Goal: Use online tool/utility: Utilize a website feature to perform a specific function

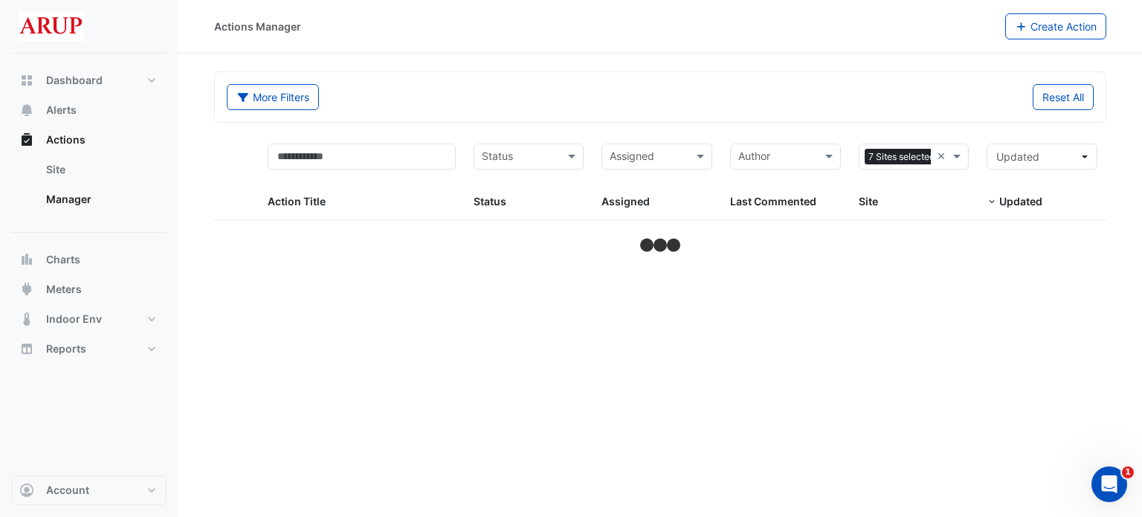
select select "***"
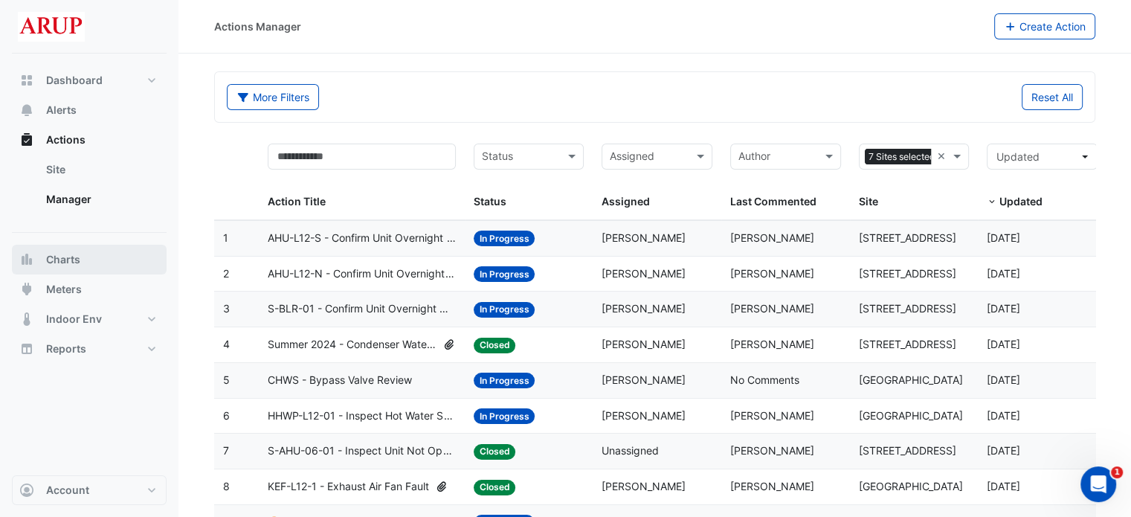
click at [86, 264] on button "Charts" at bounding box center [89, 260] width 155 height 30
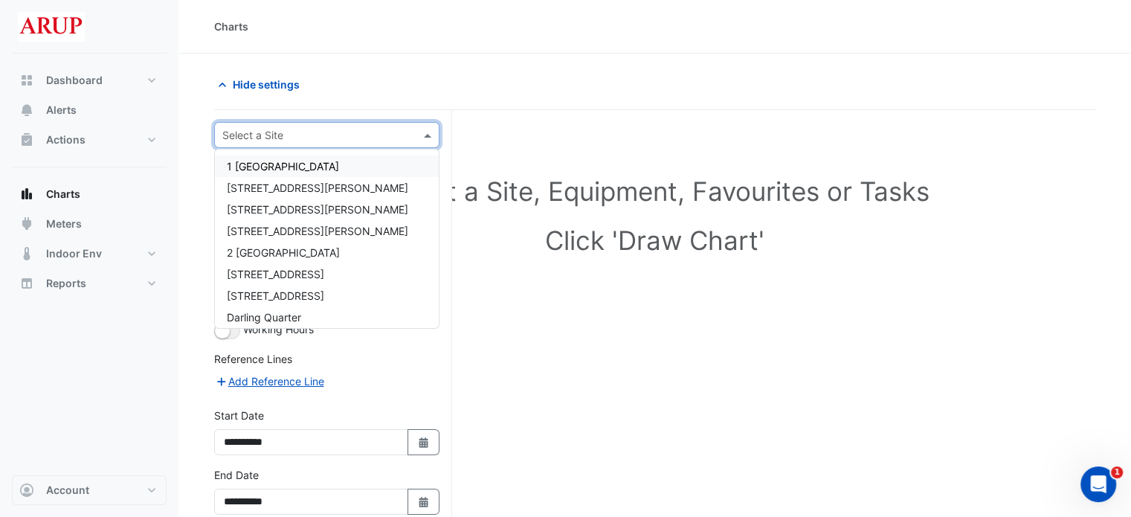
click at [311, 128] on input "text" at bounding box center [311, 136] width 179 height 16
click at [316, 245] on div "2 [GEOGRAPHIC_DATA]" at bounding box center [327, 253] width 224 height 22
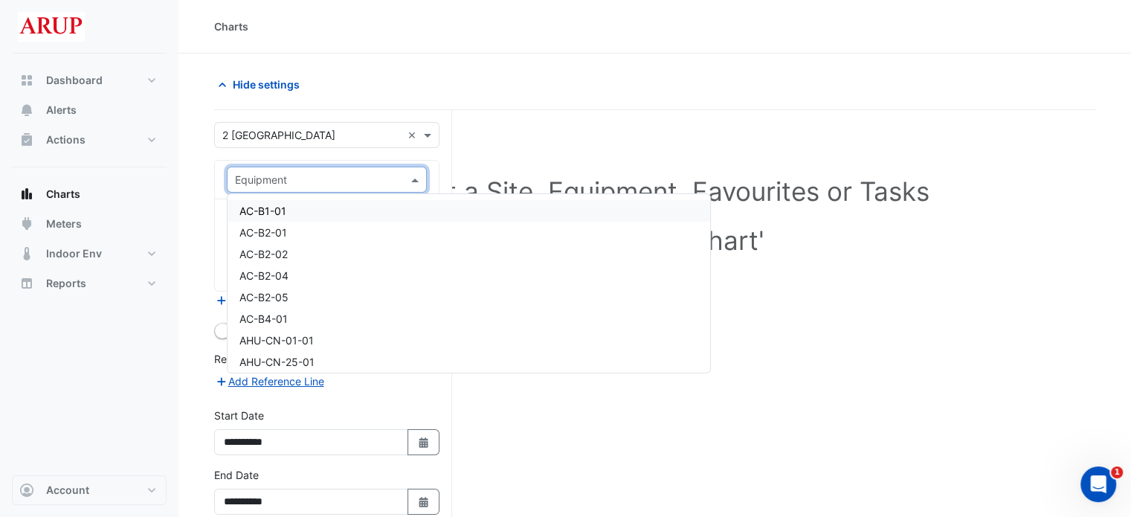
click at [387, 181] on input "text" at bounding box center [312, 181] width 154 height 16
click at [335, 340] on div "AHU-WS-01-01" at bounding box center [469, 339] width 483 height 22
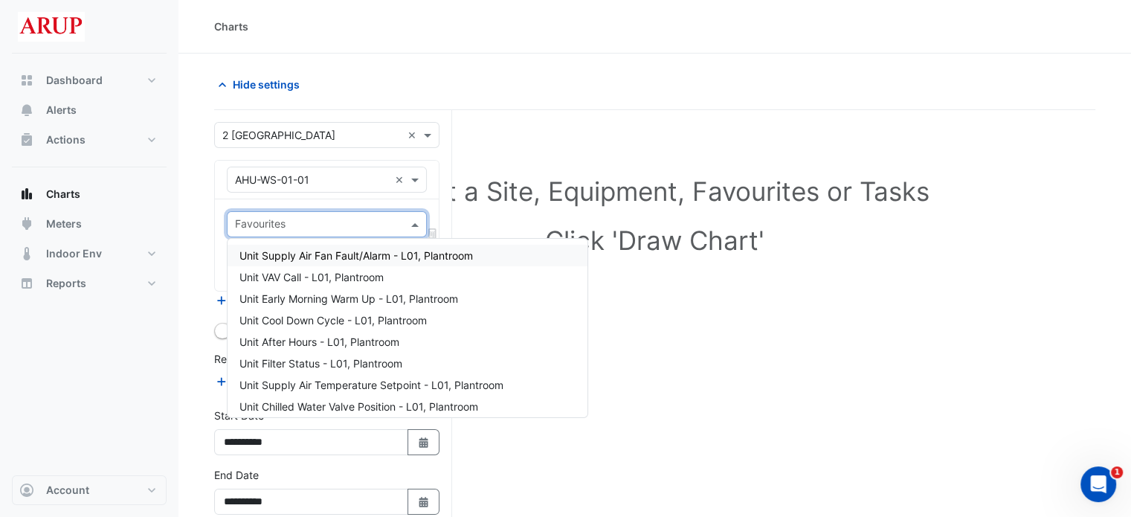
click at [386, 220] on input "text" at bounding box center [318, 226] width 167 height 16
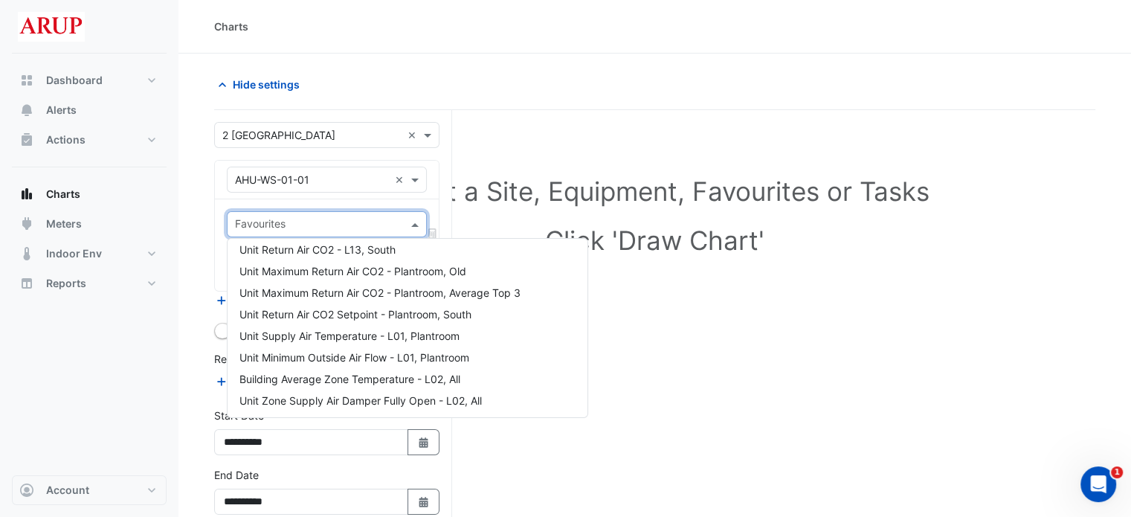
scroll to position [892, 0]
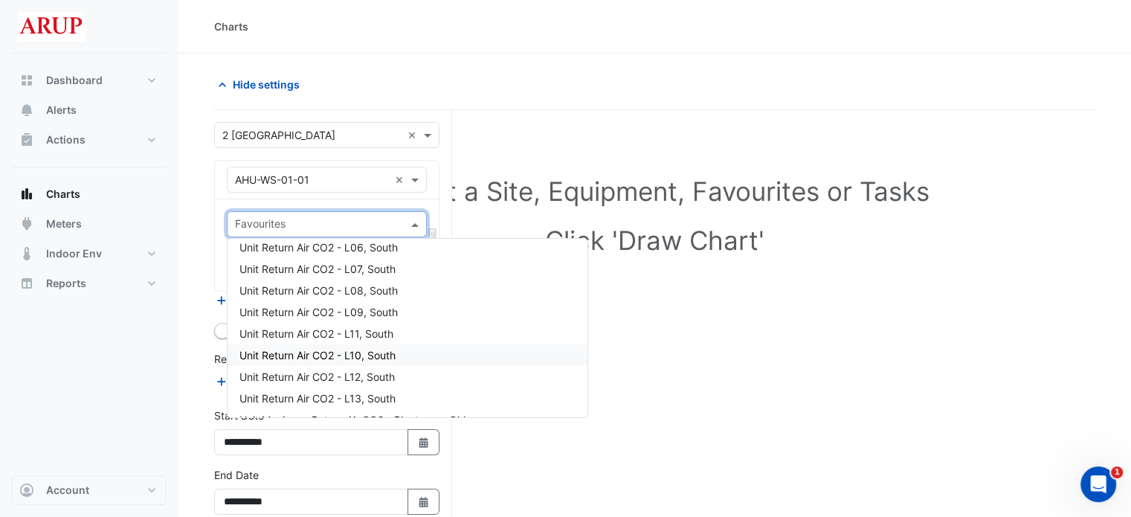
click at [425, 356] on div "Unit Return Air CO2 - L10, South" at bounding box center [408, 355] width 360 height 22
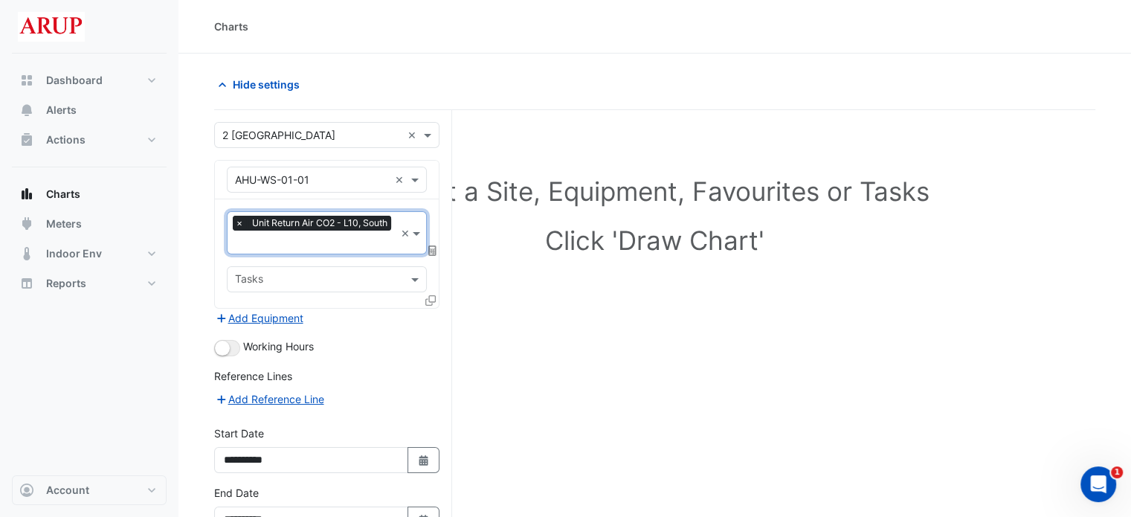
click at [236, 225] on span "×" at bounding box center [239, 223] width 13 height 15
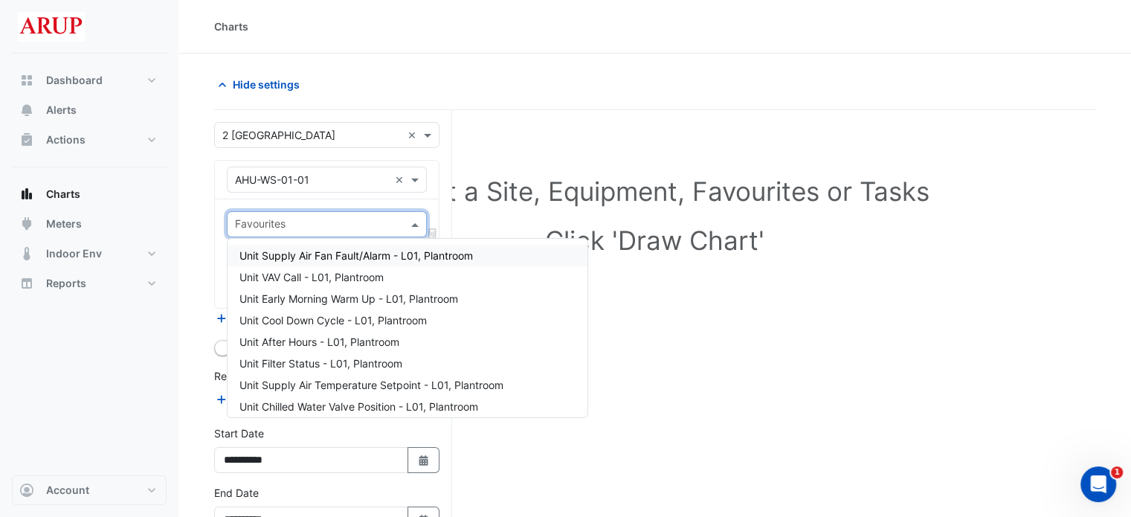
click at [412, 221] on span at bounding box center [416, 224] width 19 height 16
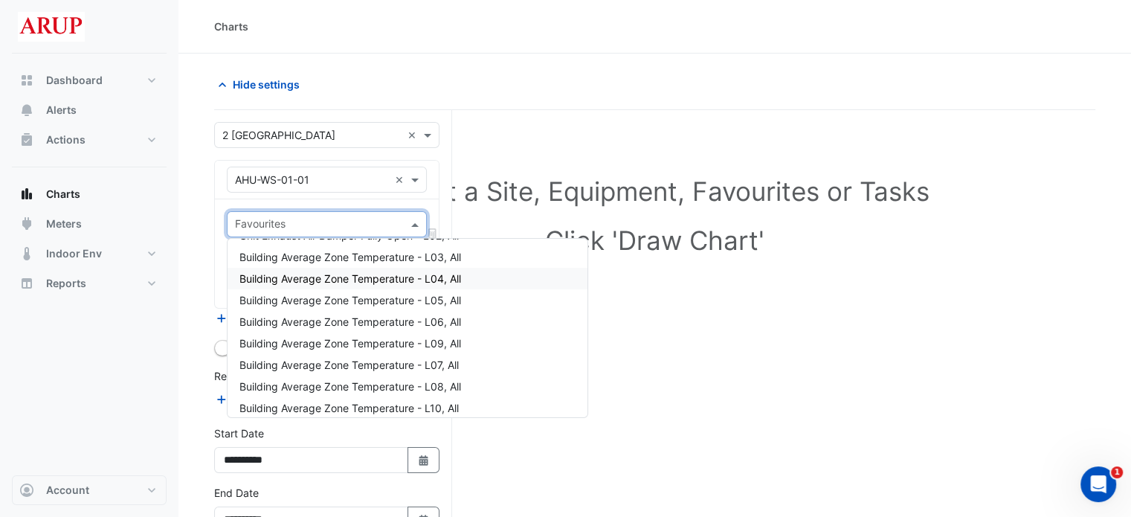
scroll to position [1338, 0]
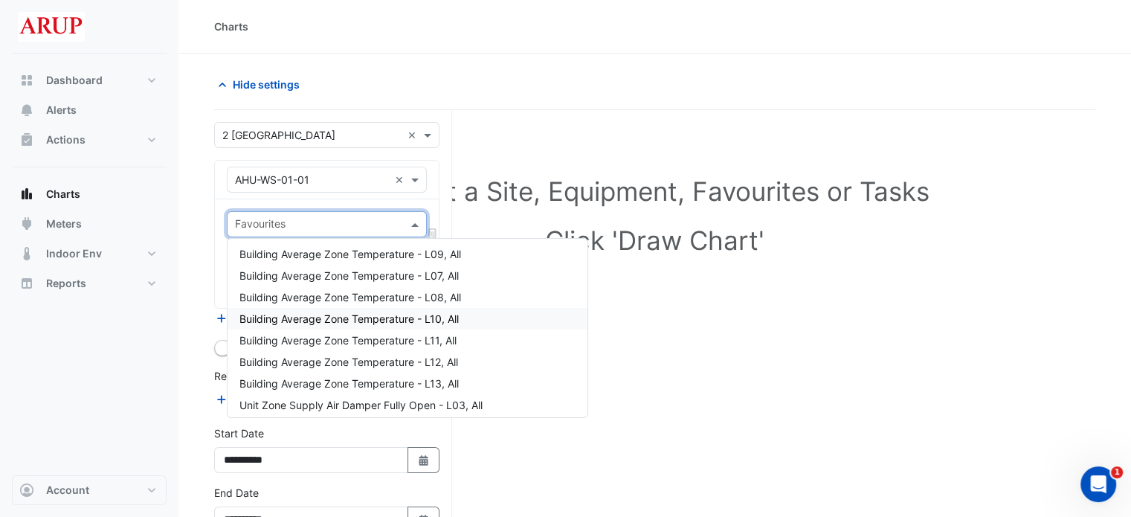
click at [478, 319] on div "Building Average Zone Temperature - L10, All" at bounding box center [408, 319] width 360 height 22
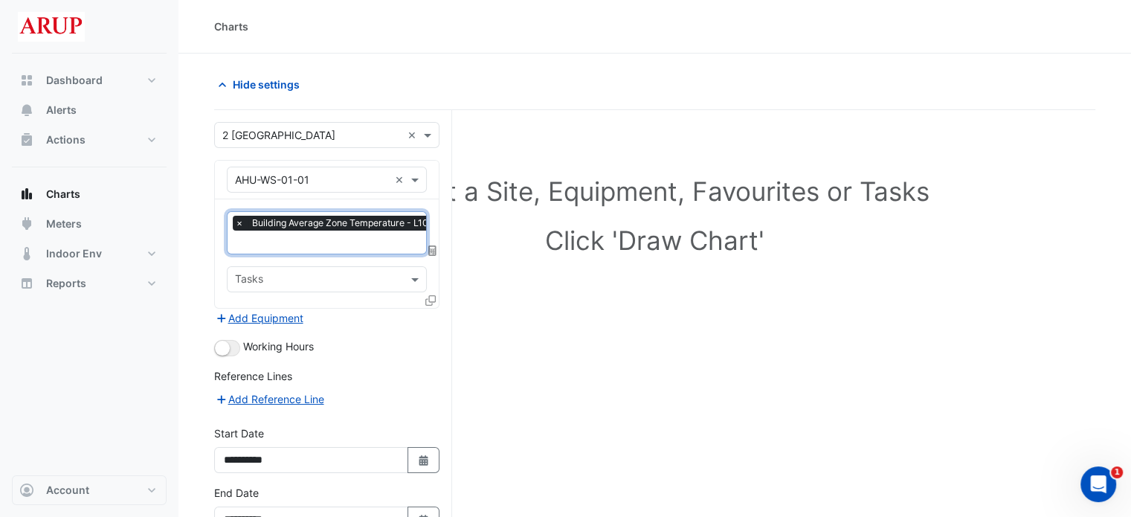
click at [396, 347] on div "Working Hours" at bounding box center [326, 347] width 225 height 18
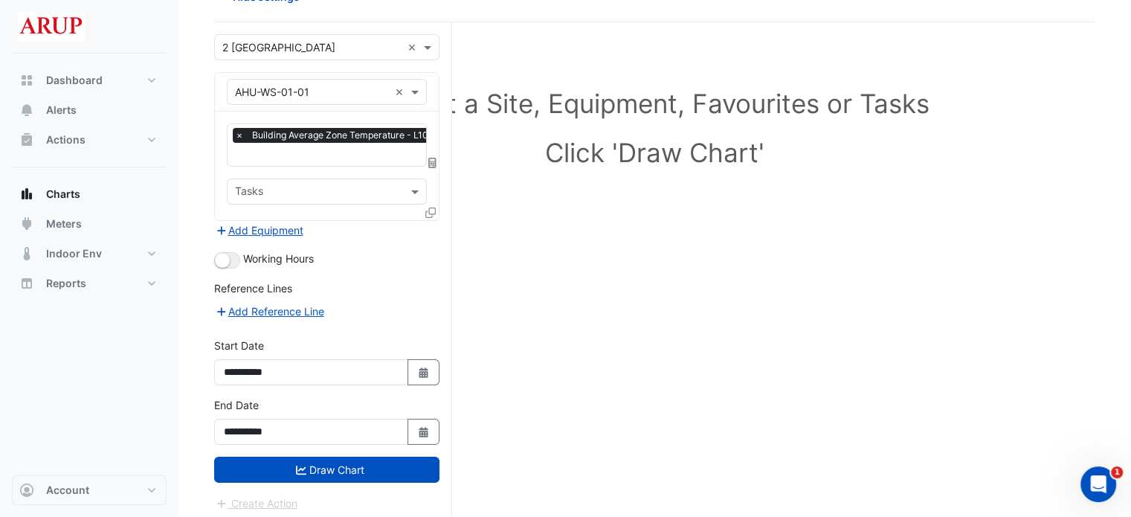
scroll to position [89, 0]
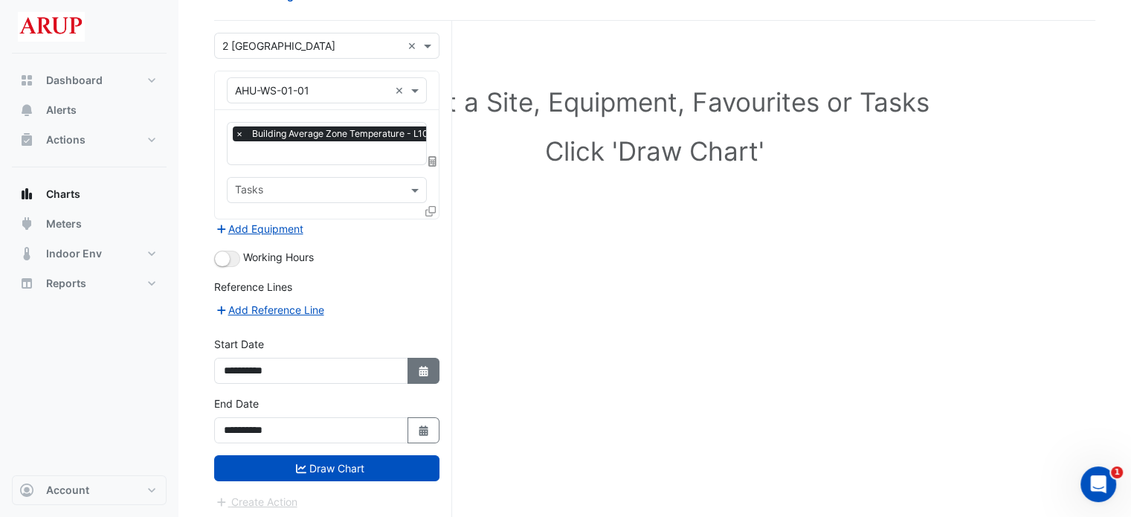
click at [425, 366] on icon "button" at bounding box center [423, 371] width 9 height 10
select select "*"
select select "****"
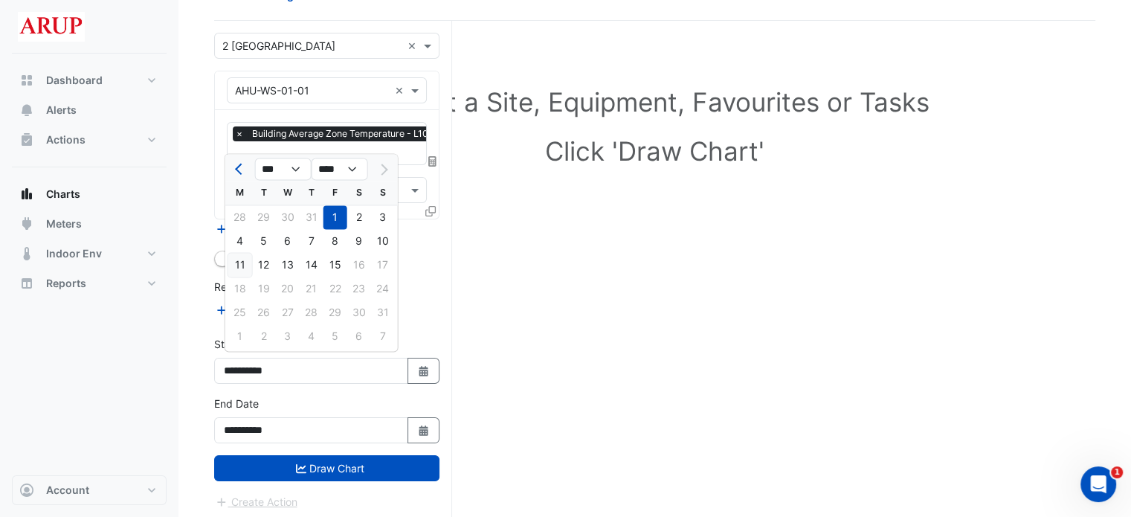
click at [241, 270] on div "11" at bounding box center [240, 265] width 24 height 24
type input "**********"
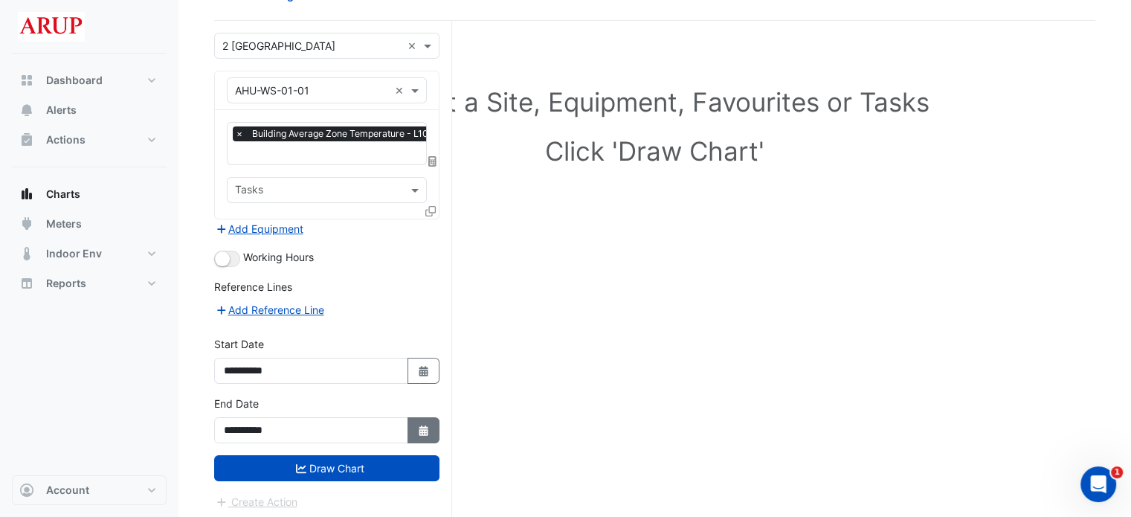
click at [425, 425] on icon "button" at bounding box center [423, 430] width 9 height 10
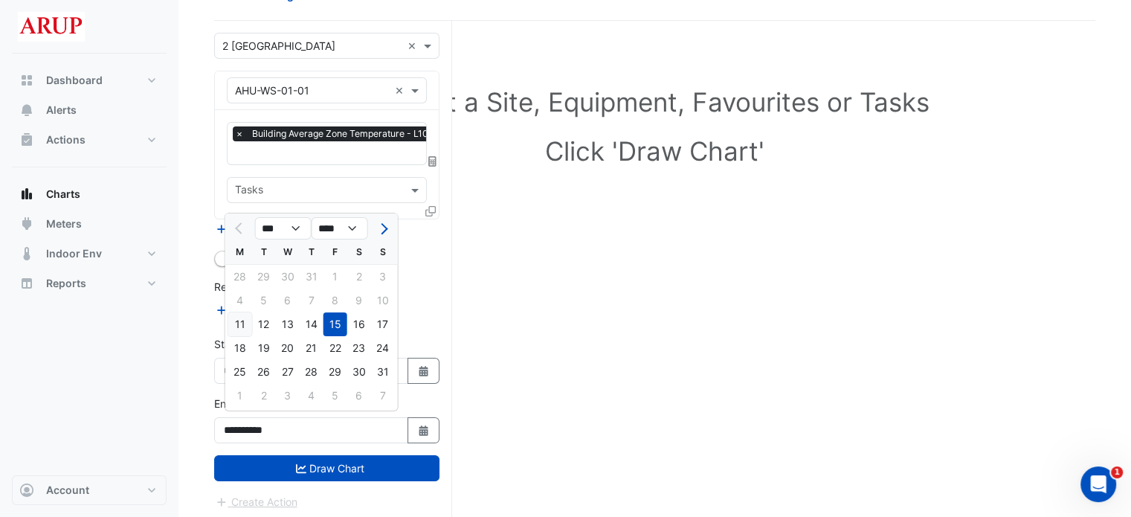
click at [244, 322] on div "11" at bounding box center [240, 324] width 24 height 24
type input "**********"
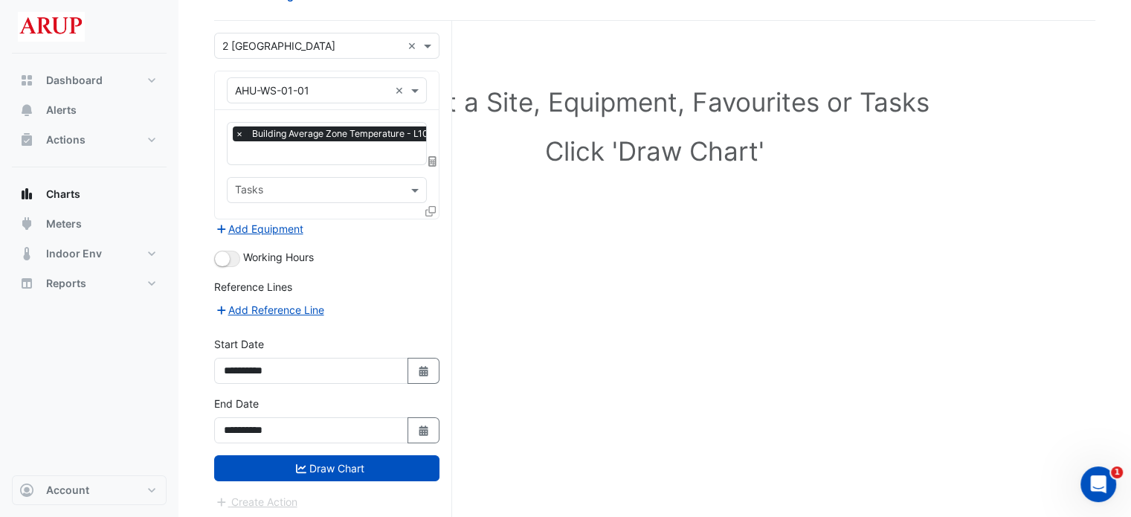
click at [379, 310] on div "Add Reference Line" at bounding box center [326, 309] width 225 height 18
click at [333, 466] on button "Draw Chart" at bounding box center [326, 468] width 225 height 26
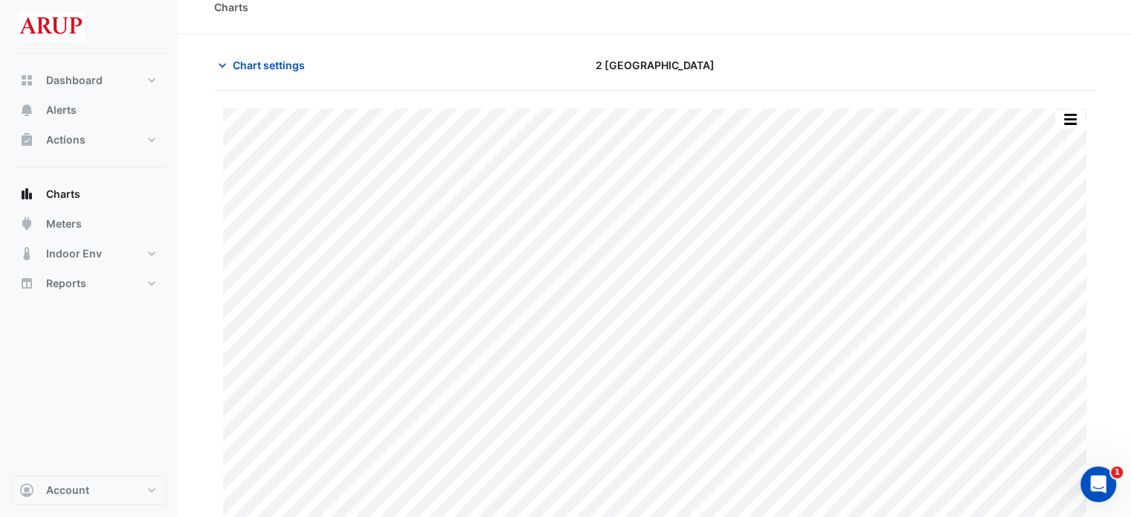
scroll to position [36, 0]
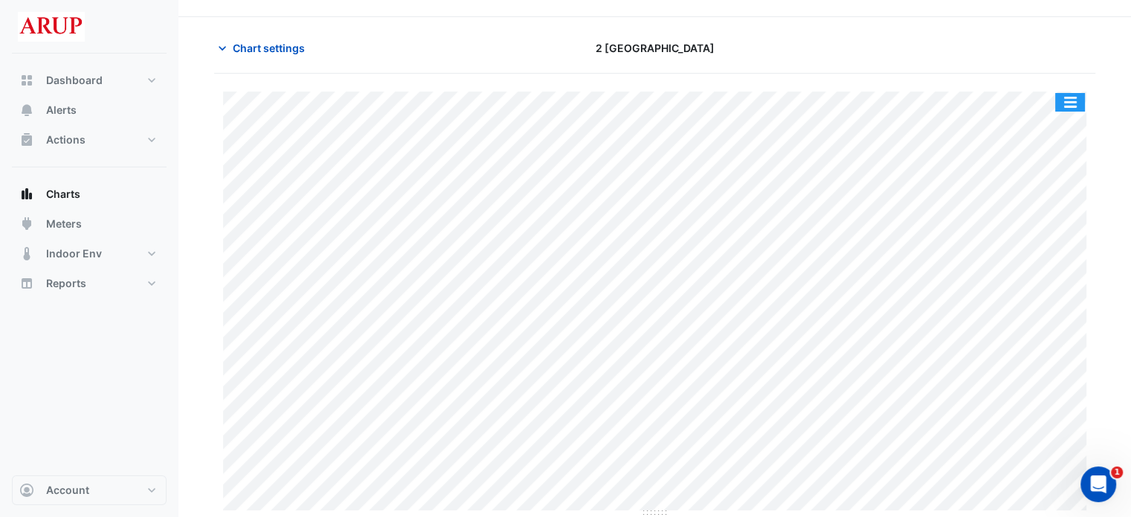
click at [1067, 102] on button "button" at bounding box center [1070, 102] width 30 height 19
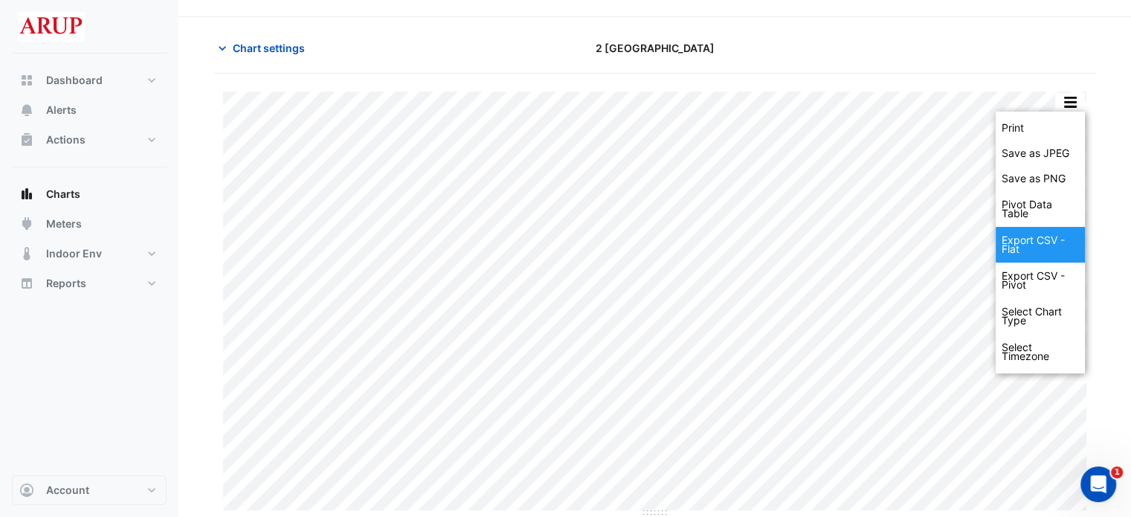
click at [1037, 239] on div "Export CSV - Flat" at bounding box center [1040, 245] width 89 height 36
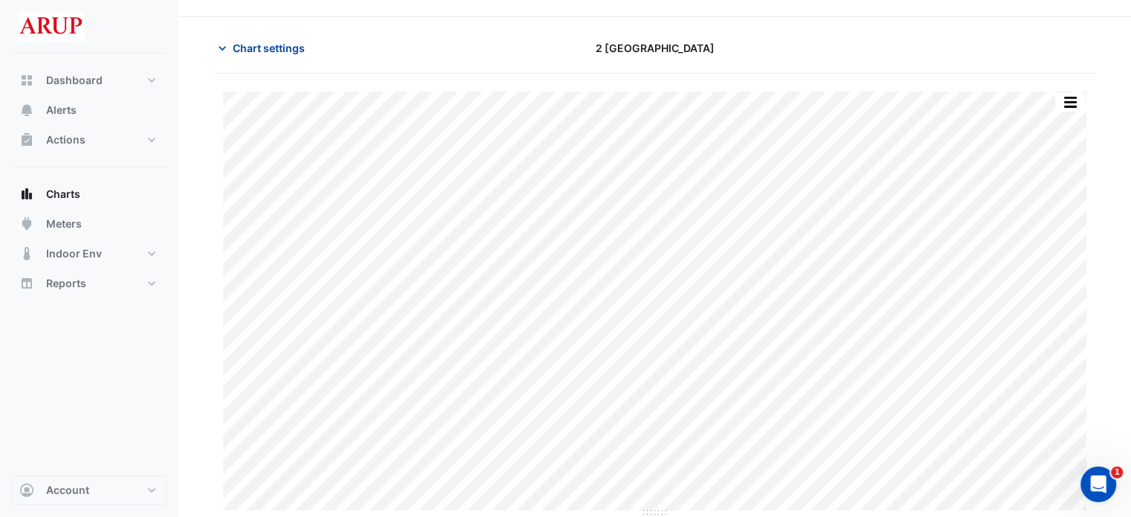
click at [260, 54] on span "Chart settings" at bounding box center [269, 48] width 72 height 16
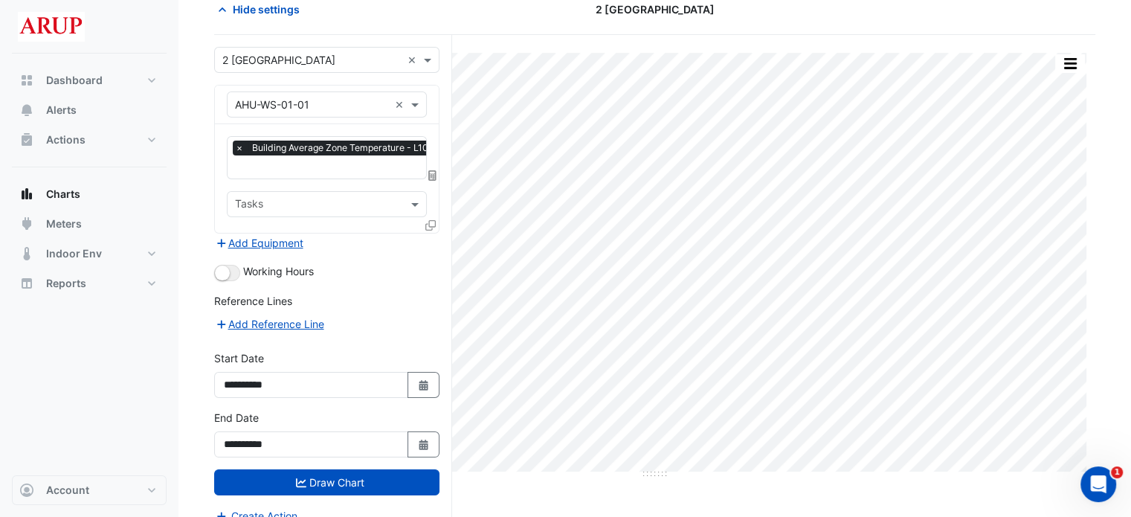
scroll to position [89, 0]
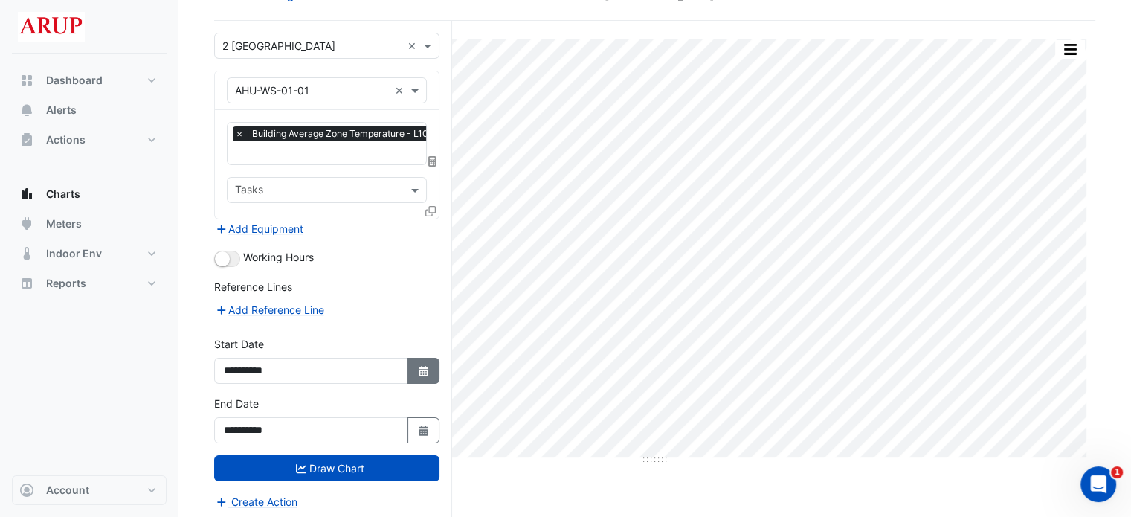
click at [424, 366] on icon "button" at bounding box center [423, 371] width 9 height 10
select select "*"
select select "****"
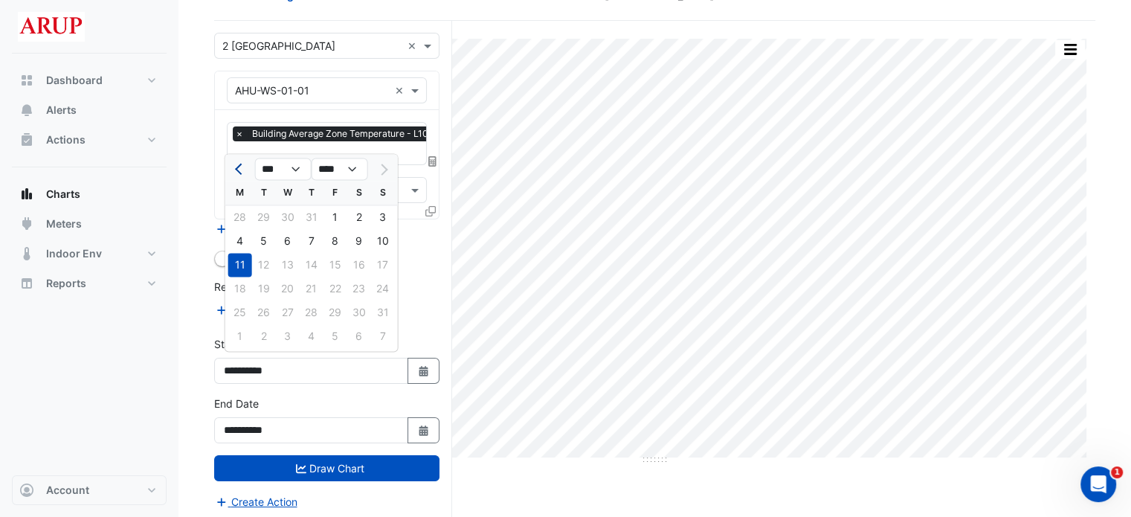
click at [236, 166] on button "Previous month" at bounding box center [240, 169] width 18 height 24
select select "*"
click at [244, 288] on div "21" at bounding box center [240, 289] width 24 height 24
type input "**********"
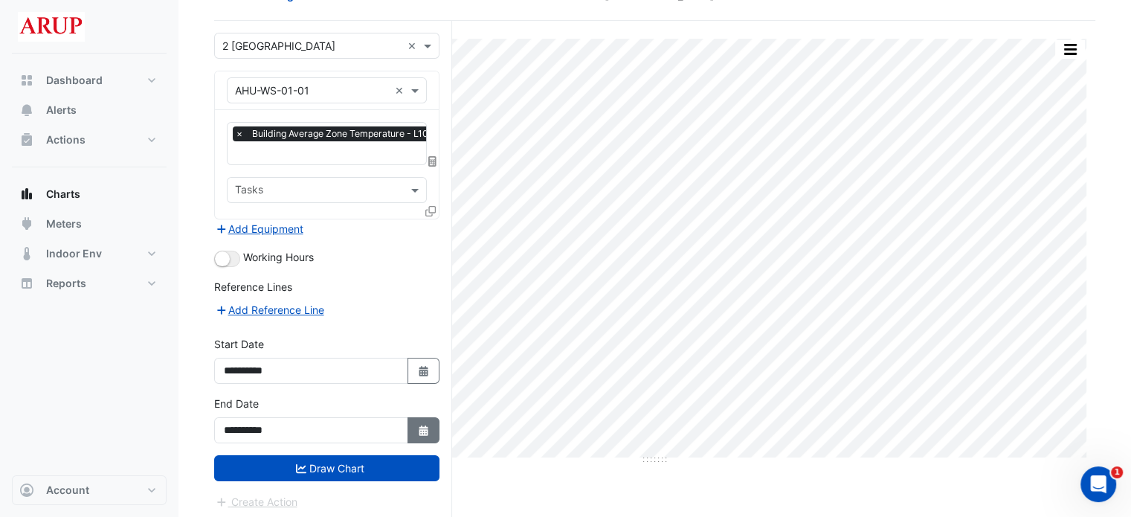
click at [419, 428] on icon "button" at bounding box center [423, 430] width 9 height 10
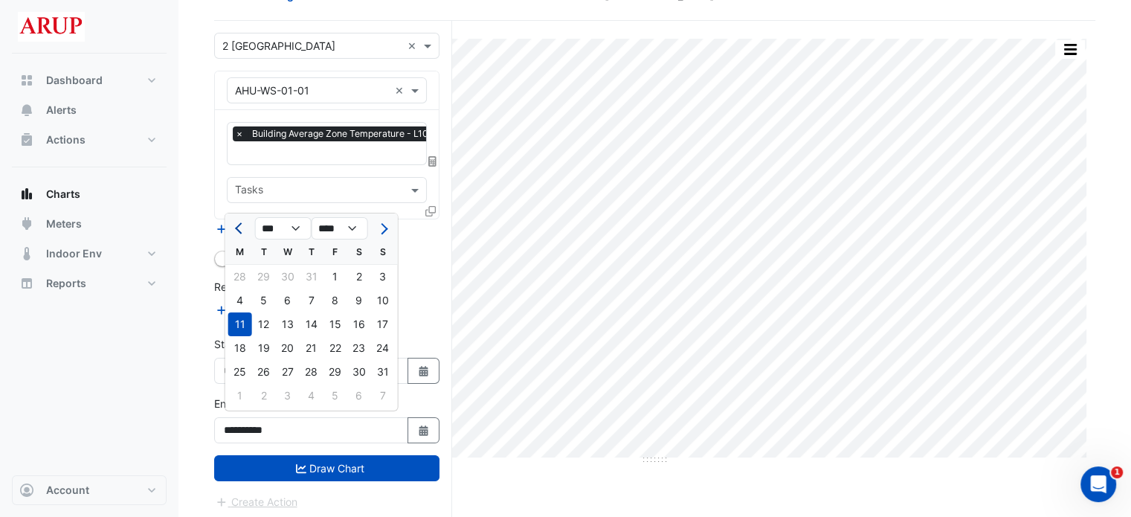
click at [241, 228] on span "Previous month" at bounding box center [240, 228] width 11 height 11
select select "*"
click at [242, 352] on div "21" at bounding box center [240, 348] width 24 height 24
type input "**********"
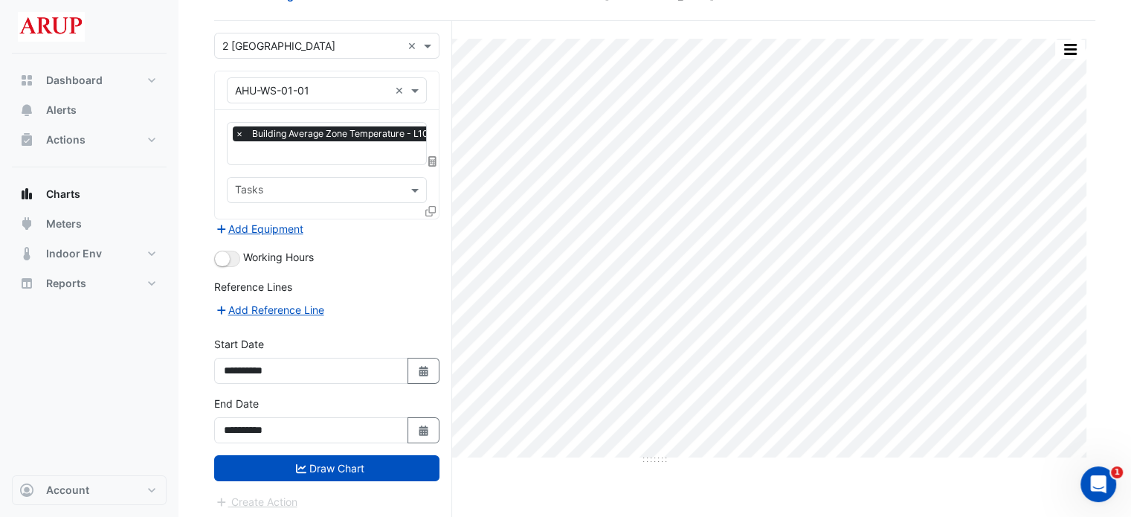
click at [389, 295] on div "Reference Lines" at bounding box center [326, 290] width 225 height 22
click at [328, 469] on button "Draw Chart" at bounding box center [326, 468] width 225 height 26
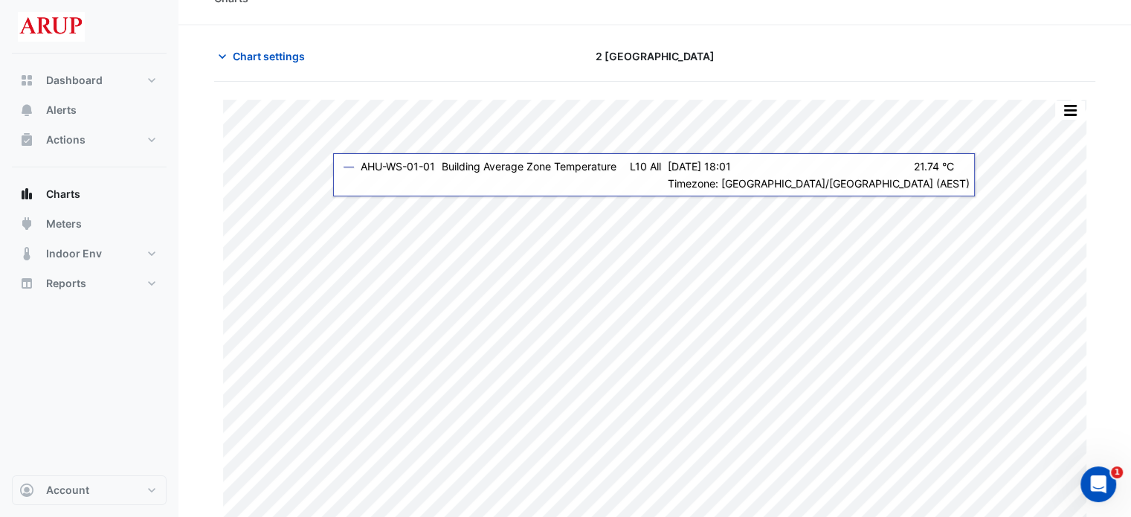
scroll to position [36, 0]
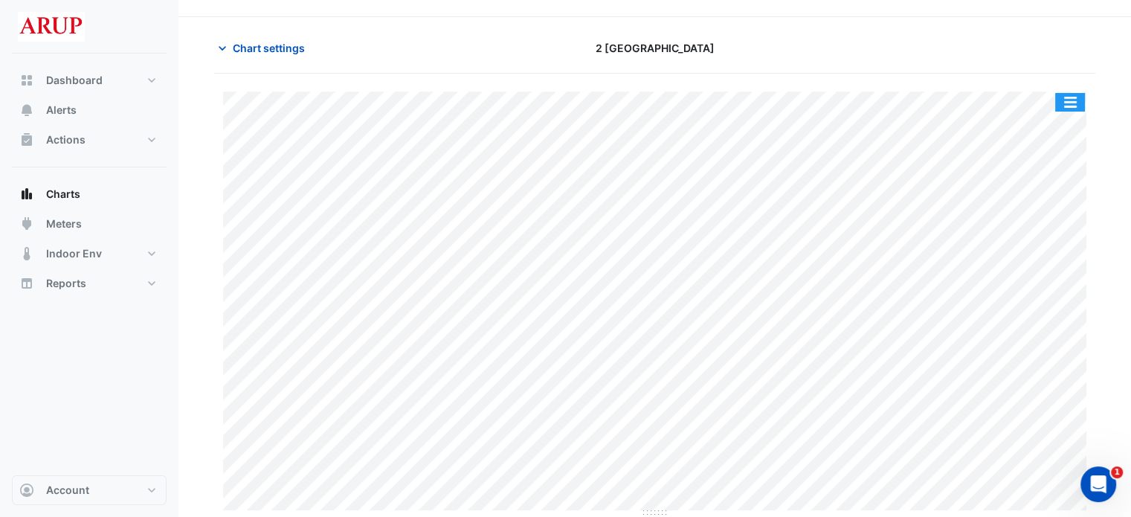
click at [1071, 106] on button "button" at bounding box center [1070, 102] width 30 height 19
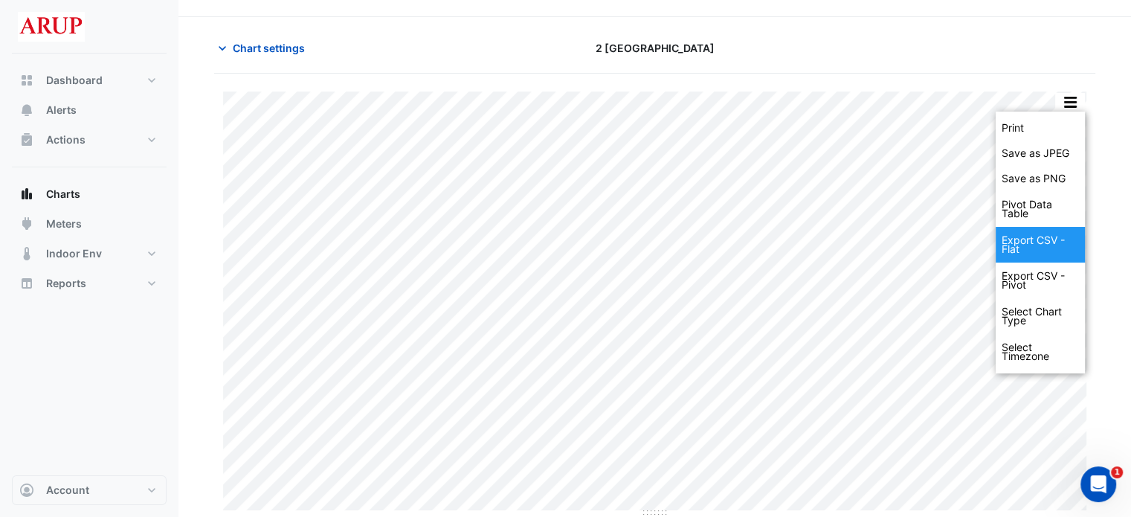
click at [1036, 239] on div "Export CSV - Flat" at bounding box center [1040, 245] width 89 height 36
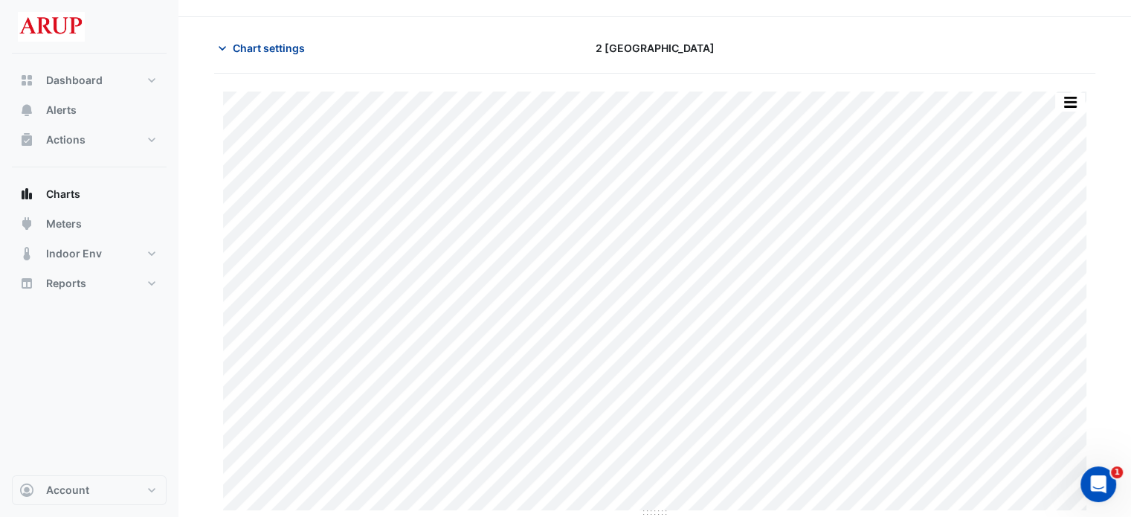
click at [220, 48] on icon "button" at bounding box center [222, 48] width 15 height 15
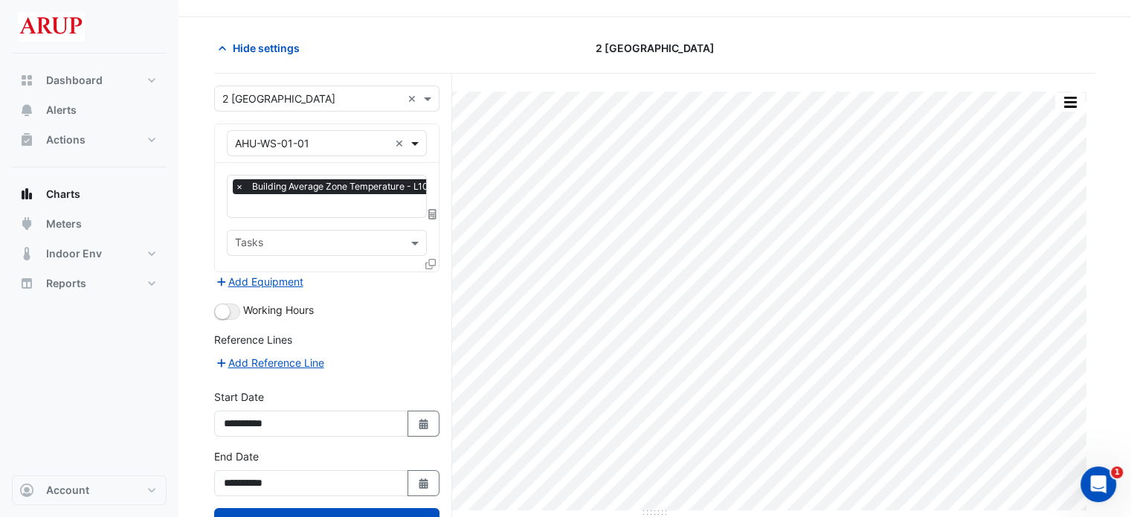
click at [412, 139] on span at bounding box center [416, 143] width 19 height 16
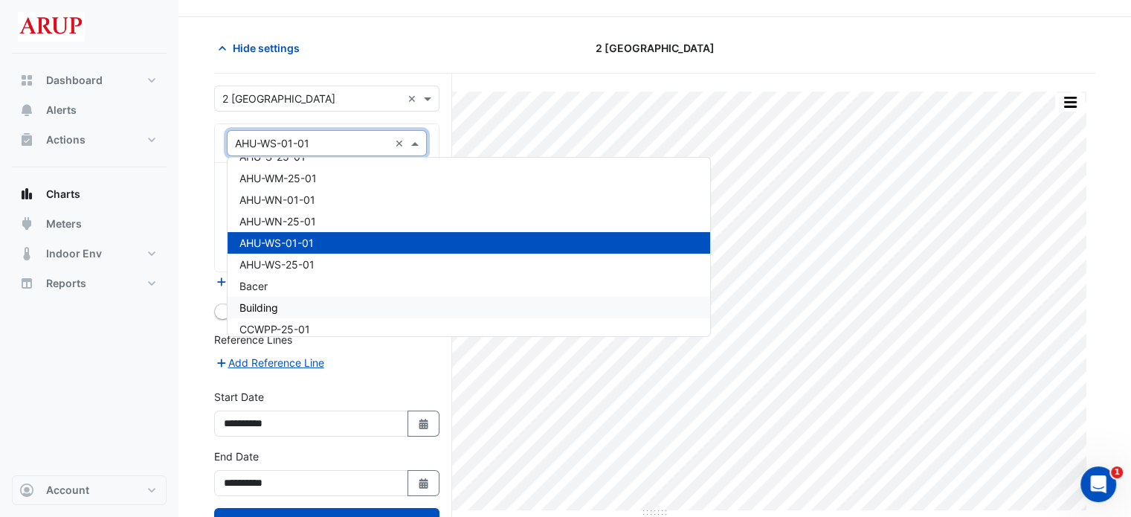
scroll to position [418, 0]
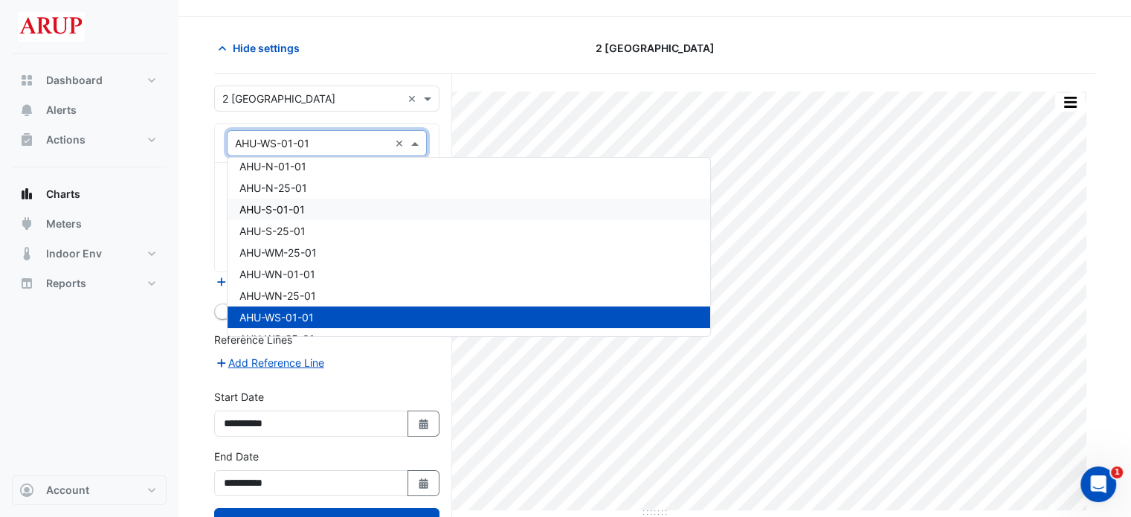
click at [333, 206] on div "AHU-S-01-01" at bounding box center [469, 210] width 483 height 22
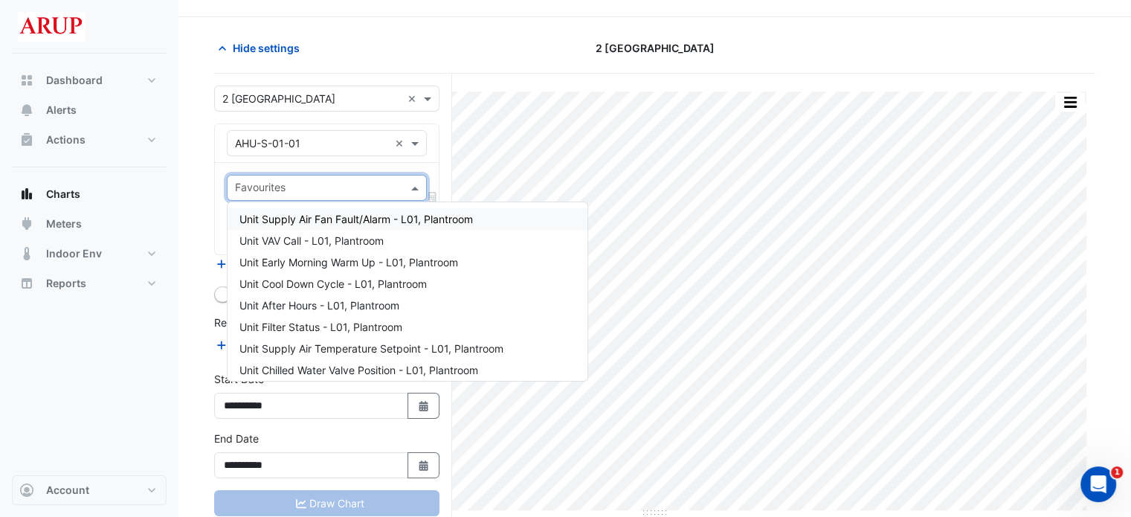
click at [416, 193] on span at bounding box center [416, 188] width 19 height 16
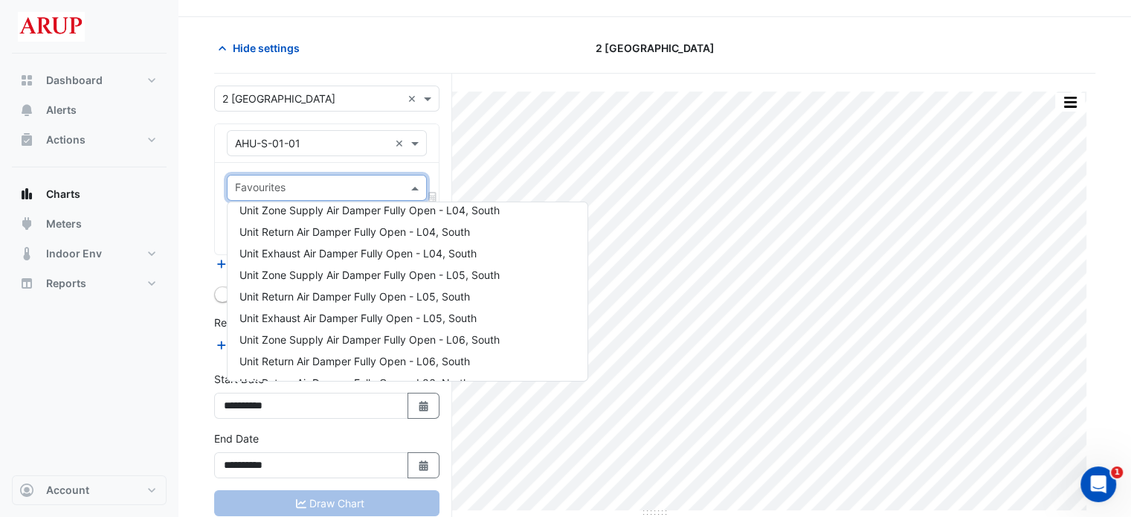
scroll to position [1338, 0]
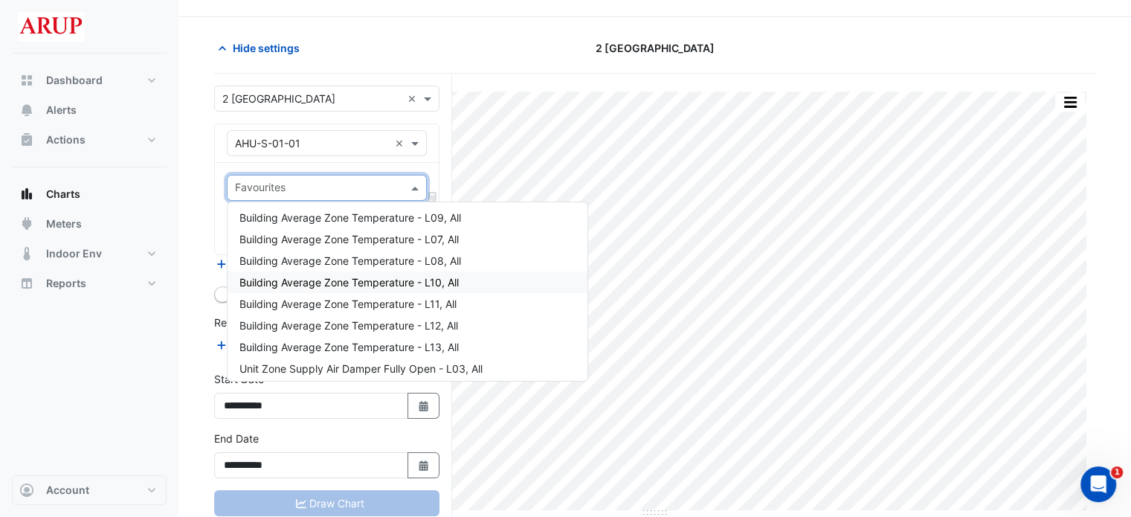
click at [377, 283] on span "Building Average Zone Temperature - L10, All" at bounding box center [348, 282] width 219 height 13
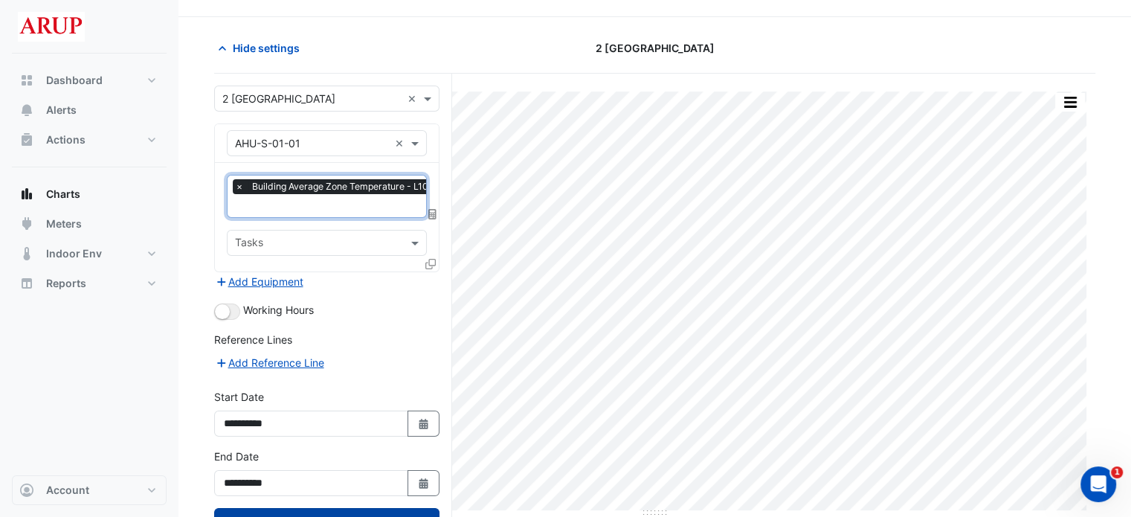
click at [329, 511] on button "Draw Chart" at bounding box center [326, 521] width 225 height 26
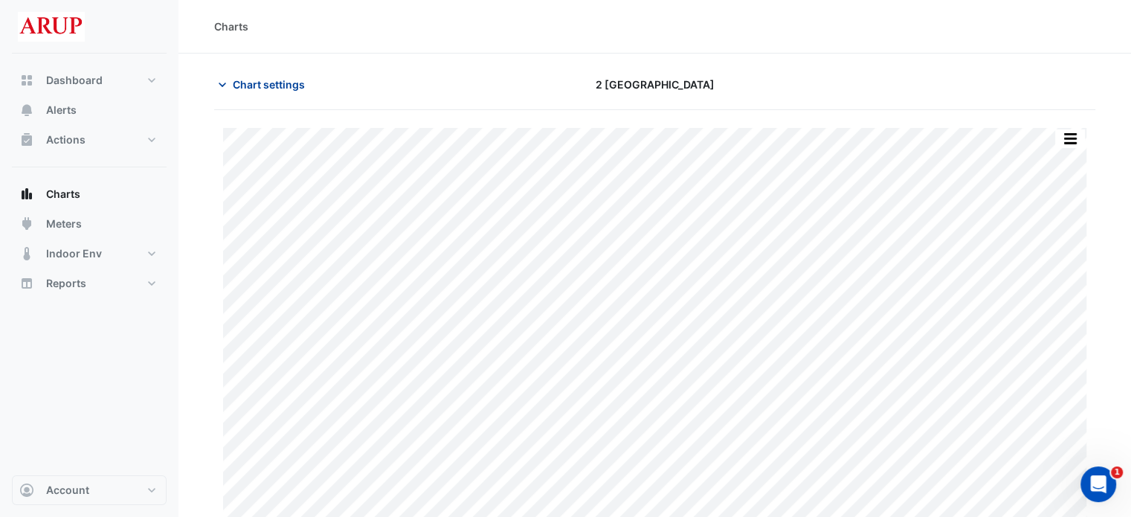
click at [219, 85] on icon "button" at bounding box center [222, 84] width 15 height 15
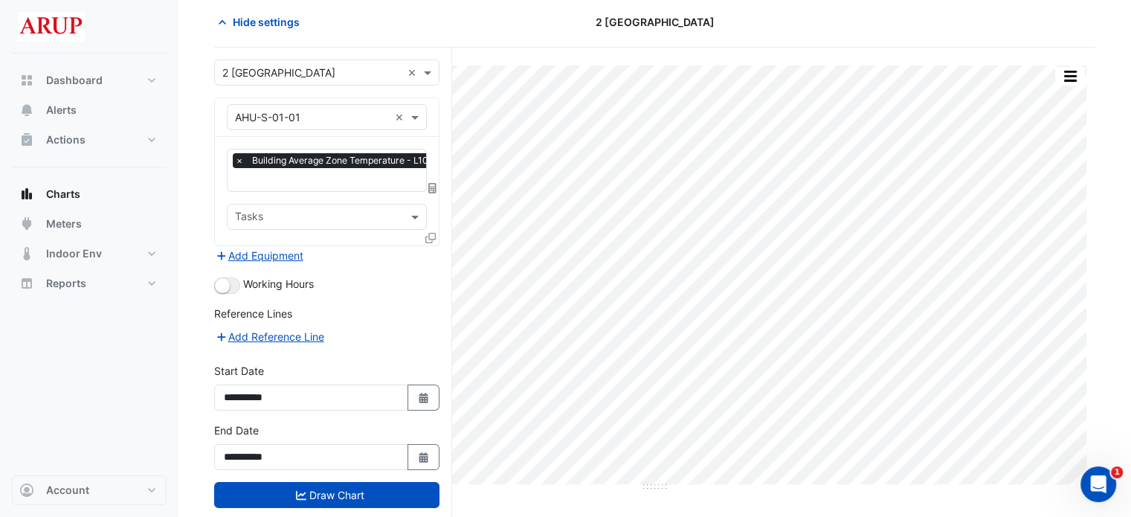
scroll to position [89, 0]
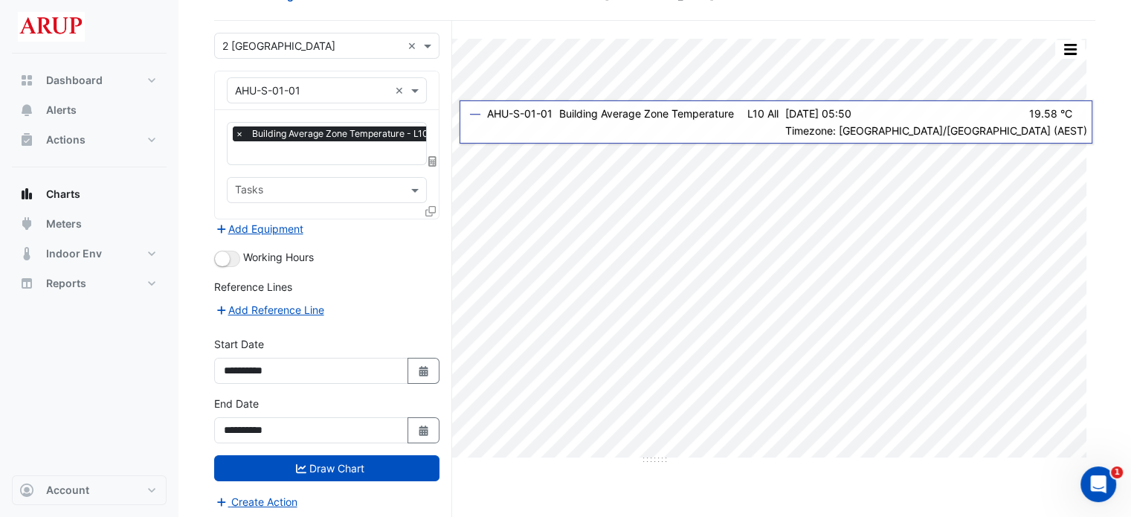
click at [236, 131] on span "×" at bounding box center [239, 133] width 13 height 15
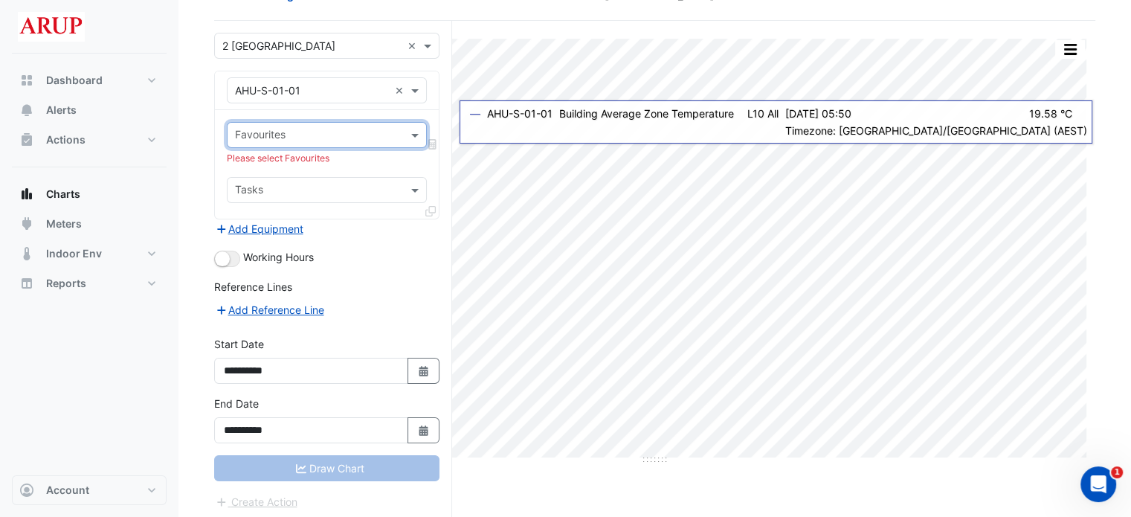
scroll to position [0, 0]
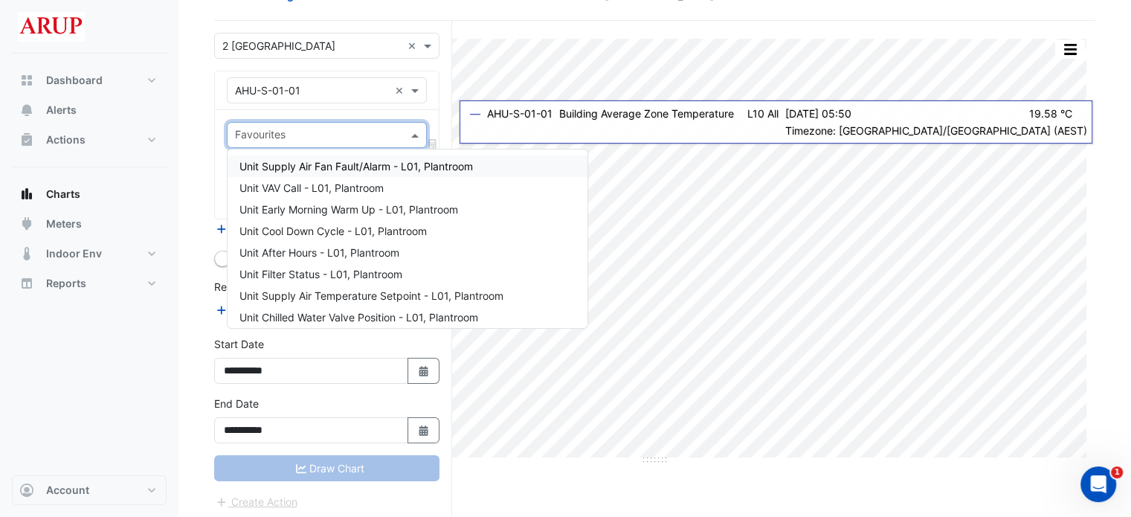
click at [409, 125] on div "Favourites" at bounding box center [327, 135] width 200 height 26
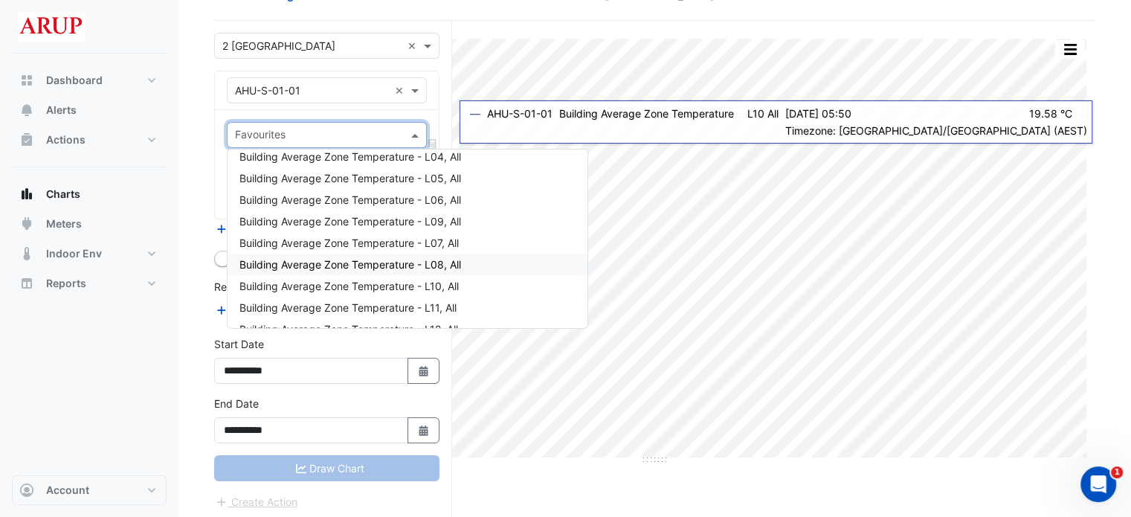
scroll to position [1208, 0]
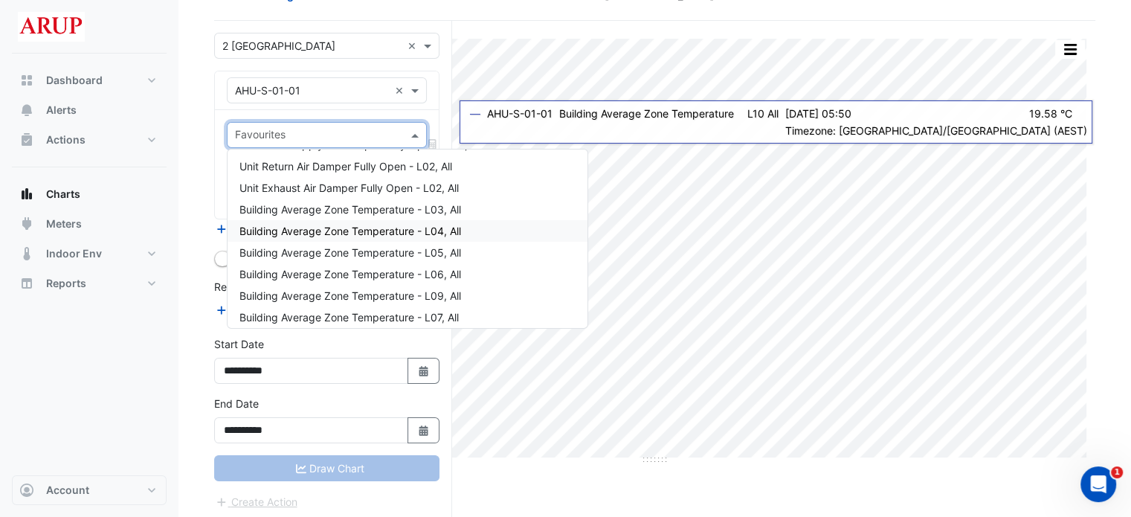
click at [474, 226] on div "Building Average Zone Temperature - L04, All" at bounding box center [408, 231] width 360 height 22
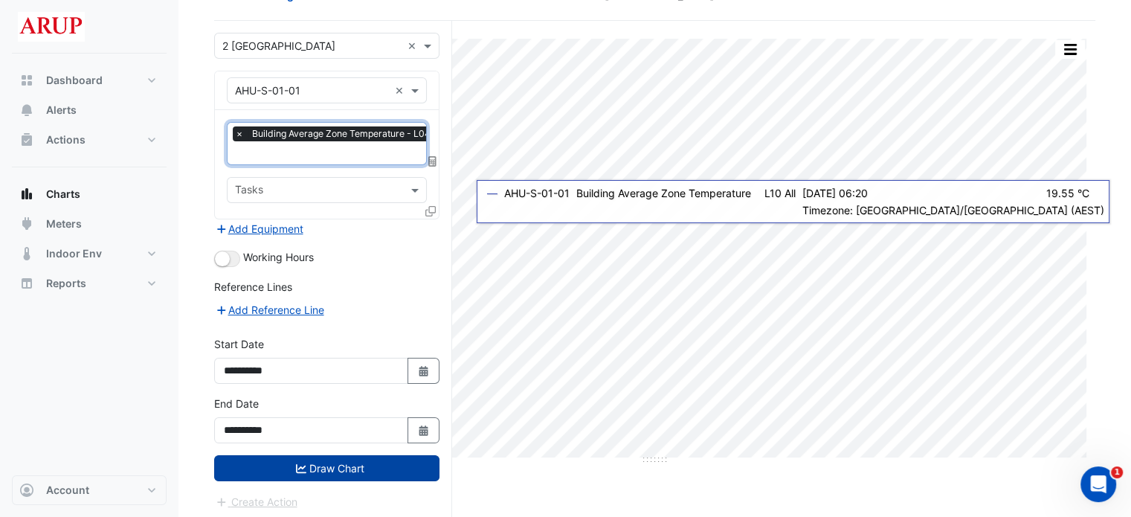
click at [335, 469] on button "Draw Chart" at bounding box center [326, 468] width 225 height 26
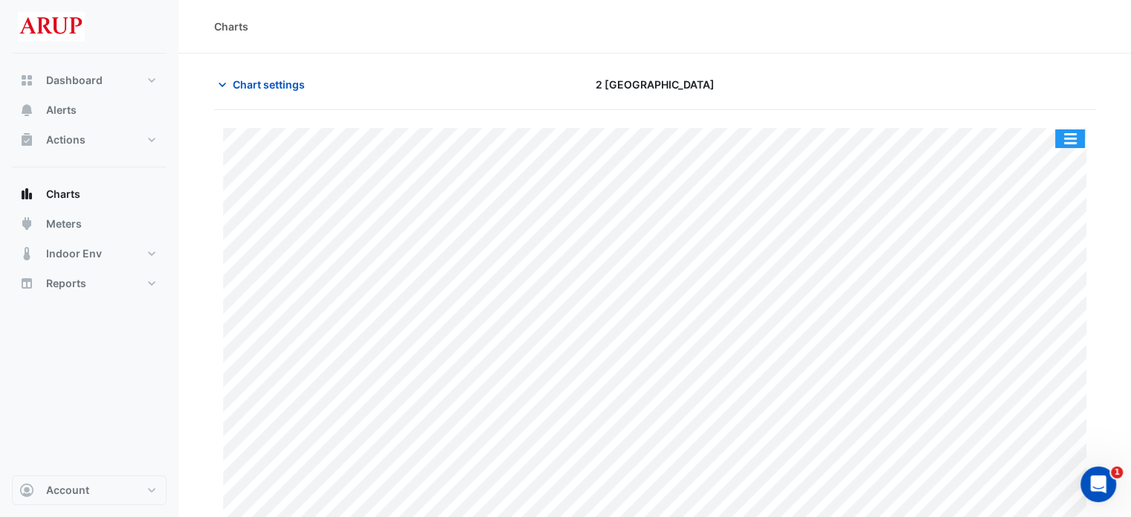
click at [1072, 134] on button "button" at bounding box center [1070, 138] width 30 height 19
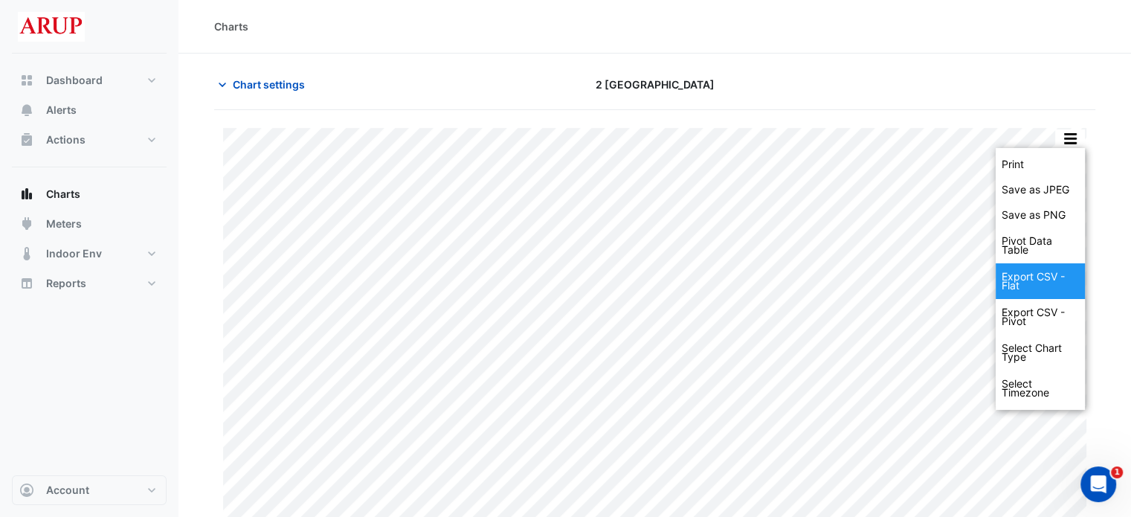
click at [1047, 277] on div "Export CSV - Flat" at bounding box center [1040, 281] width 89 height 36
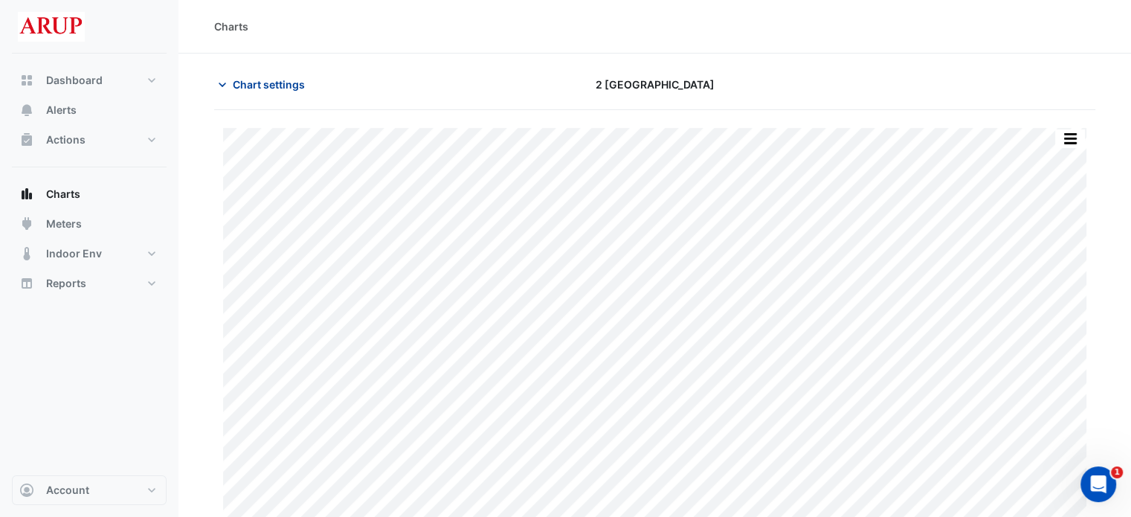
click at [226, 80] on icon "button" at bounding box center [222, 84] width 15 height 15
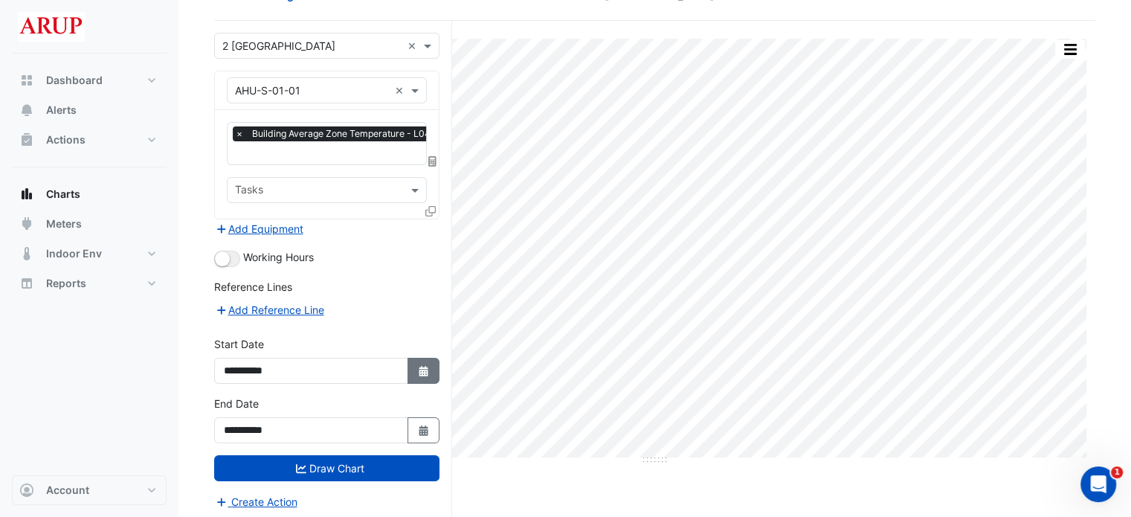
scroll to position [89, 0]
click at [427, 368] on icon "button" at bounding box center [423, 371] width 9 height 10
select select "*"
select select "****"
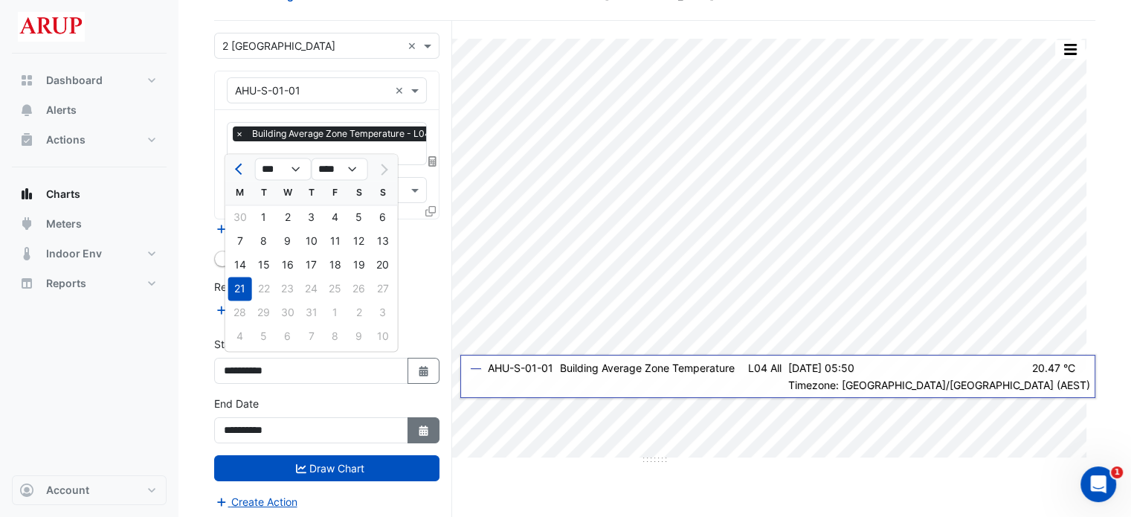
click at [427, 425] on icon "button" at bounding box center [423, 430] width 9 height 10
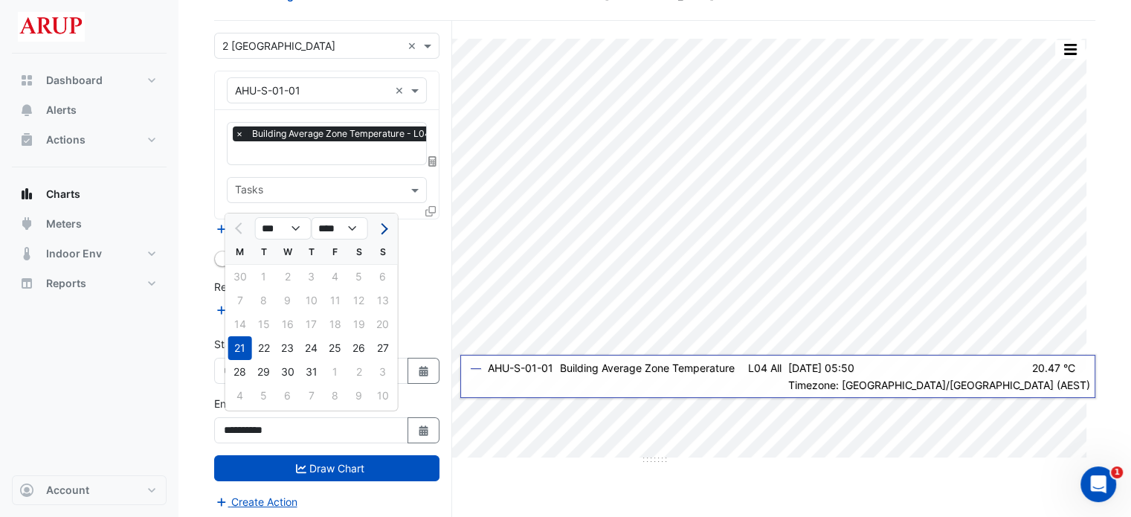
click at [386, 226] on button "Next month" at bounding box center [383, 228] width 18 height 24
select select "*"
click at [242, 322] on div "11" at bounding box center [240, 324] width 24 height 24
type input "**********"
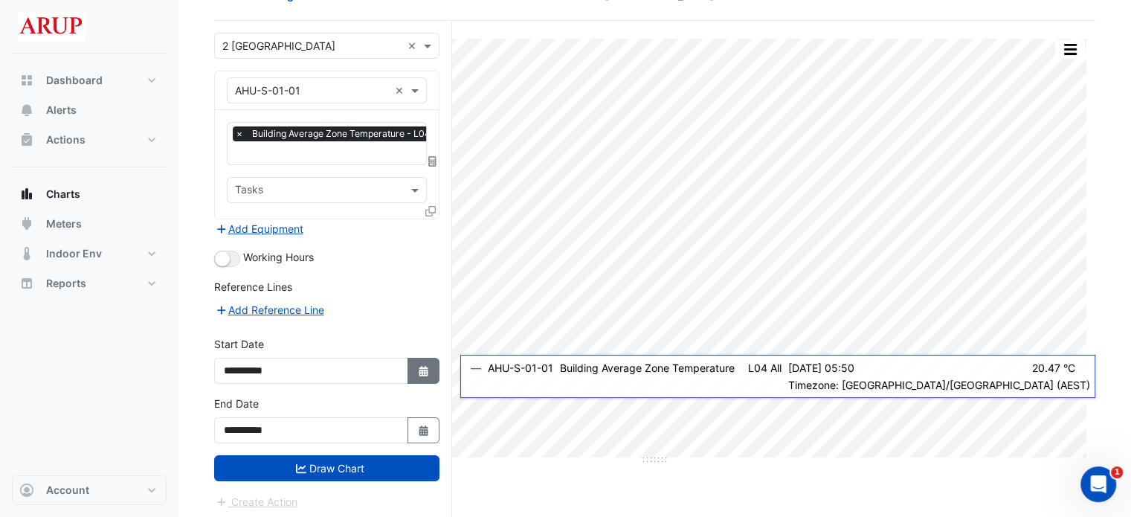
click at [424, 366] on icon "Select Date" at bounding box center [423, 371] width 13 height 10
select select "*"
select select "****"
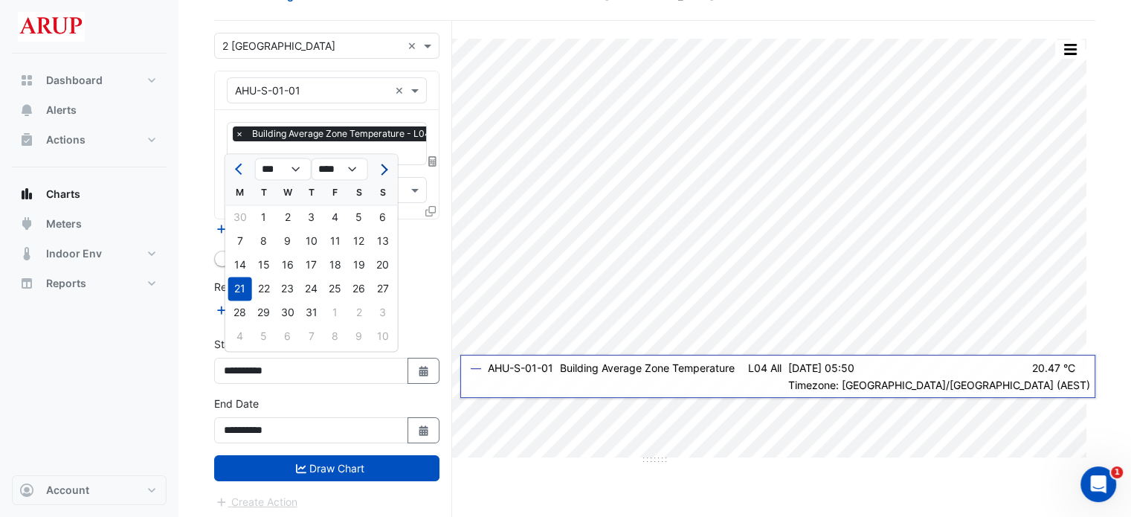
click at [384, 167] on span "Next month" at bounding box center [381, 169] width 11 height 11
select select "*"
click at [247, 256] on div "11" at bounding box center [240, 265] width 24 height 24
type input "**********"
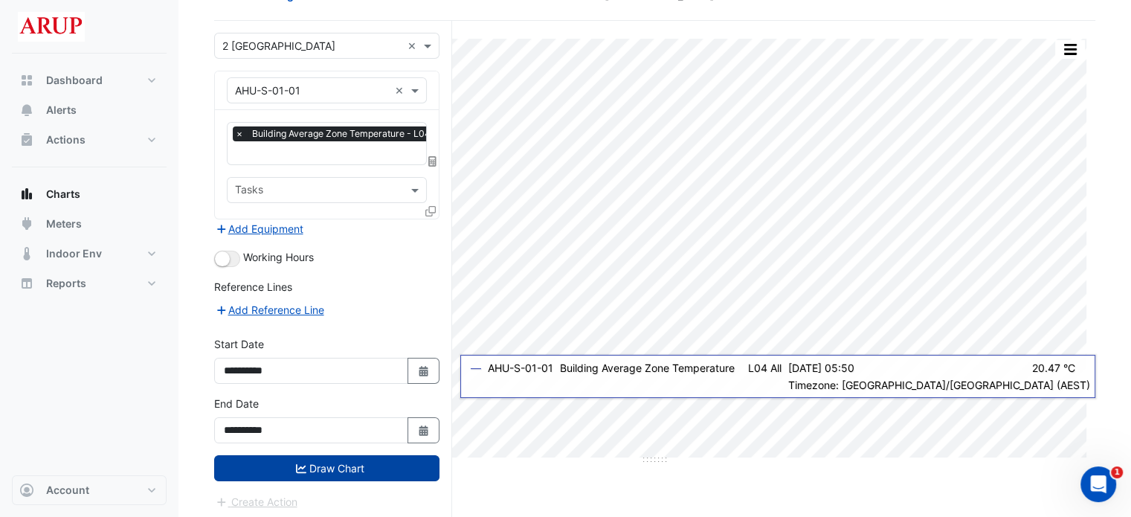
click at [338, 472] on button "Draw Chart" at bounding box center [326, 468] width 225 height 26
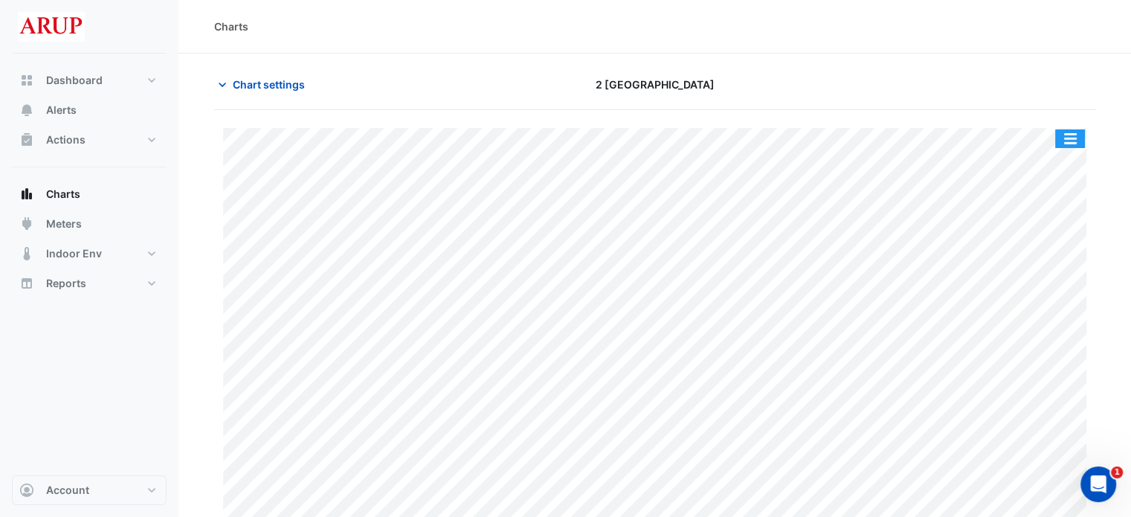
click at [1069, 141] on button "button" at bounding box center [1070, 138] width 30 height 19
click at [1066, 141] on button "button" at bounding box center [1070, 138] width 30 height 19
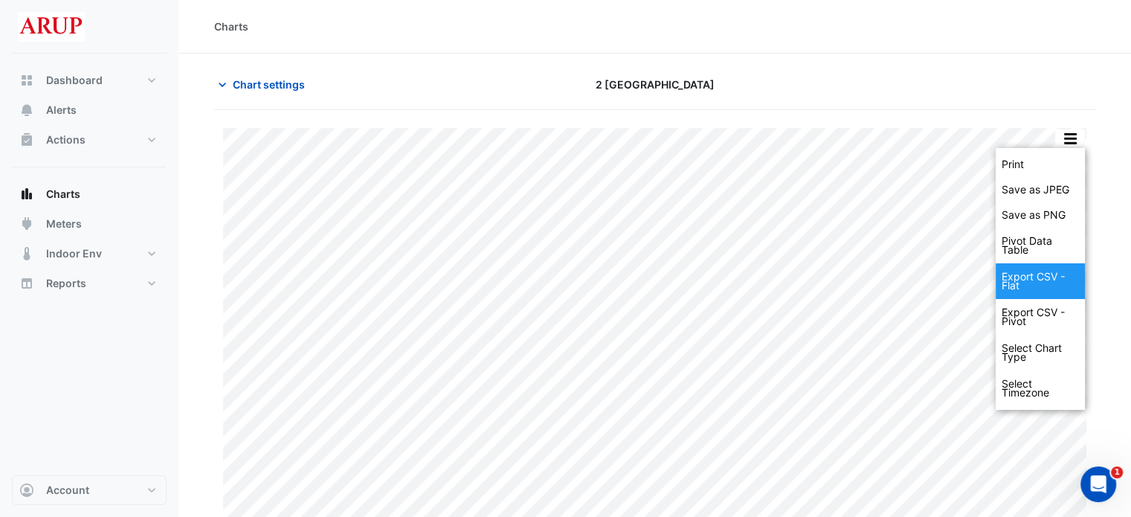
click at [1044, 283] on div "Export CSV - Flat" at bounding box center [1040, 281] width 89 height 36
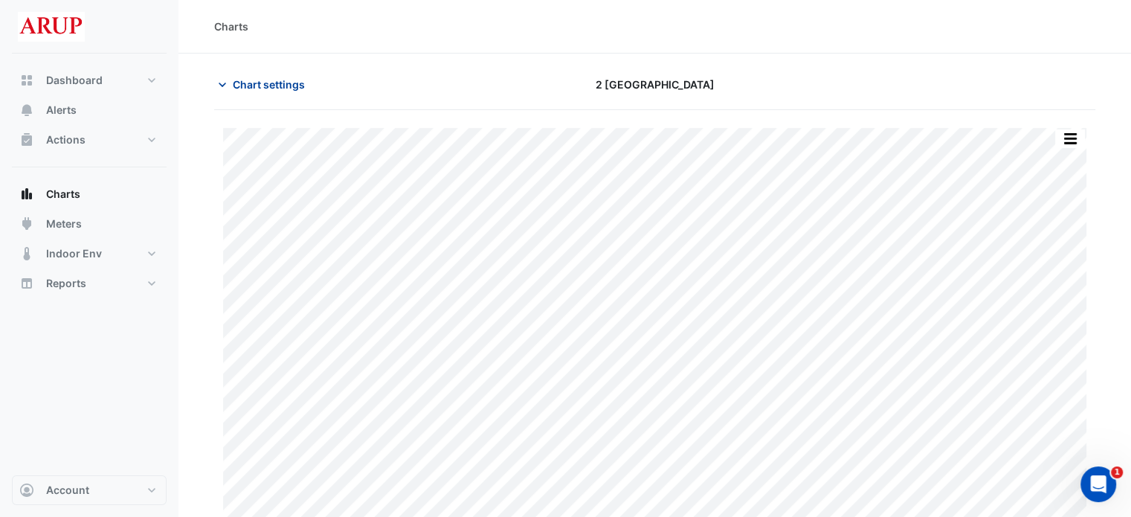
click at [225, 79] on icon "button" at bounding box center [222, 84] width 15 height 15
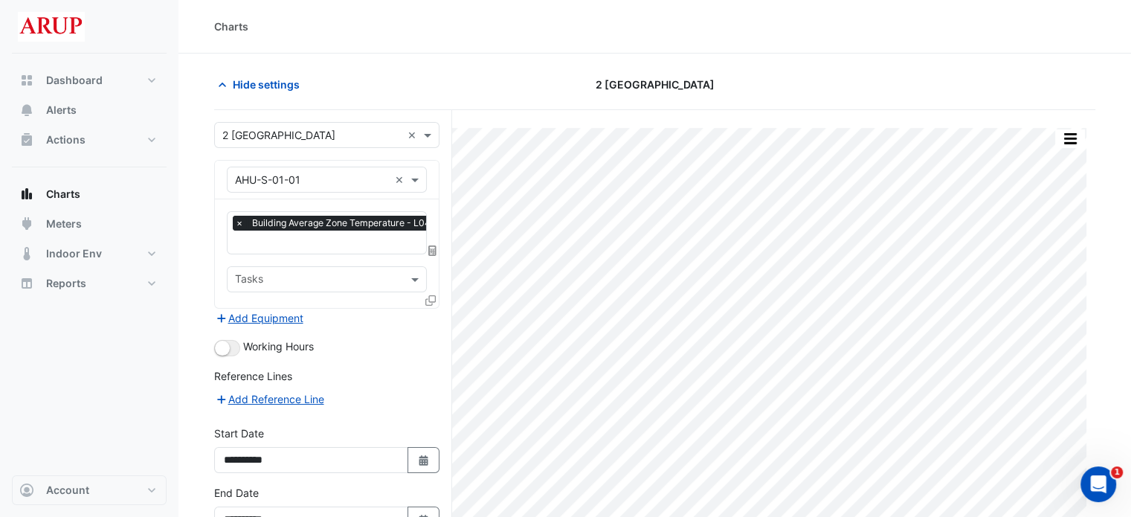
click at [242, 221] on span "×" at bounding box center [239, 223] width 13 height 15
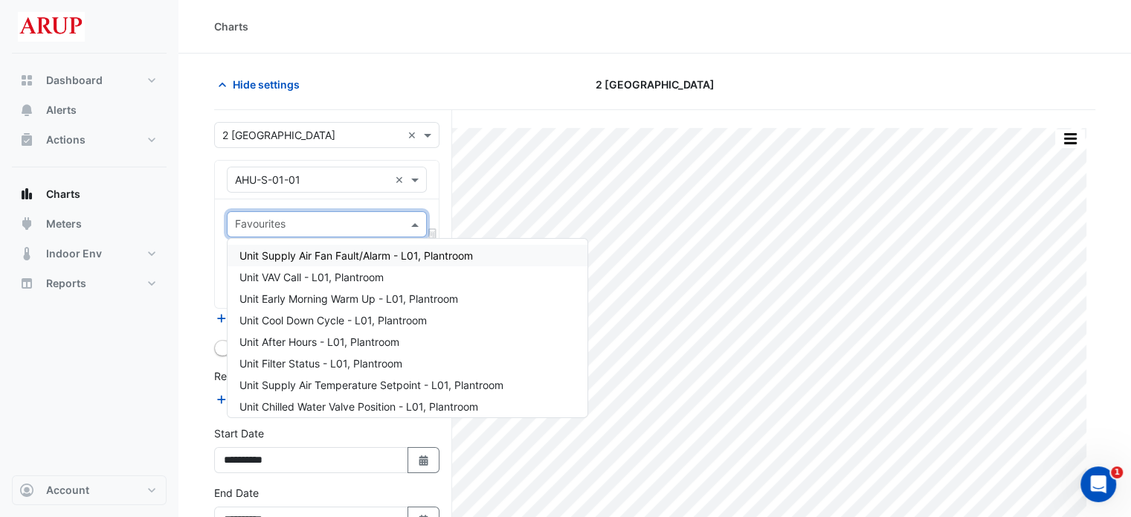
click at [416, 222] on span at bounding box center [416, 224] width 19 height 16
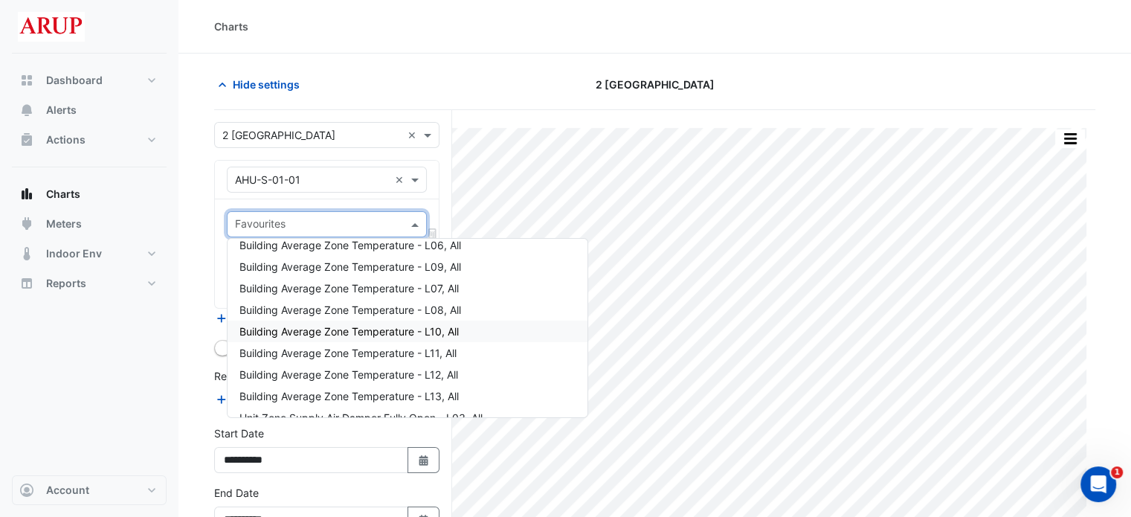
scroll to position [1338, 0]
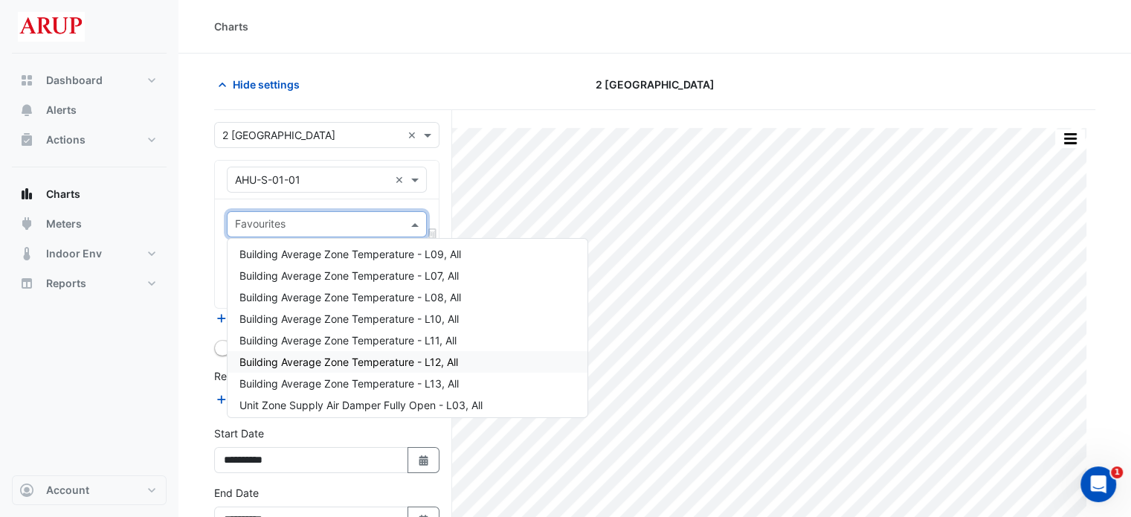
click at [361, 360] on span "Building Average Zone Temperature - L12, All" at bounding box center [348, 361] width 219 height 13
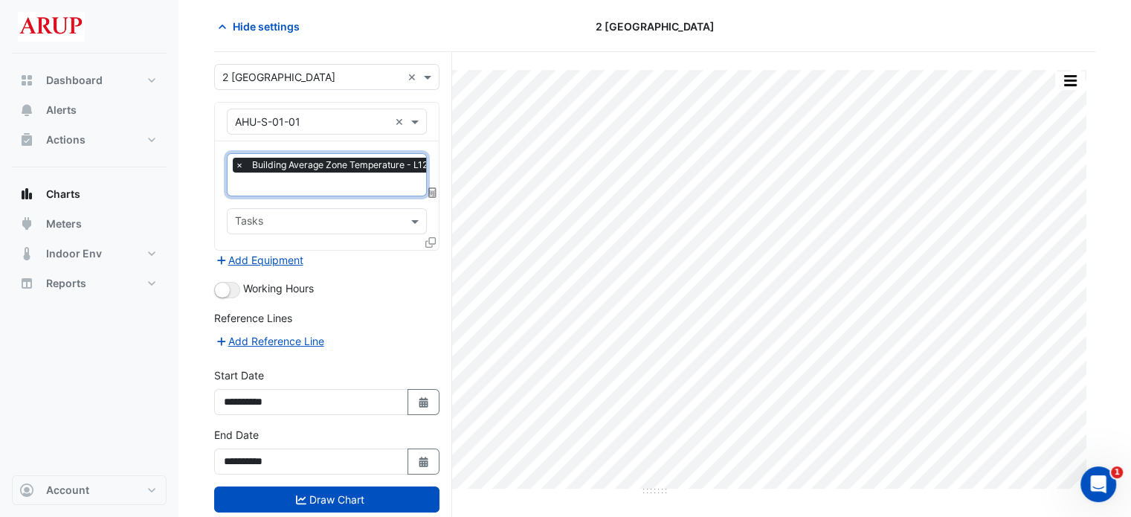
scroll to position [89, 0]
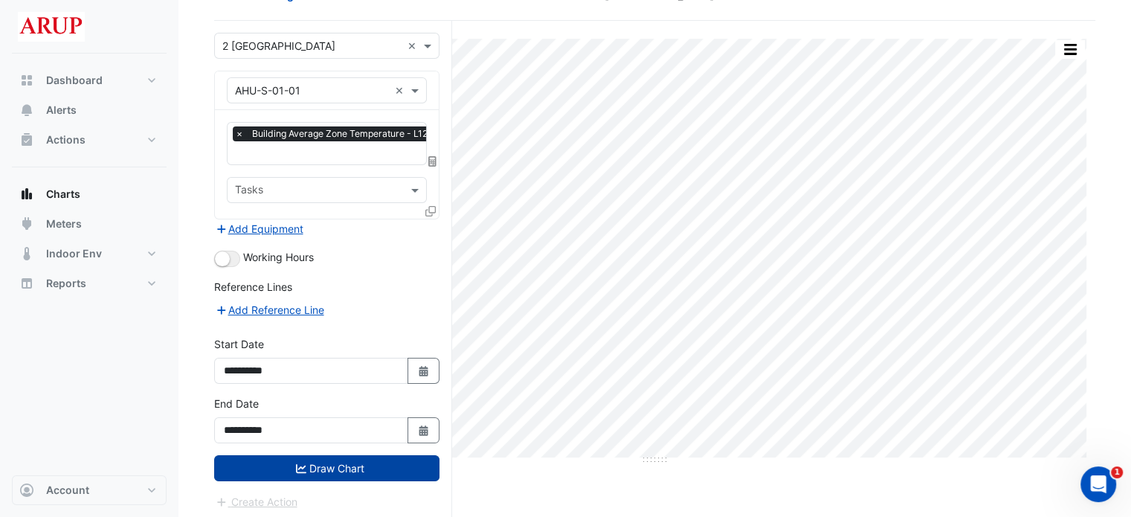
click at [341, 465] on button "Draw Chart" at bounding box center [326, 468] width 225 height 26
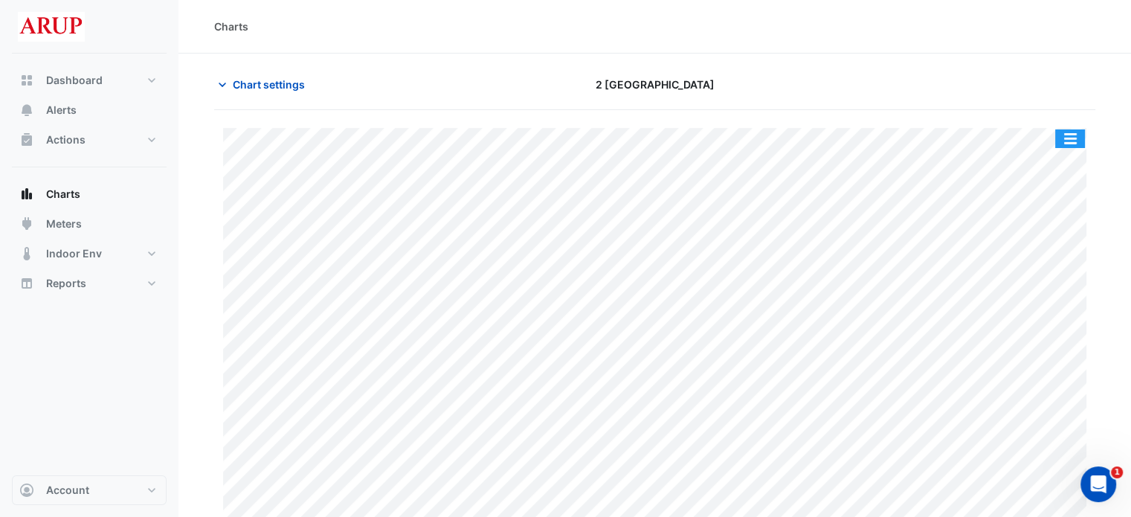
click at [1069, 138] on button "button" at bounding box center [1070, 138] width 30 height 19
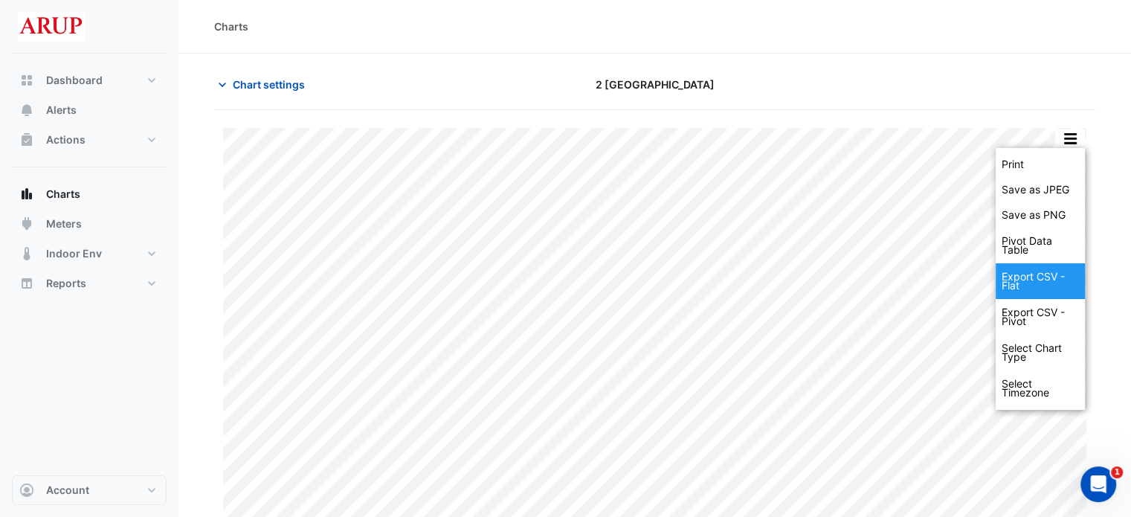
click at [1045, 281] on div "Export CSV - Flat" at bounding box center [1040, 281] width 89 height 36
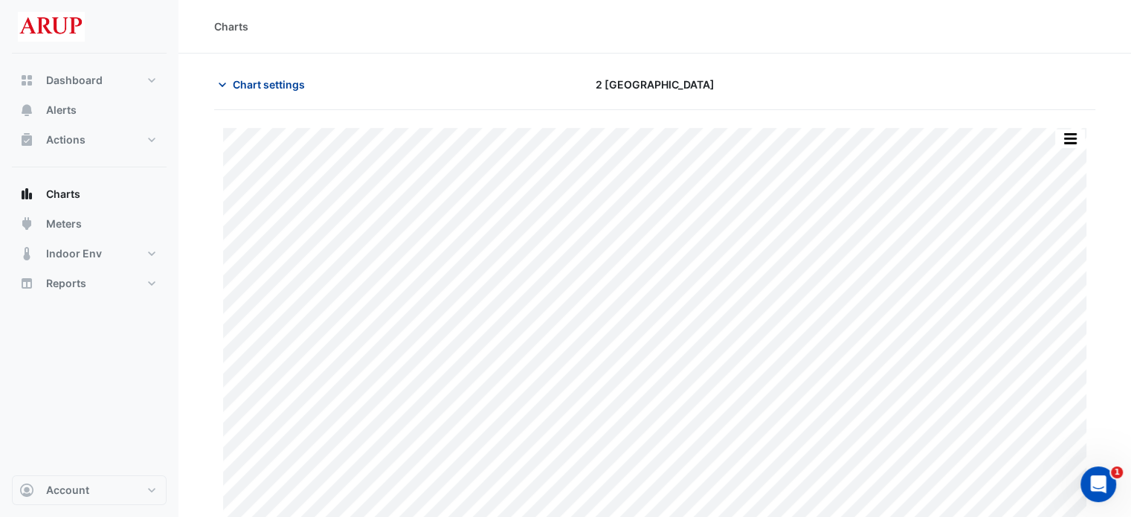
click at [220, 84] on icon "button" at bounding box center [222, 84] width 15 height 15
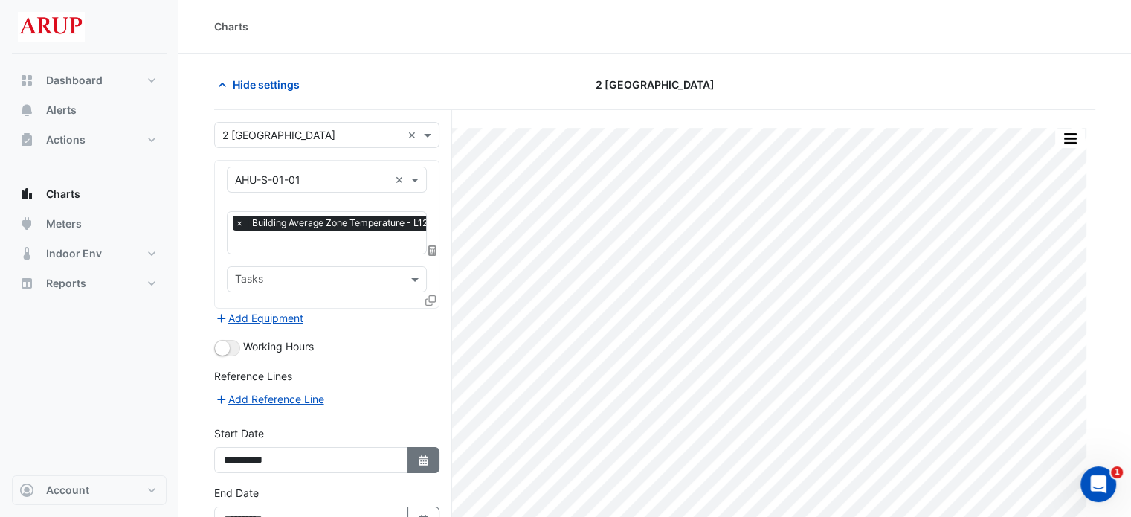
click at [420, 460] on icon "button" at bounding box center [423, 460] width 9 height 10
select select "*"
select select "****"
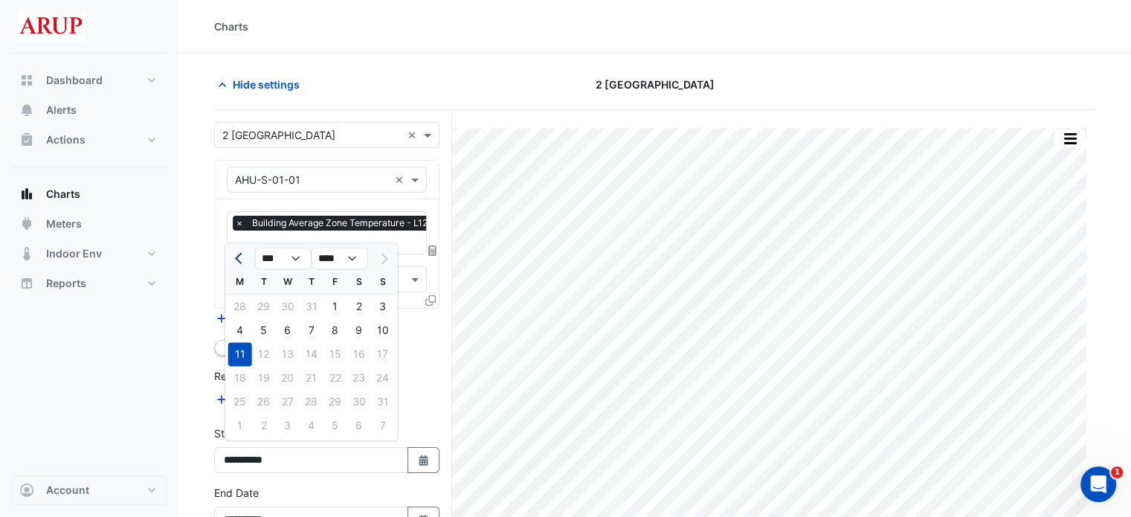
click at [238, 260] on span "Previous month" at bounding box center [240, 258] width 11 height 11
select select "*"
click at [241, 384] on div "21" at bounding box center [240, 378] width 24 height 24
type input "**********"
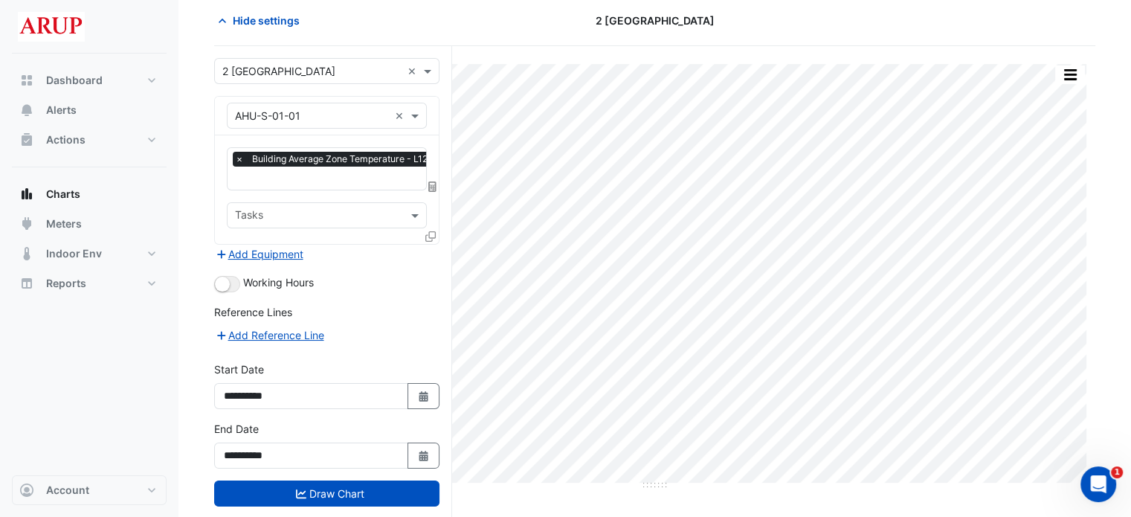
scroll to position [89, 0]
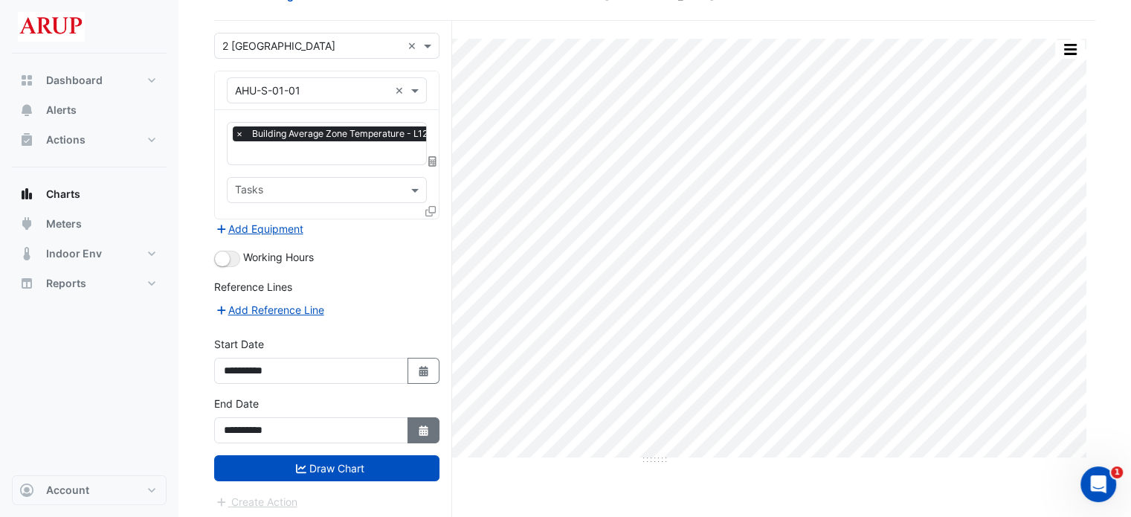
click at [431, 420] on button "Select Date" at bounding box center [423, 430] width 33 height 26
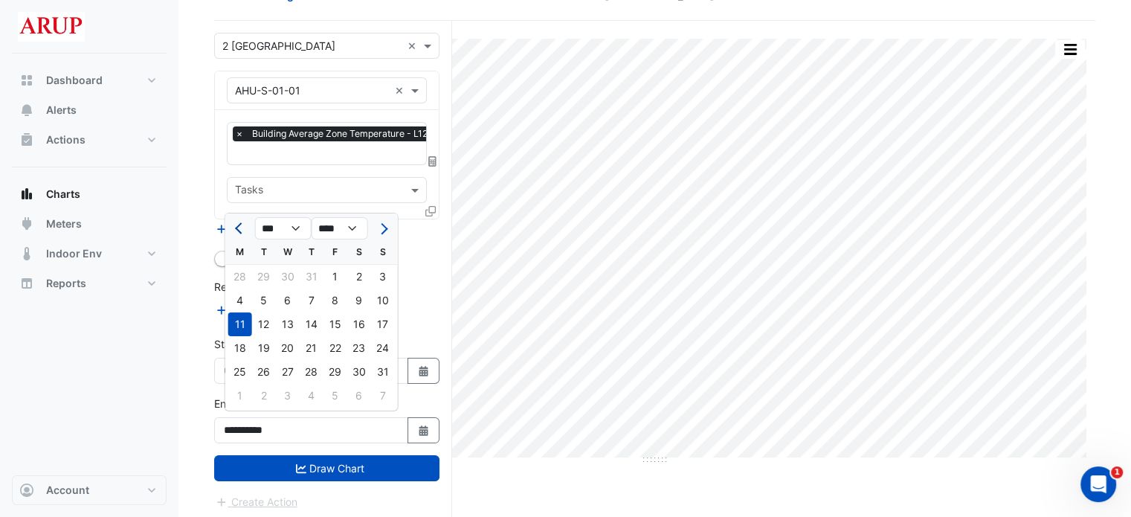
click at [236, 231] on button "Previous month" at bounding box center [240, 228] width 18 height 24
select select "*"
click at [243, 344] on div "21" at bounding box center [240, 348] width 24 height 24
type input "**********"
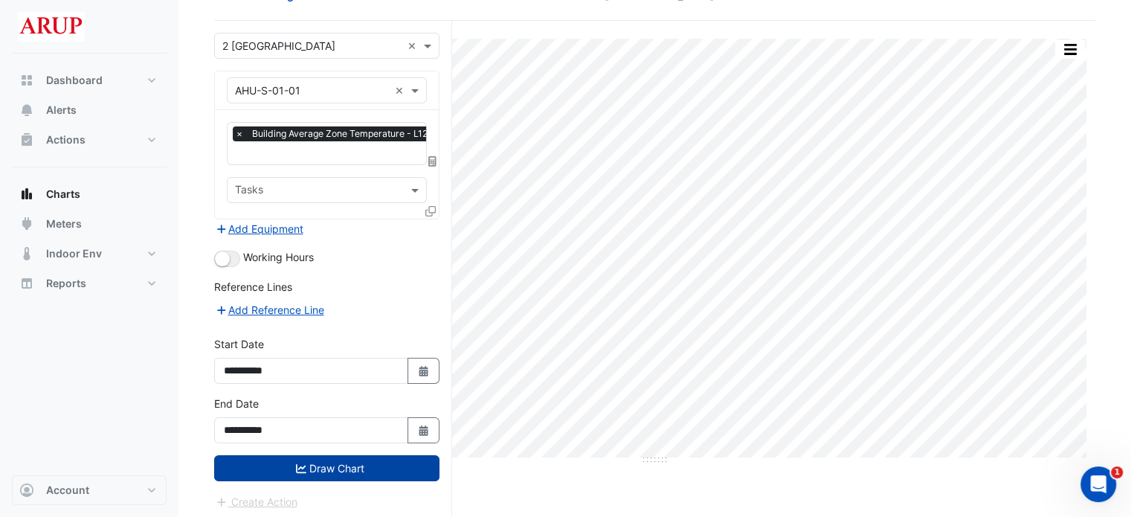
click at [321, 462] on button "Draw Chart" at bounding box center [326, 468] width 225 height 26
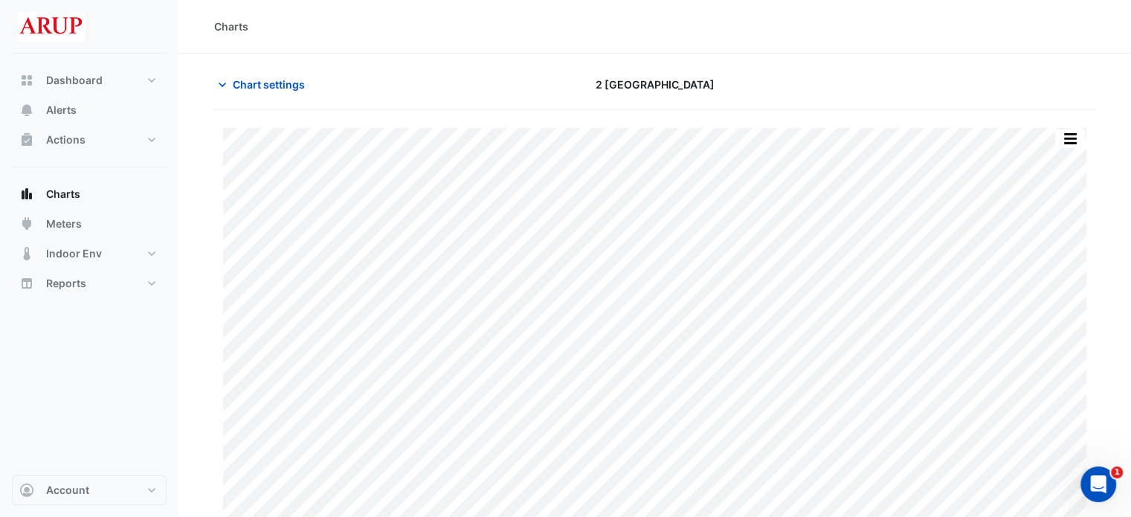
click at [767, 33] on div "Charts" at bounding box center [654, 27] width 881 height 16
click at [1075, 132] on button "button" at bounding box center [1070, 138] width 30 height 19
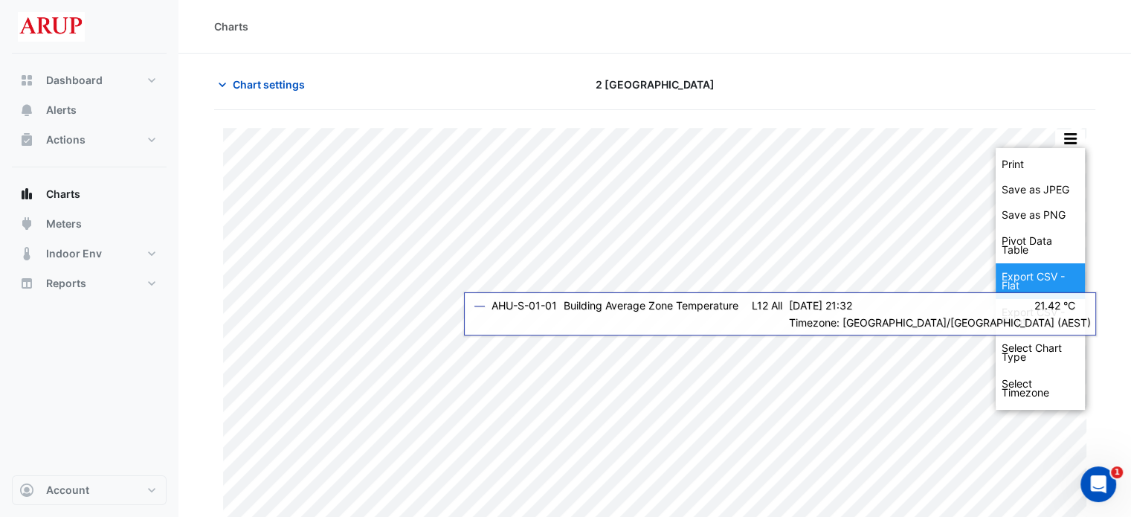
click at [1040, 289] on div "Export CSV - Flat" at bounding box center [1040, 281] width 89 height 36
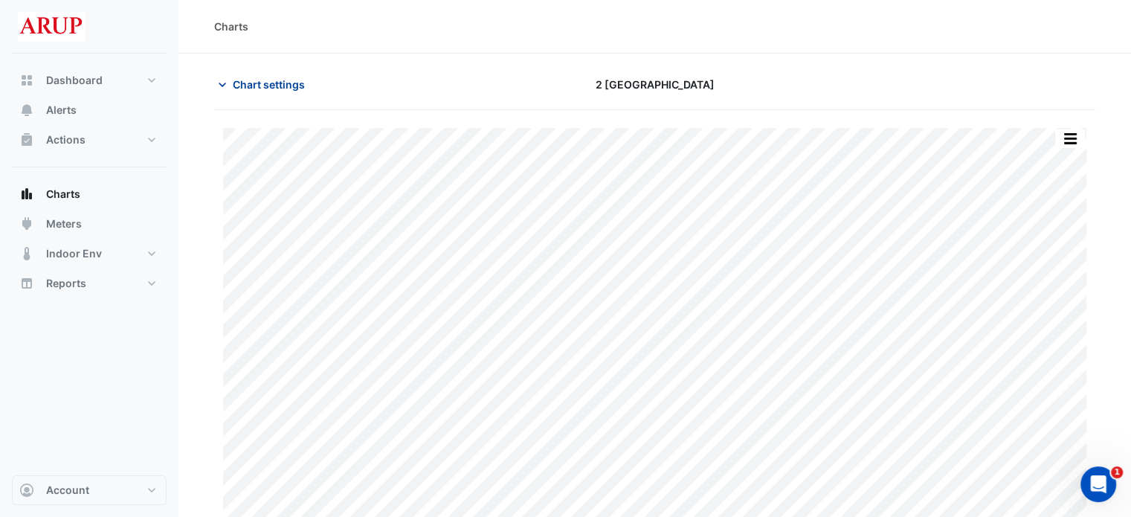
click at [224, 77] on icon "button" at bounding box center [222, 84] width 15 height 15
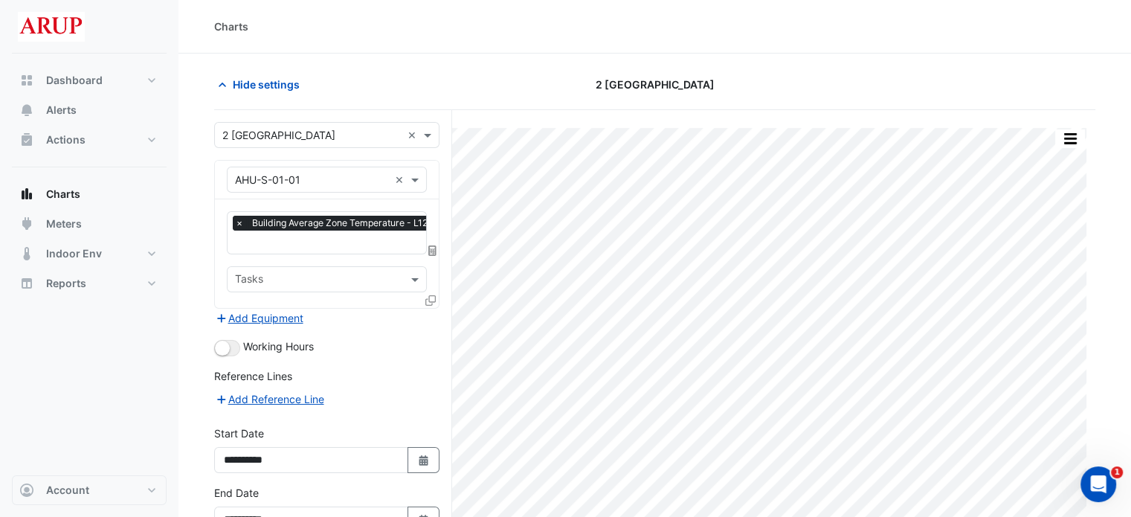
click at [238, 221] on span "×" at bounding box center [239, 223] width 13 height 15
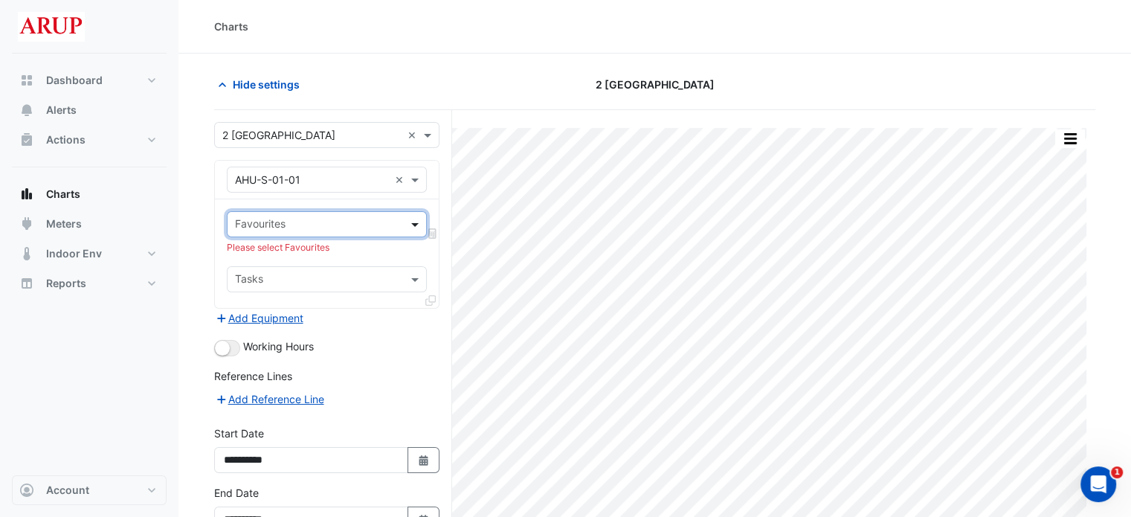
click at [408, 222] on span at bounding box center [416, 224] width 19 height 16
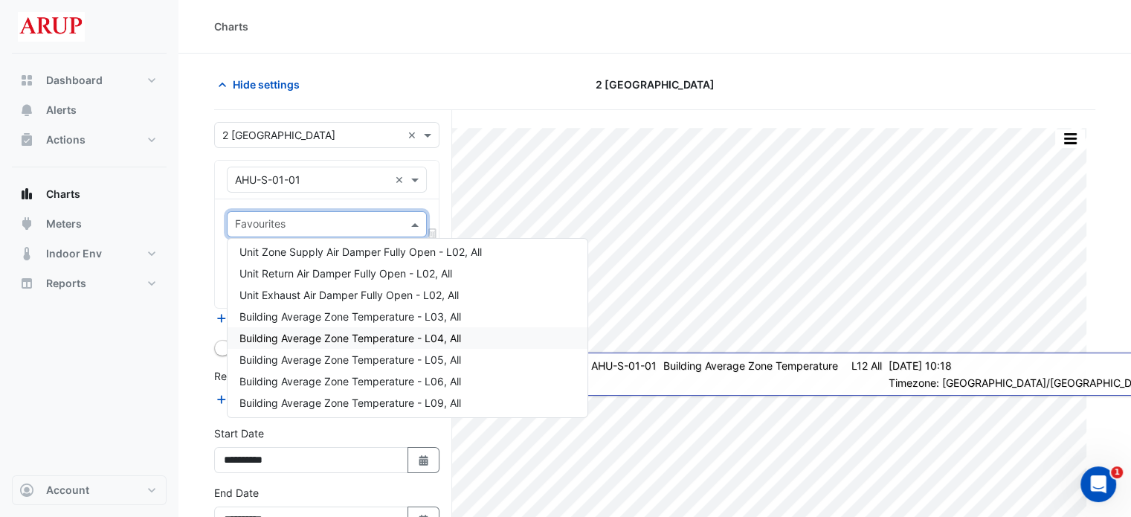
scroll to position [1264, 0]
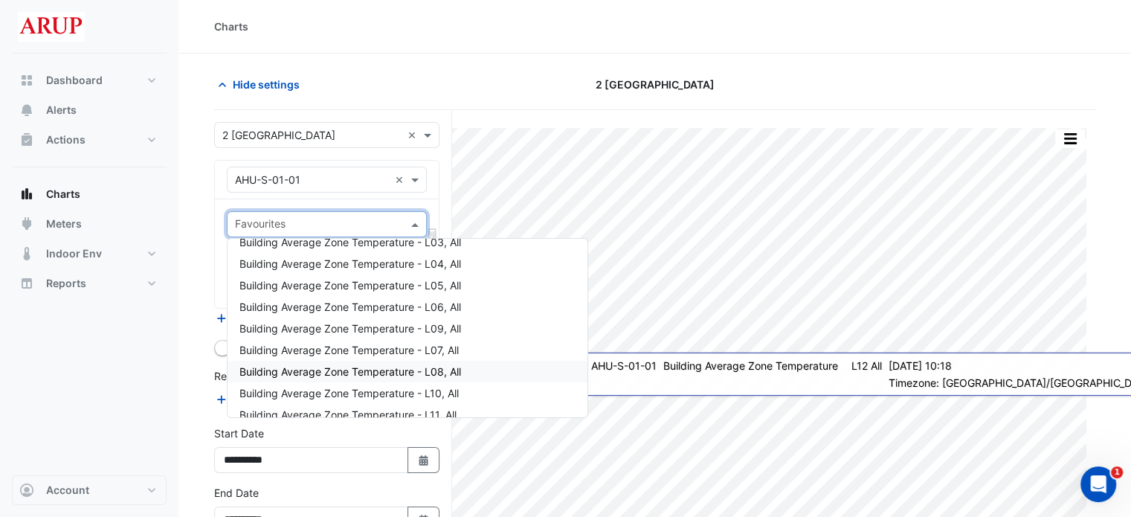
click at [350, 373] on span "Building Average Zone Temperature - L08, All" at bounding box center [350, 371] width 222 height 13
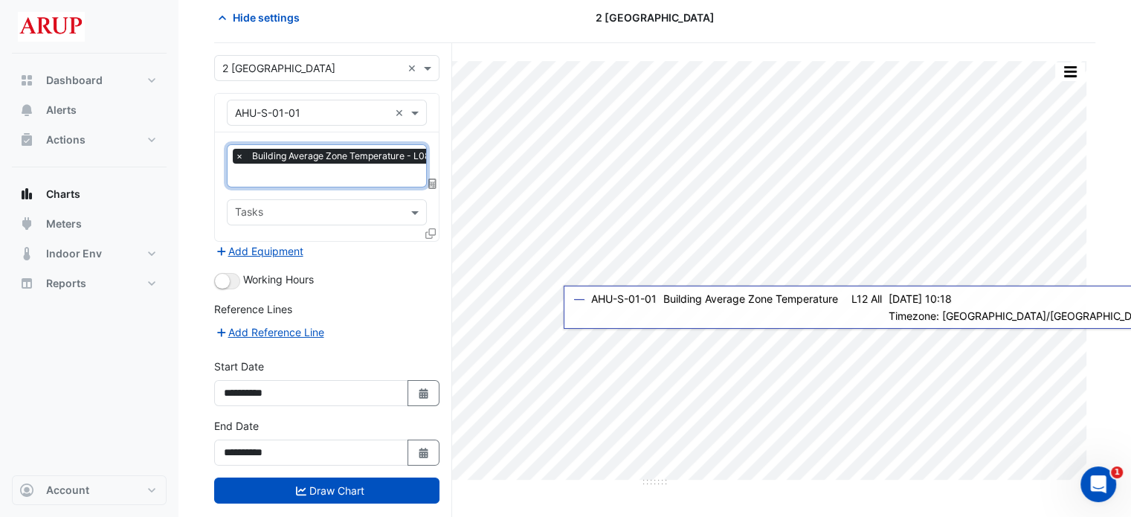
scroll to position [89, 0]
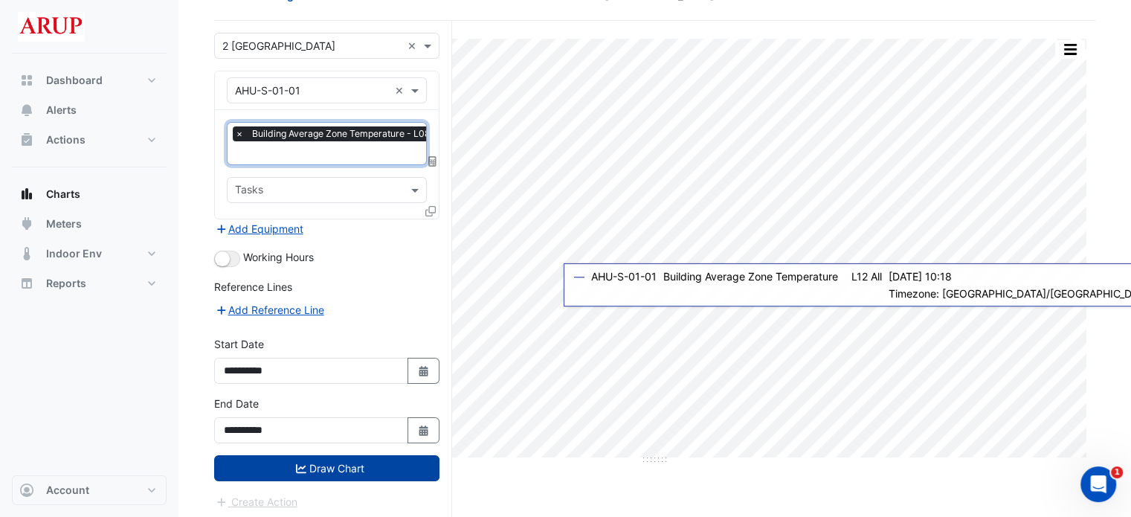
click at [344, 463] on button "Draw Chart" at bounding box center [326, 468] width 225 height 26
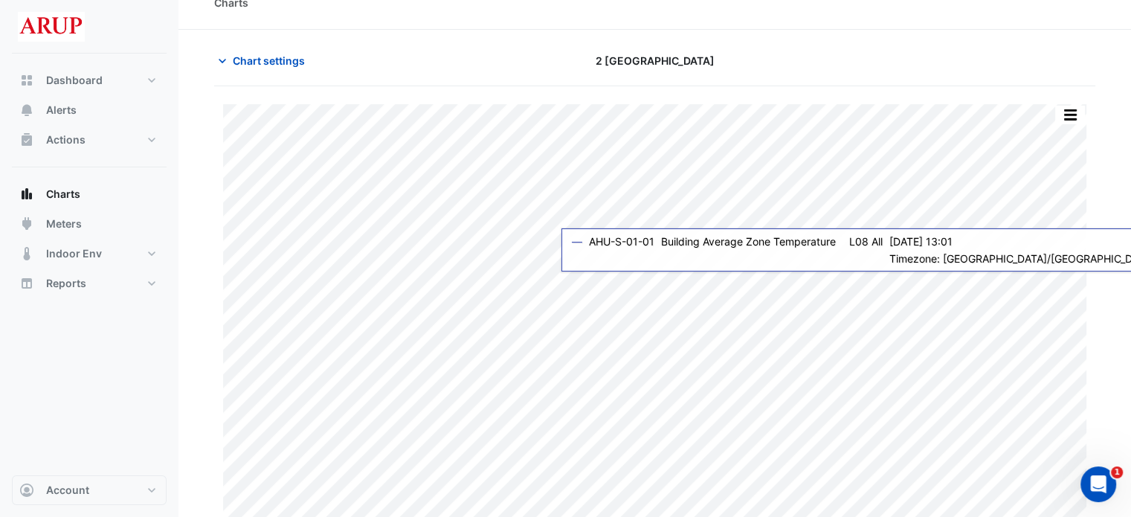
scroll to position [36, 0]
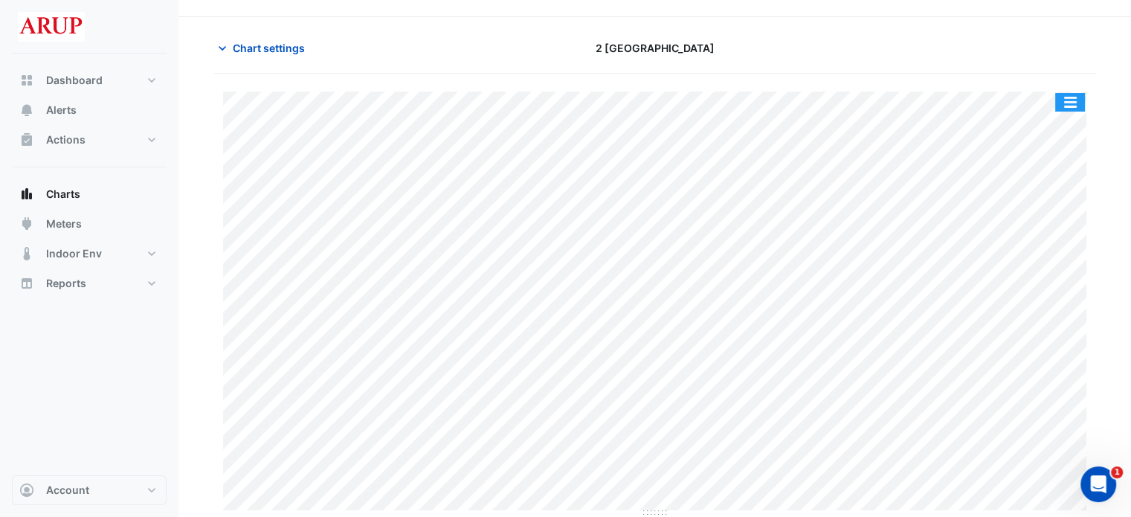
click at [1072, 94] on button "button" at bounding box center [1070, 102] width 30 height 19
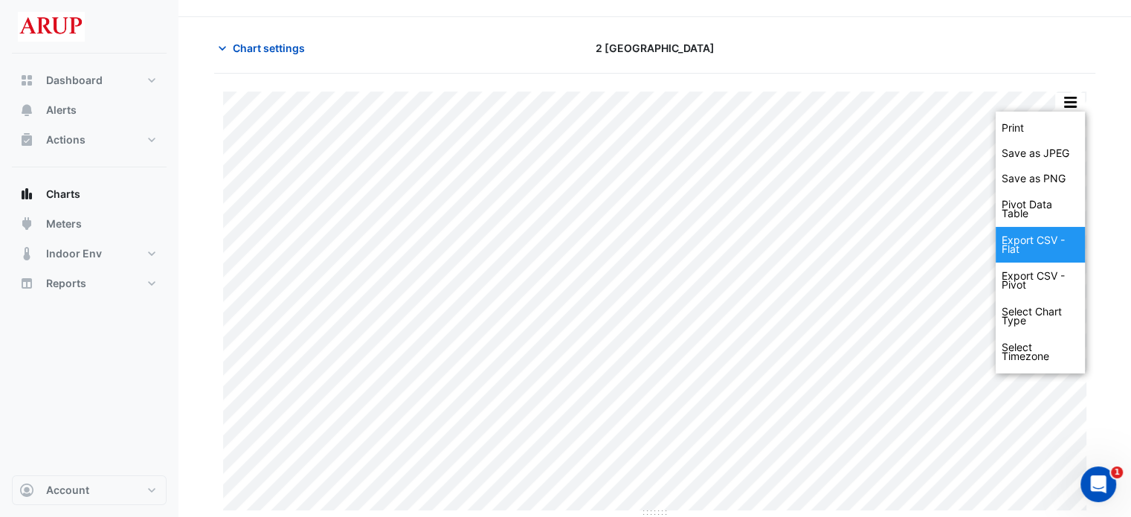
click at [1044, 245] on div "Export CSV - Flat" at bounding box center [1040, 245] width 89 height 36
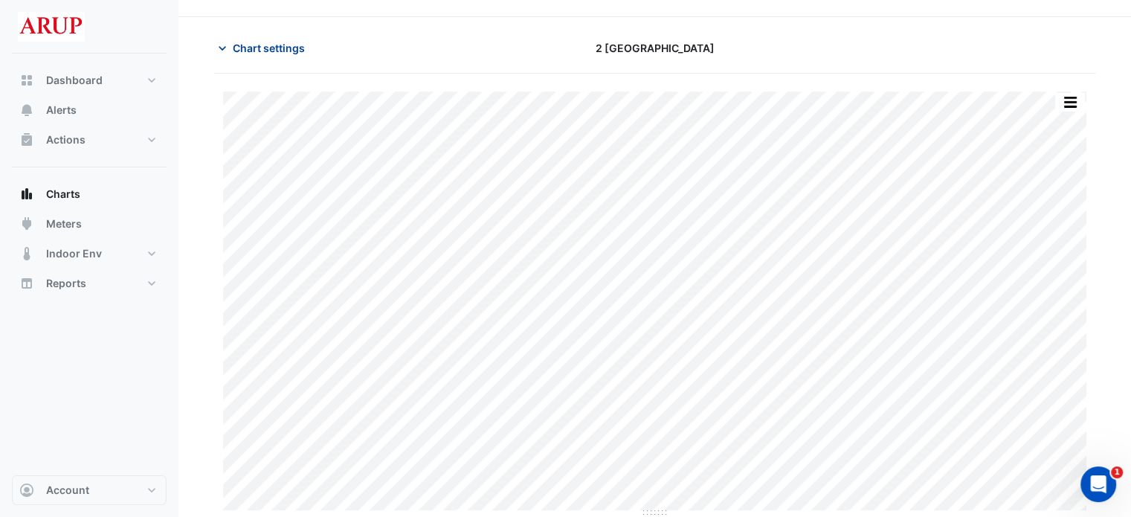
click at [255, 48] on span "Chart settings" at bounding box center [269, 48] width 72 height 16
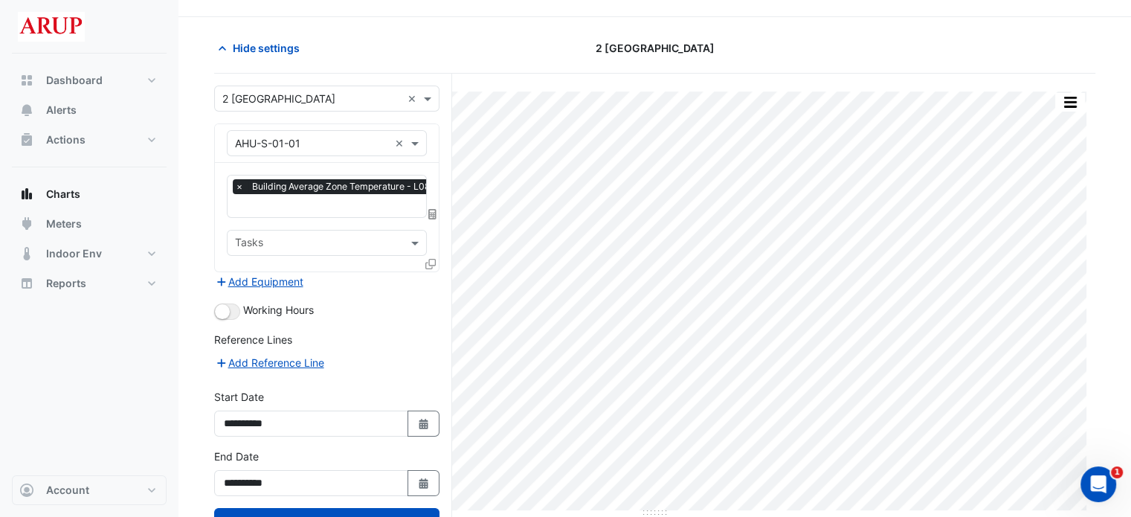
scroll to position [89, 0]
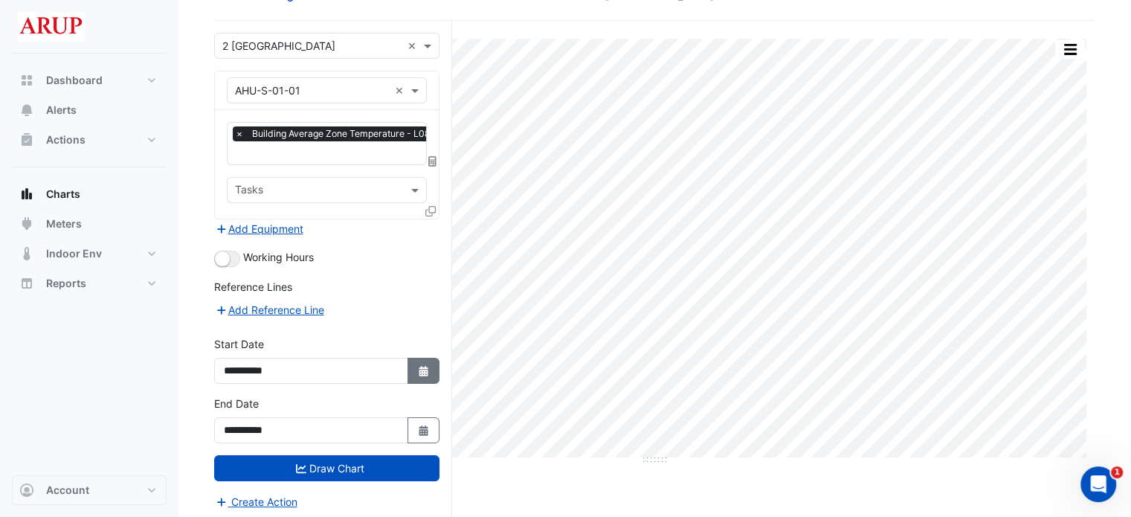
click at [419, 366] on icon "Select Date" at bounding box center [423, 371] width 13 height 10
select select "*"
select select "****"
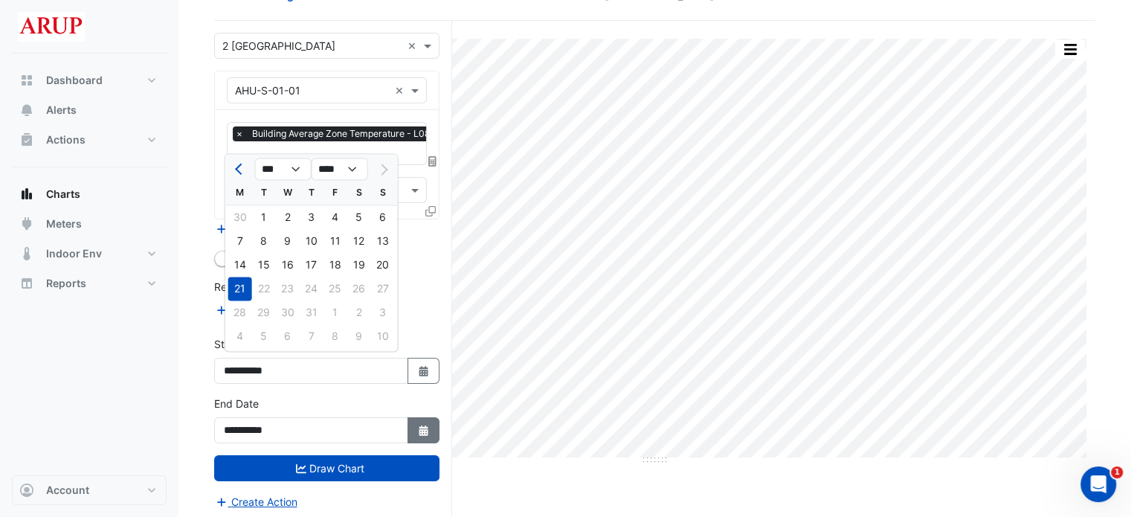
click at [422, 417] on button "Select Date" at bounding box center [423, 430] width 33 height 26
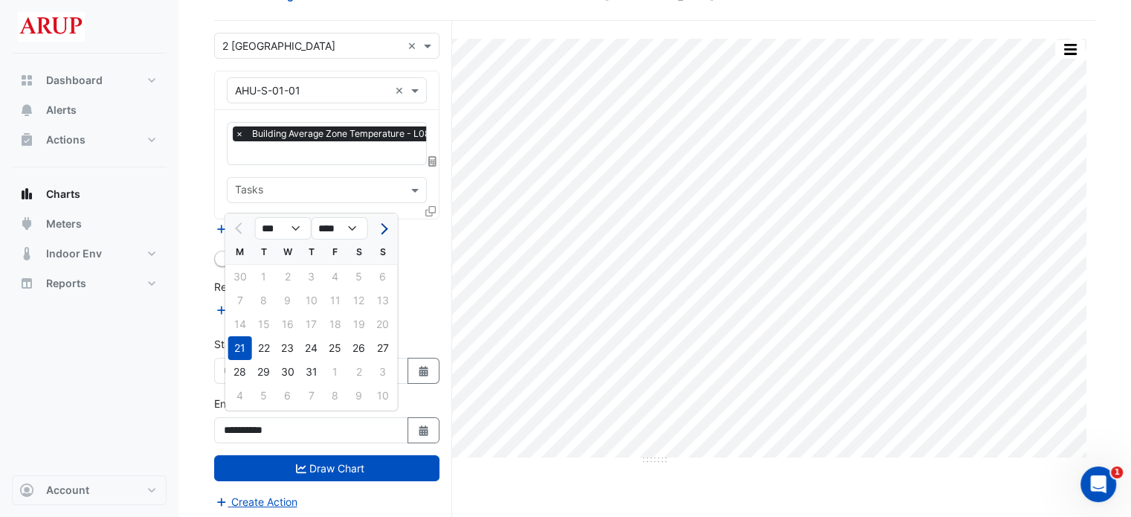
click at [387, 228] on button "Next month" at bounding box center [383, 228] width 18 height 24
select select "*"
click at [239, 324] on div "11" at bounding box center [240, 324] width 24 height 24
type input "**********"
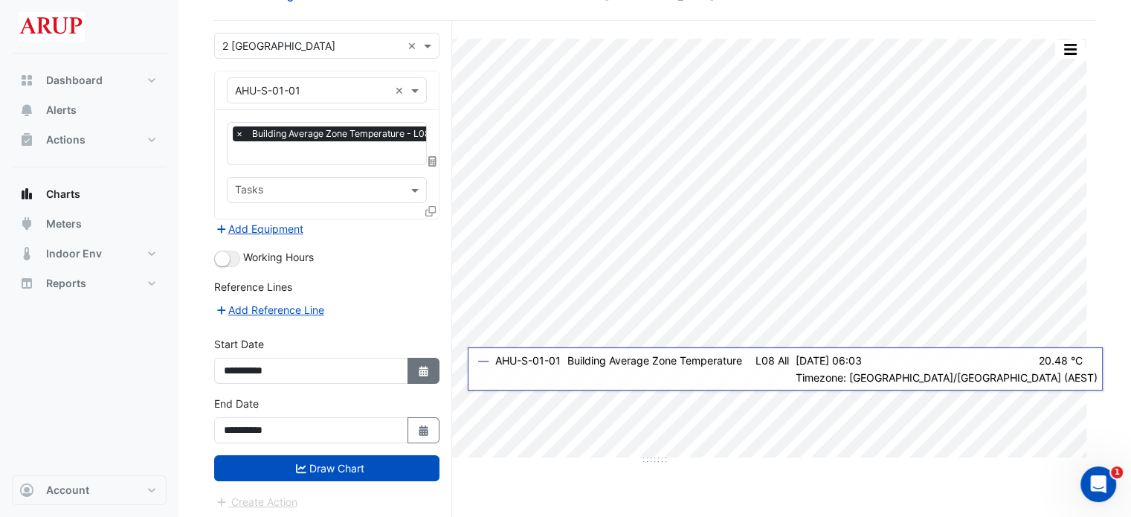
click at [422, 358] on button "Select Date" at bounding box center [423, 371] width 33 height 26
select select "*"
select select "****"
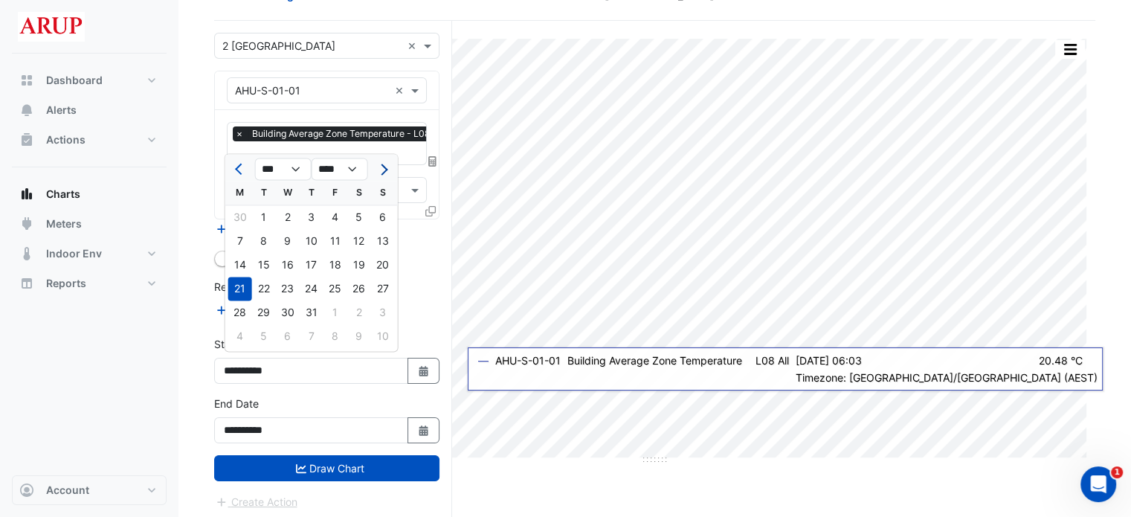
click at [389, 164] on button "Next month" at bounding box center [383, 169] width 18 height 24
select select "*"
click at [240, 260] on div "11" at bounding box center [240, 265] width 24 height 24
type input "**********"
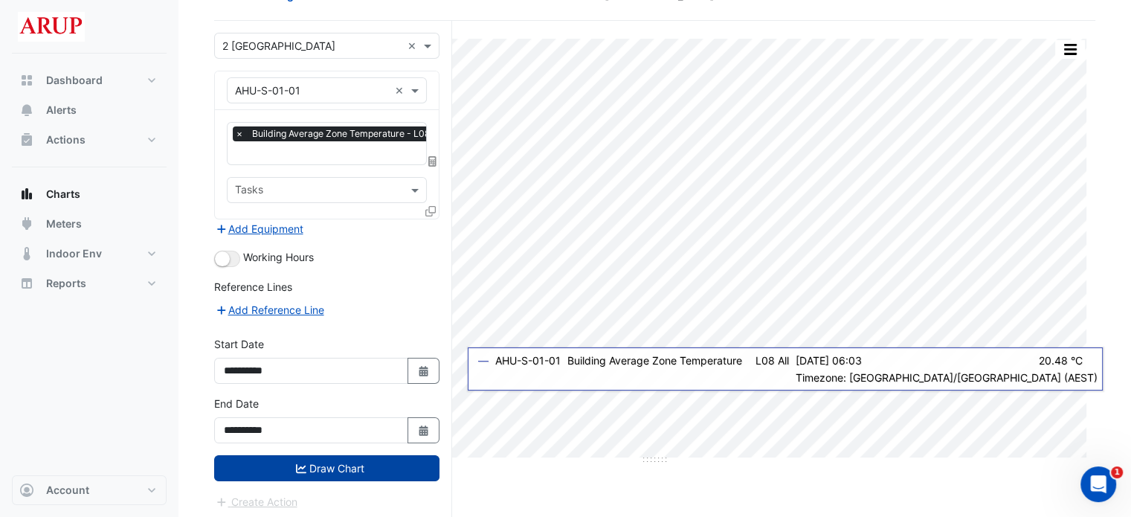
click at [327, 464] on button "Draw Chart" at bounding box center [326, 468] width 225 height 26
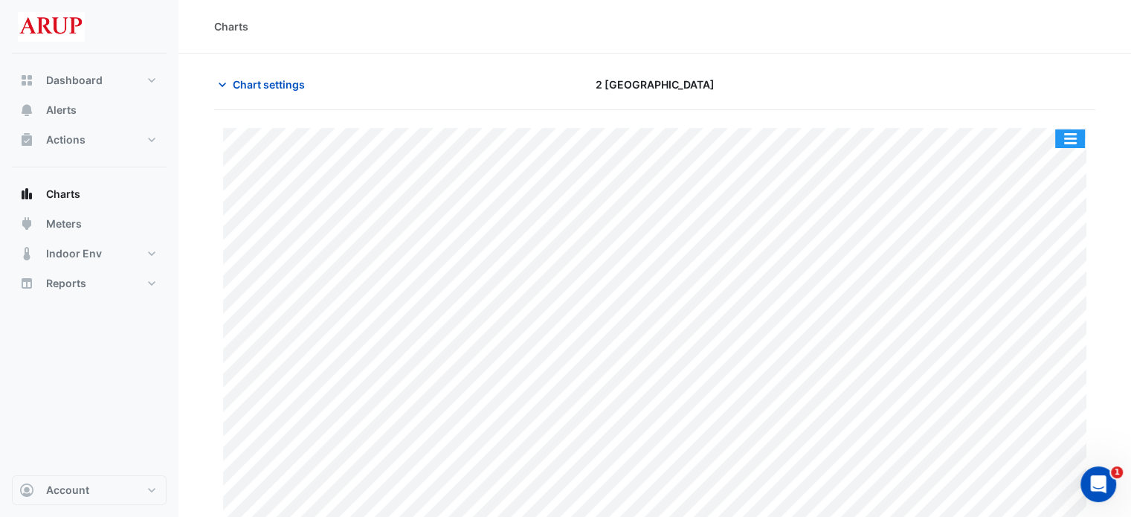
click at [1074, 145] on button "button" at bounding box center [1070, 138] width 30 height 19
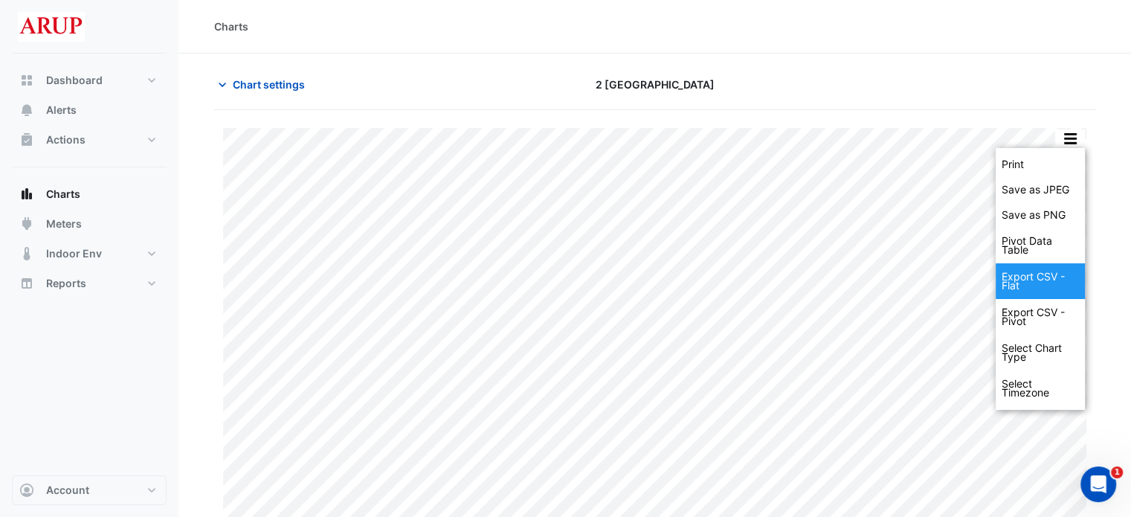
click at [1047, 294] on div "Export CSV - Flat" at bounding box center [1040, 281] width 89 height 36
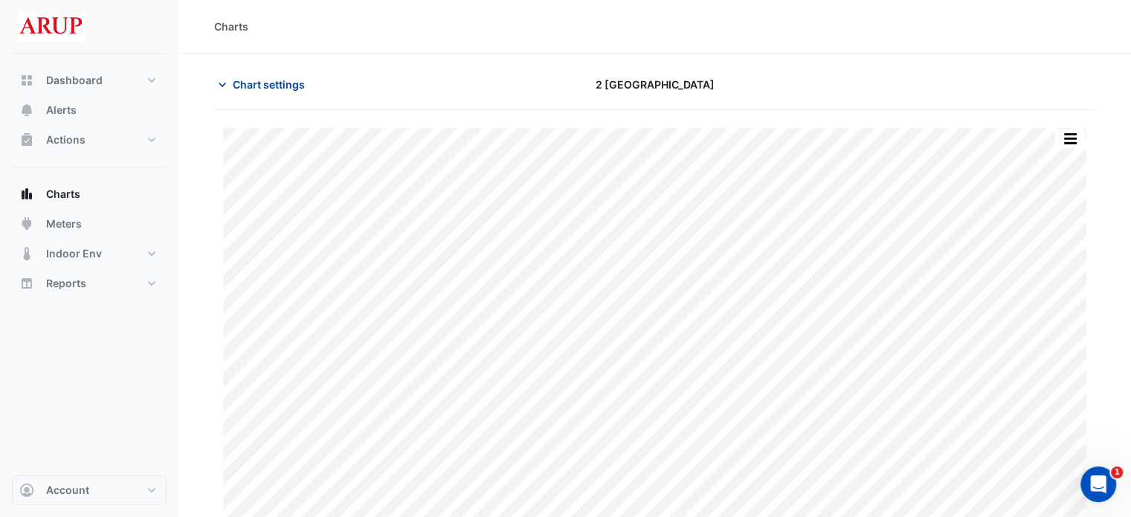
click at [221, 78] on icon "button" at bounding box center [222, 84] width 15 height 15
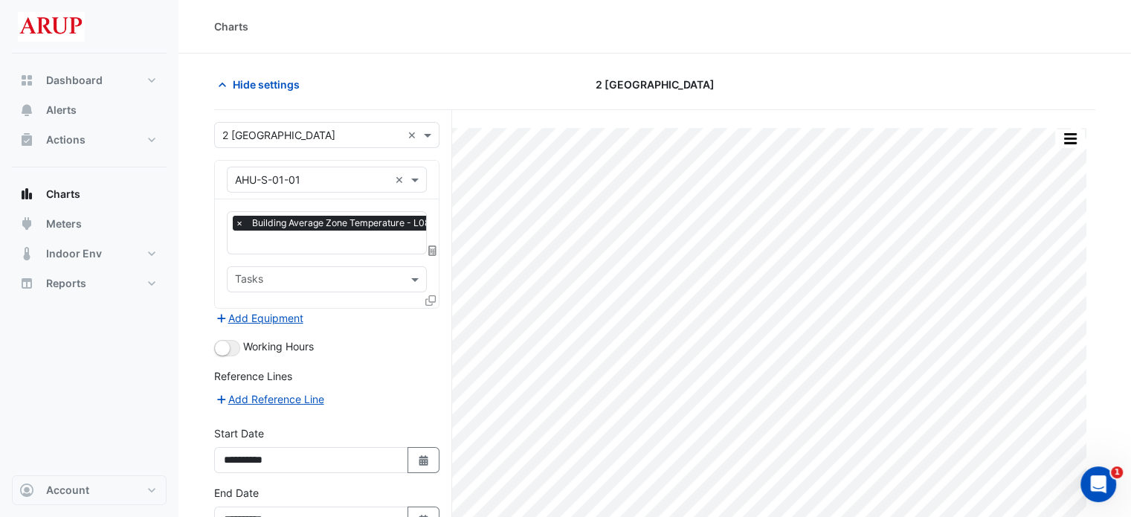
click at [237, 219] on span "×" at bounding box center [239, 223] width 13 height 15
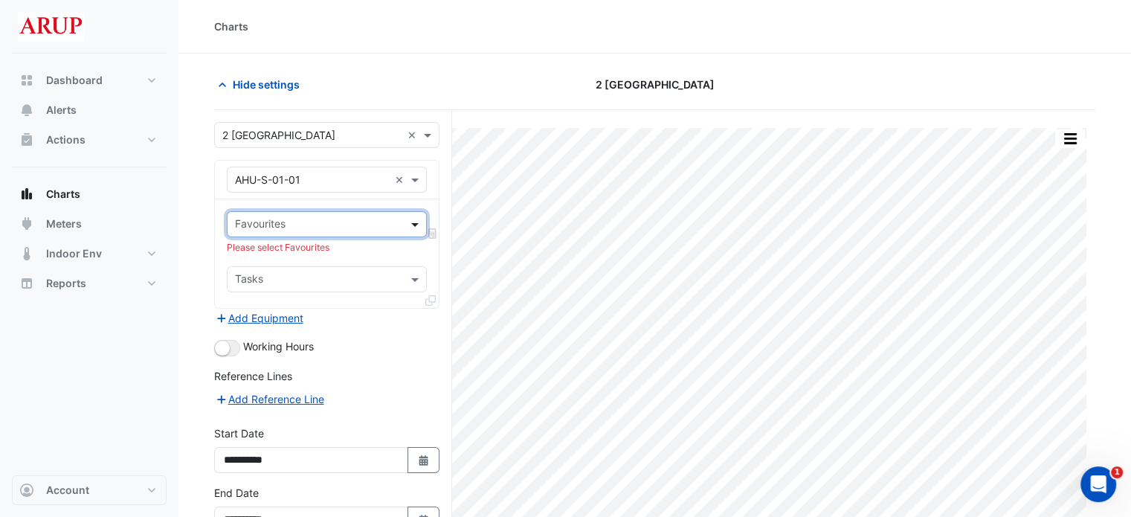
click at [412, 222] on span at bounding box center [416, 224] width 19 height 16
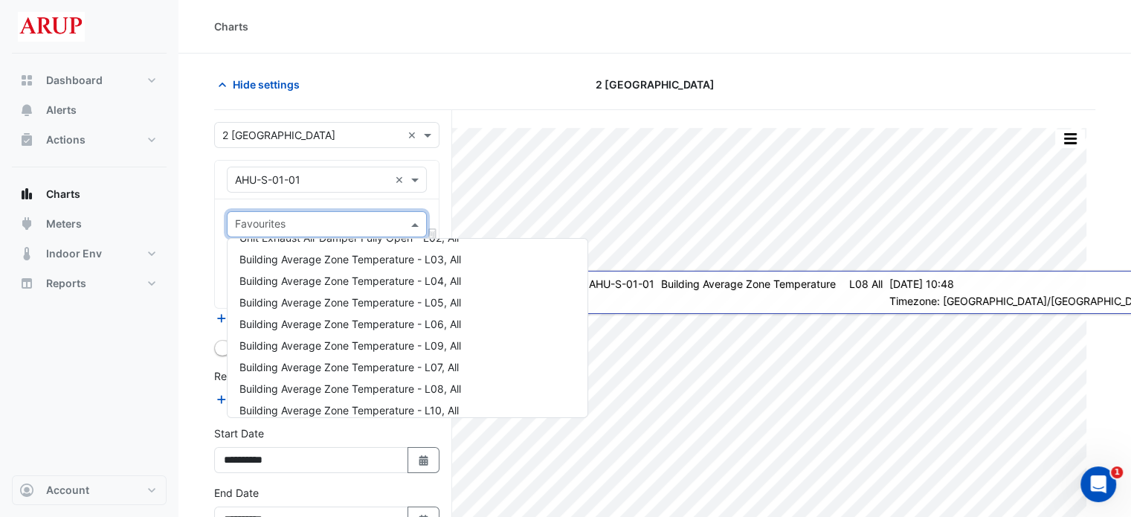
scroll to position [1219, 0]
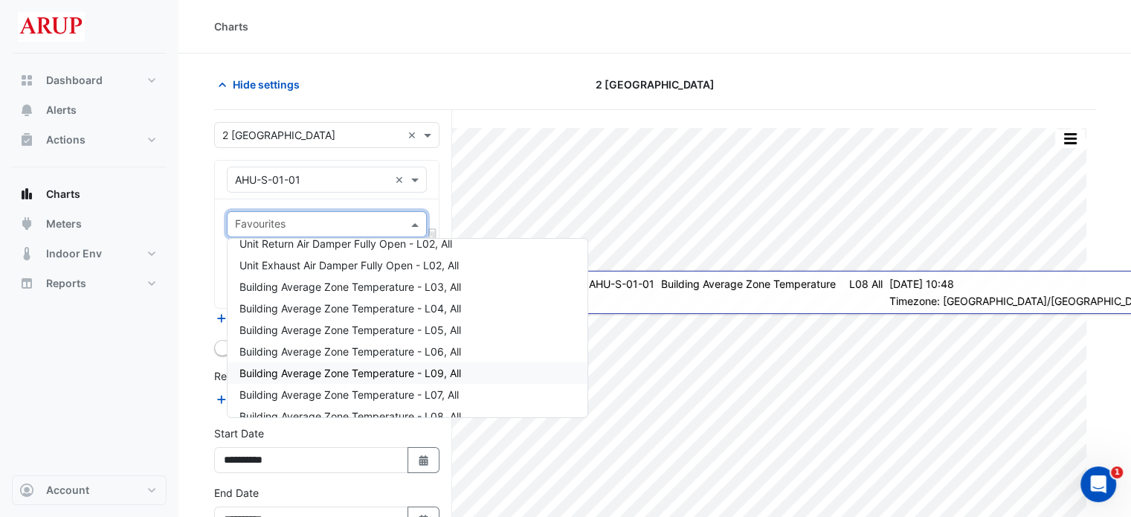
click at [332, 371] on span "Building Average Zone Temperature - L09, All" at bounding box center [350, 373] width 222 height 13
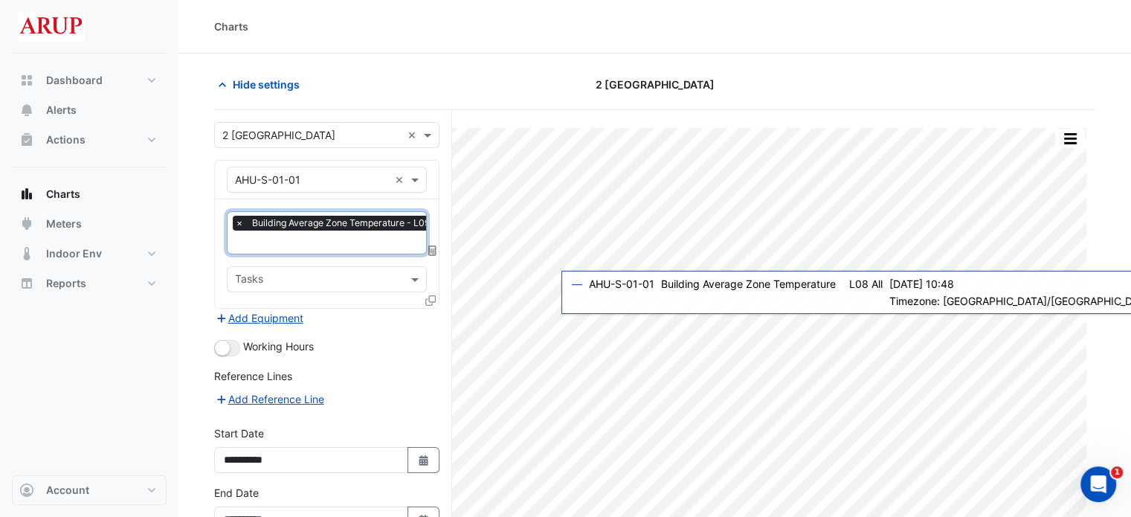
scroll to position [74, 0]
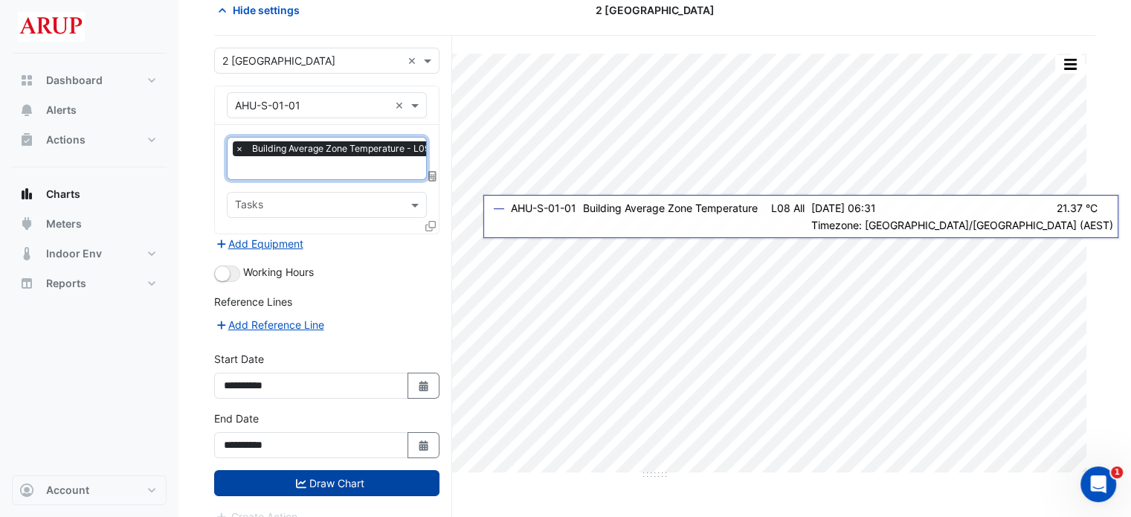
click at [333, 481] on button "Draw Chart" at bounding box center [326, 483] width 225 height 26
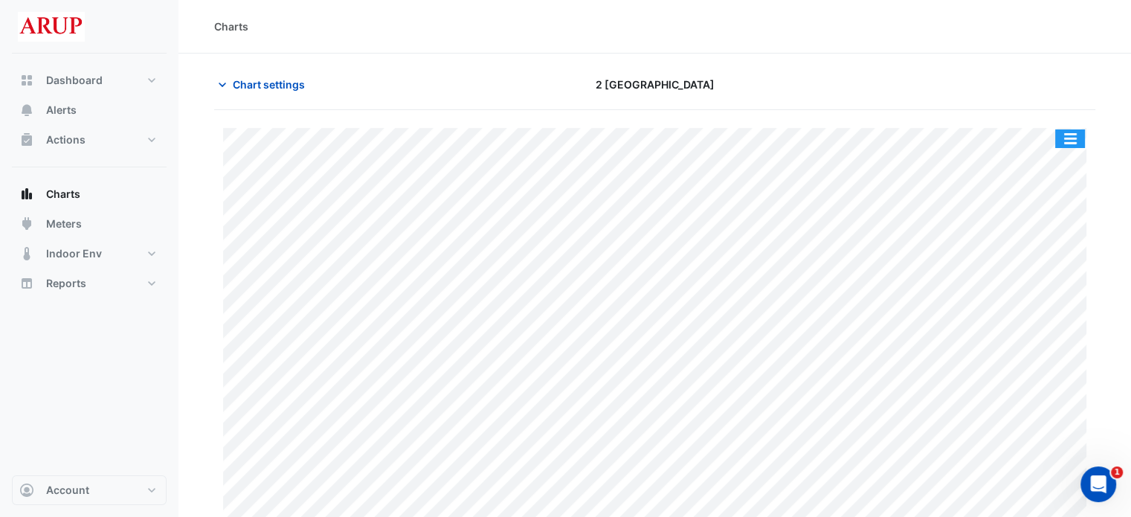
click at [1074, 142] on button "button" at bounding box center [1070, 138] width 30 height 19
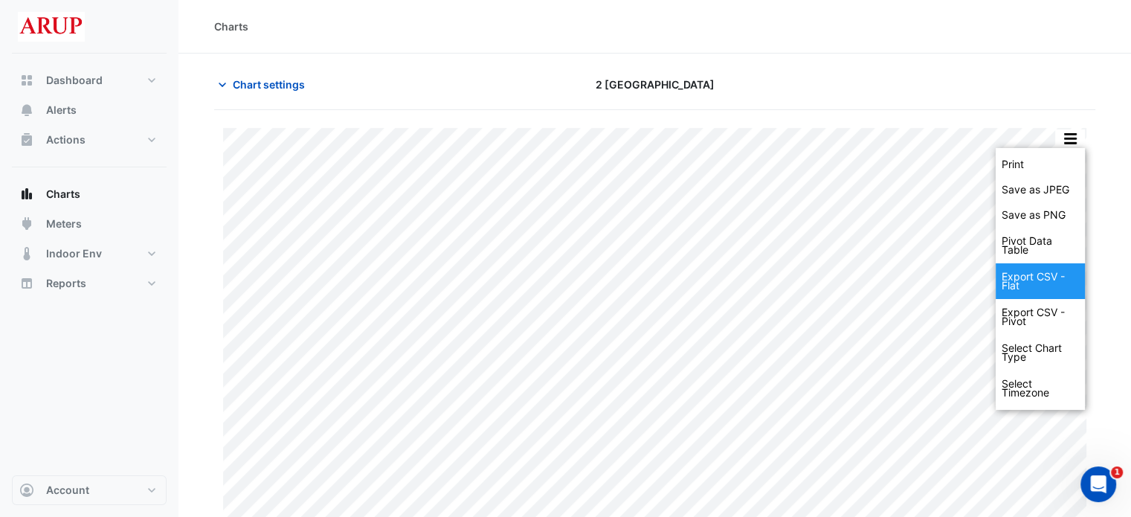
click at [1043, 270] on div "Export CSV - Flat" at bounding box center [1040, 281] width 89 height 36
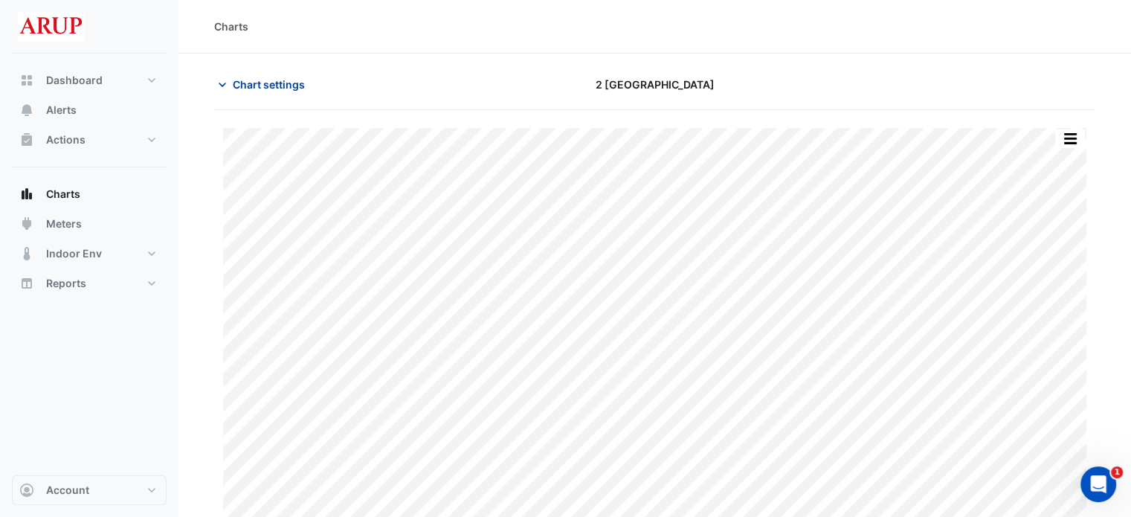
click at [228, 80] on icon "button" at bounding box center [222, 84] width 15 height 15
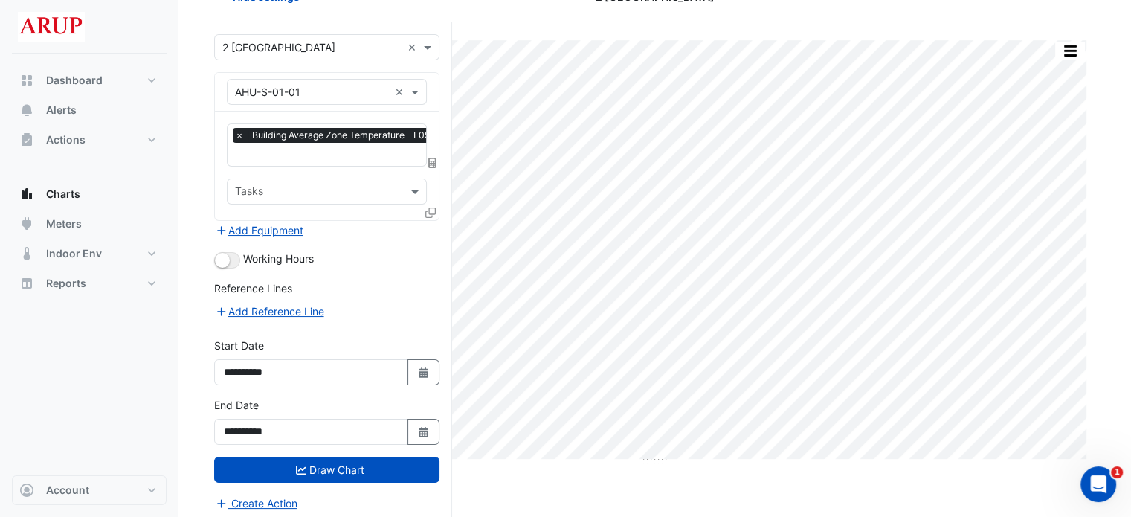
scroll to position [89, 0]
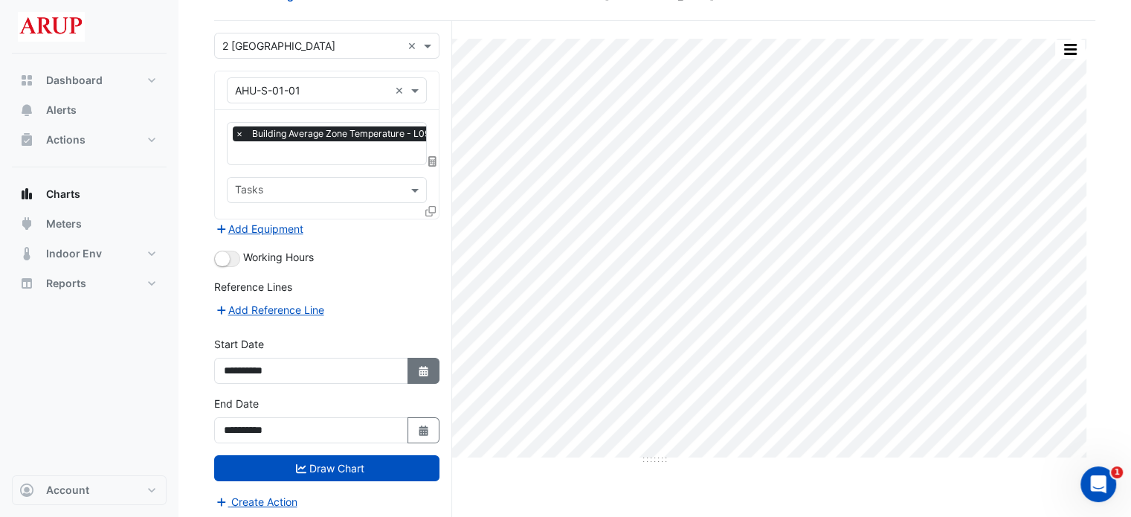
click at [424, 367] on icon "button" at bounding box center [423, 371] width 9 height 10
select select "*"
select select "****"
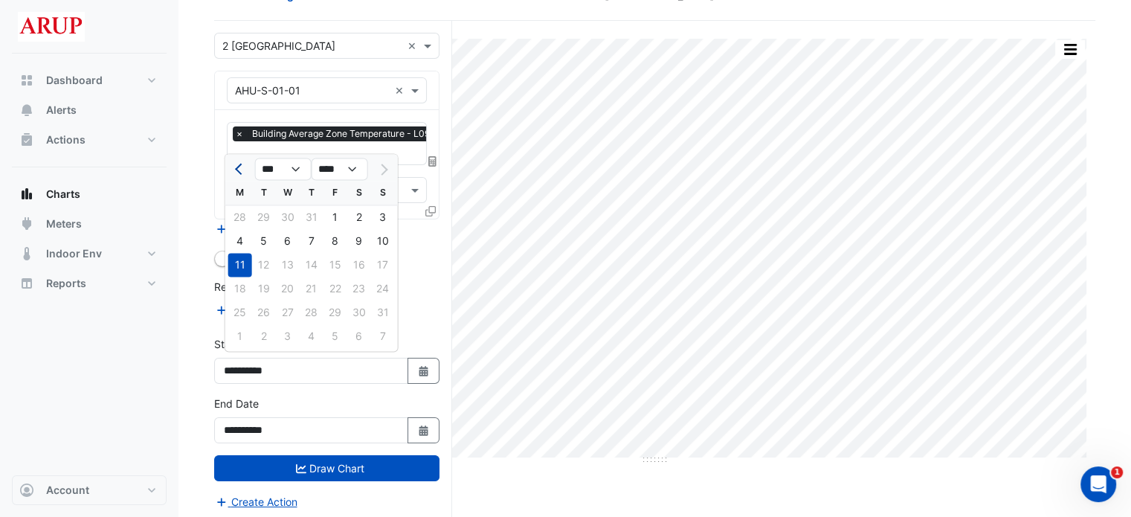
click at [240, 171] on span "Previous month" at bounding box center [240, 169] width 11 height 11
select select "*"
click at [245, 293] on div "21" at bounding box center [240, 289] width 24 height 24
type input "**********"
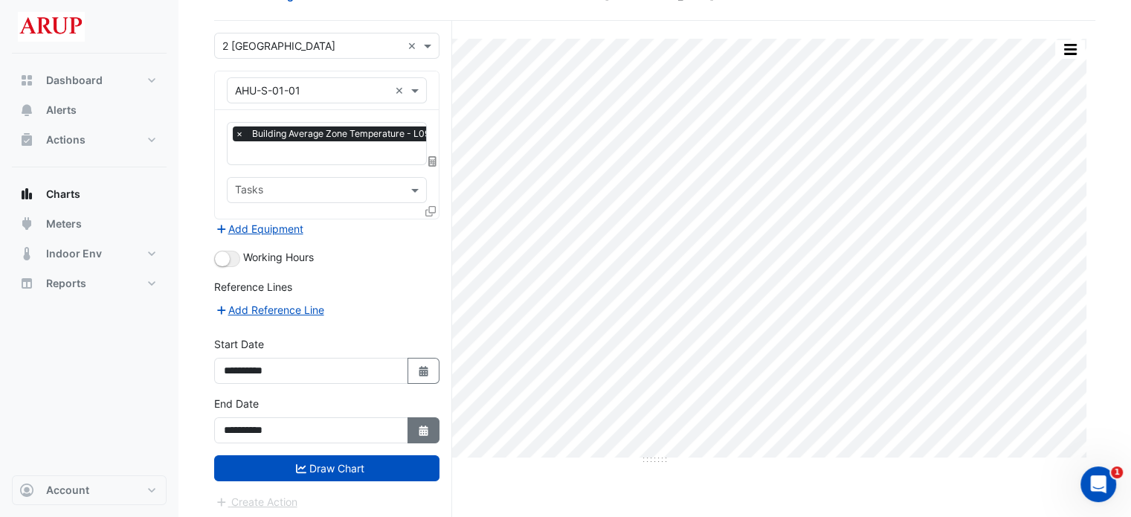
click at [430, 425] on icon "Select Date" at bounding box center [423, 430] width 13 height 10
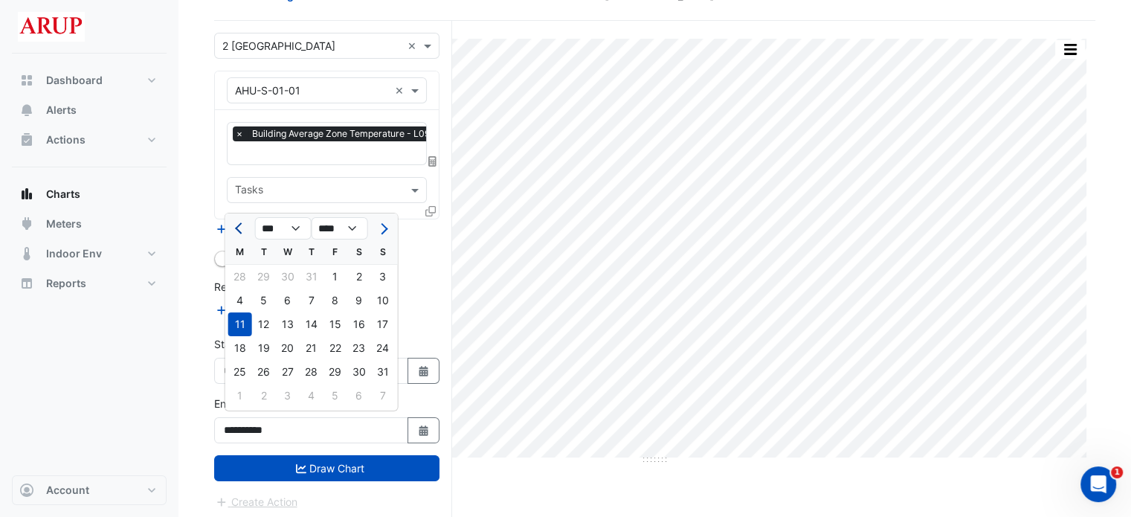
click at [237, 230] on span "Previous month" at bounding box center [240, 228] width 11 height 11
select select "*"
click at [239, 349] on div "21" at bounding box center [240, 348] width 24 height 24
type input "**********"
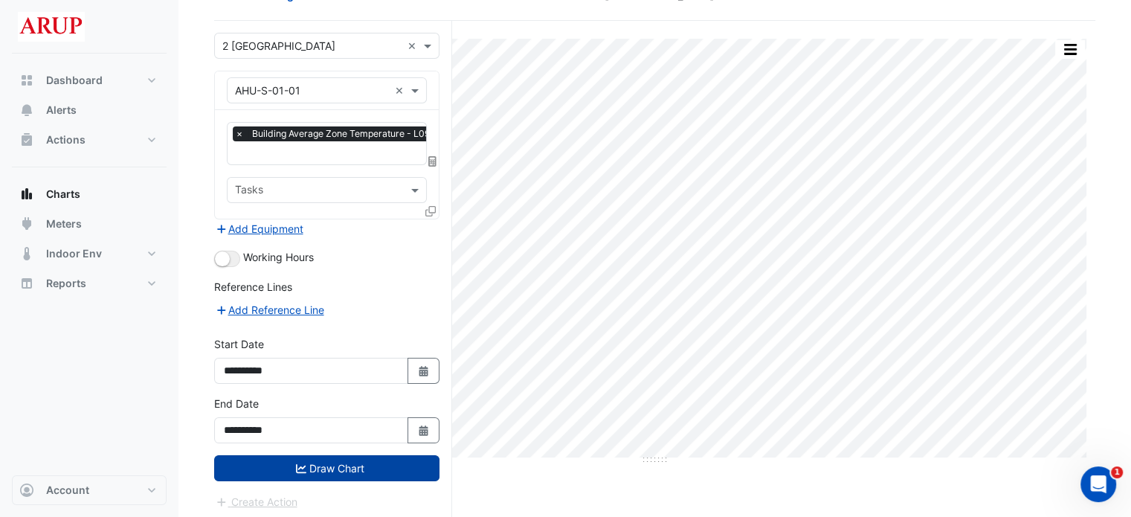
click at [329, 458] on button "Draw Chart" at bounding box center [326, 468] width 225 height 26
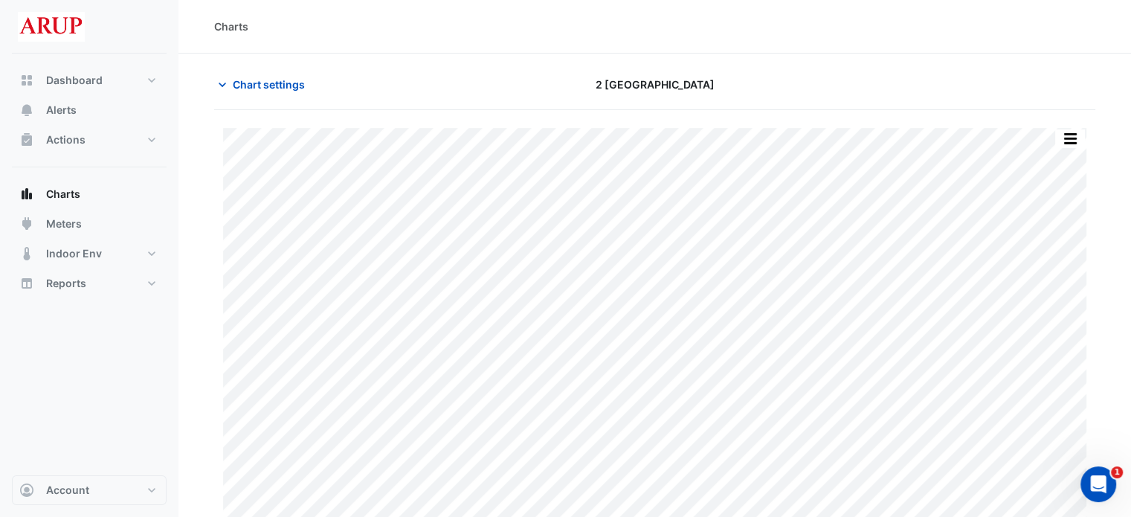
click at [1076, 126] on div "Print Save as JPEG Save as PNG Pivot Data Table Export CSV - Flat Export CSV - …" at bounding box center [654, 332] width 881 height 444
click at [1076, 132] on button "button" at bounding box center [1070, 138] width 30 height 19
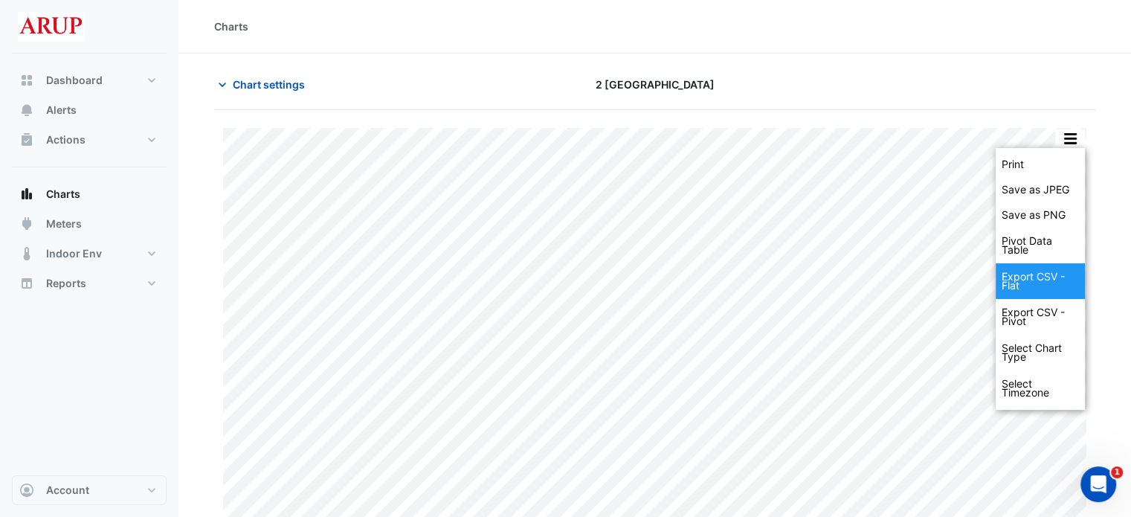
click at [1022, 280] on div "Export CSV - Flat" at bounding box center [1040, 281] width 89 height 36
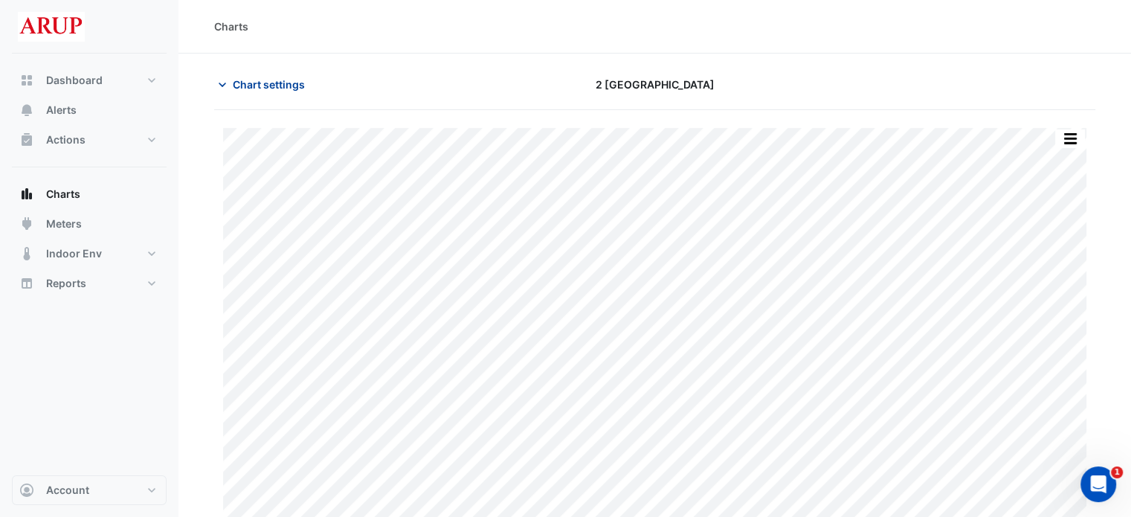
click at [224, 78] on icon "button" at bounding box center [222, 84] width 15 height 15
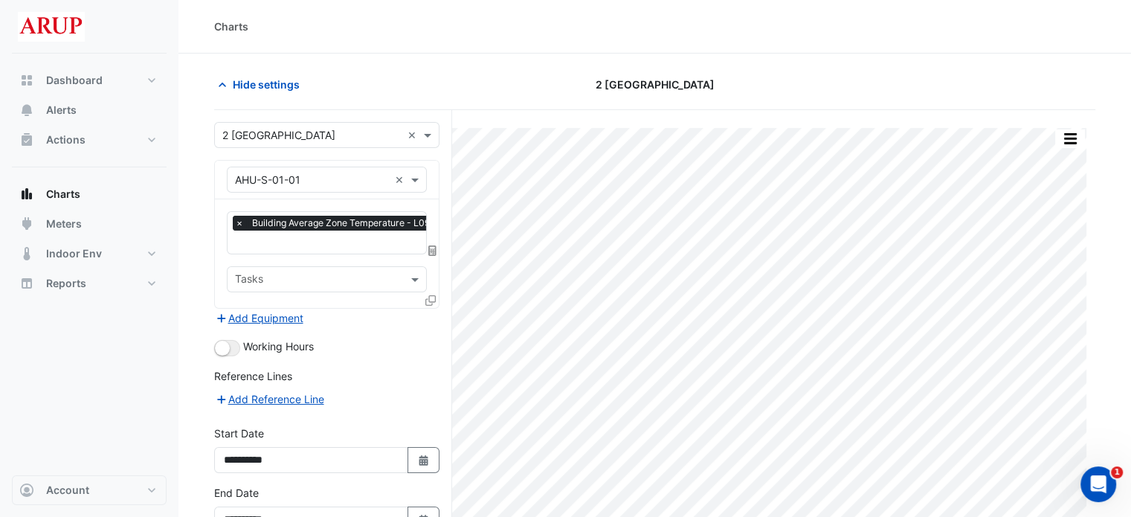
click at [241, 218] on span "×" at bounding box center [239, 223] width 13 height 15
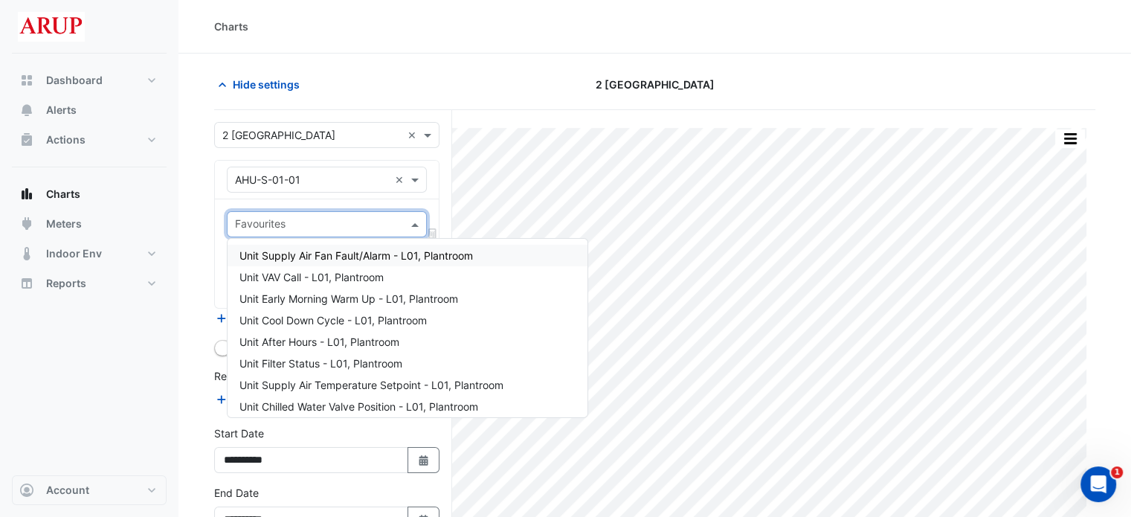
click at [418, 224] on span at bounding box center [416, 224] width 19 height 16
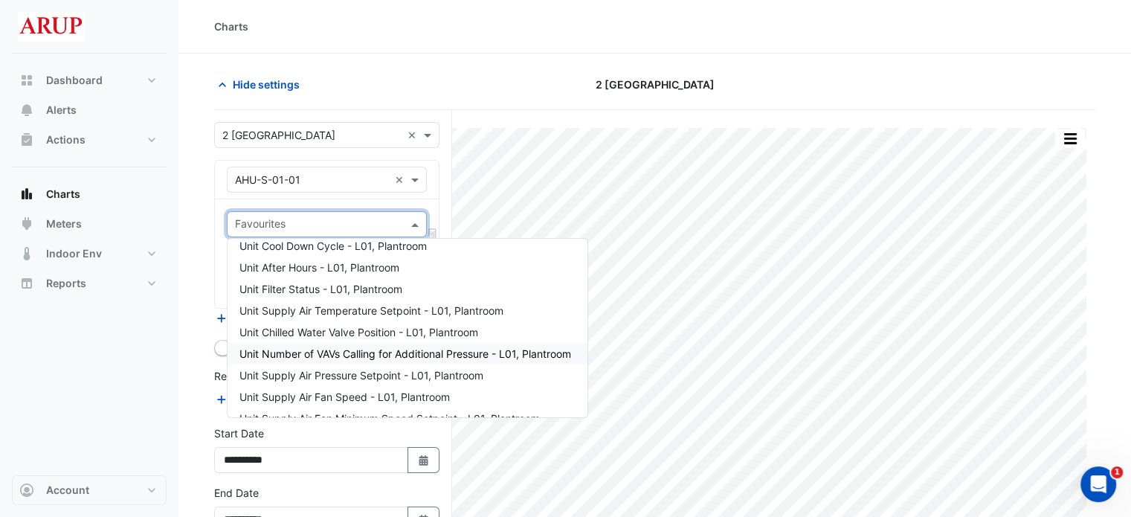
scroll to position [149, 0]
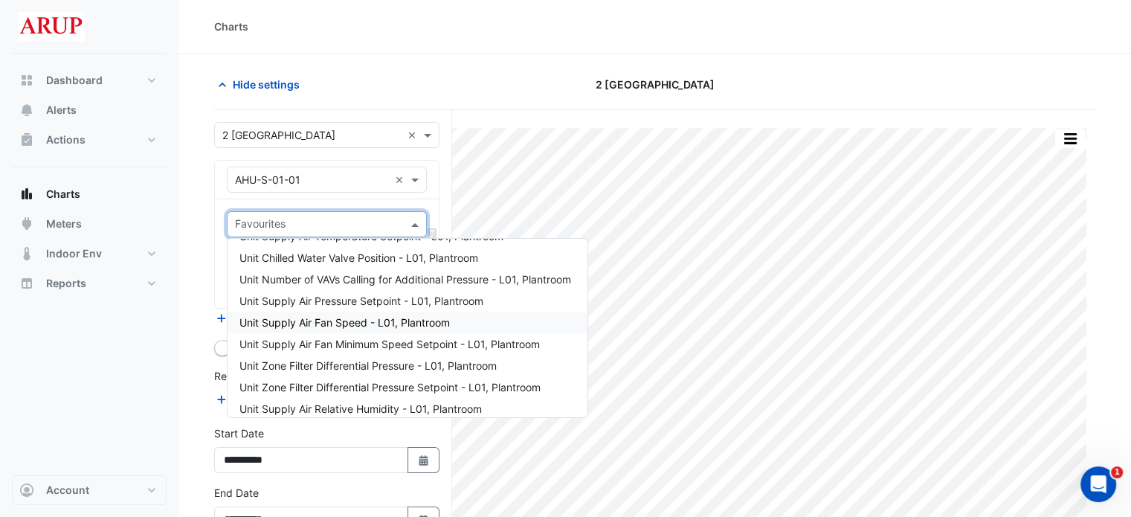
click at [465, 323] on div "Unit Supply Air Fan Speed - L01, Plantroom" at bounding box center [408, 323] width 360 height 22
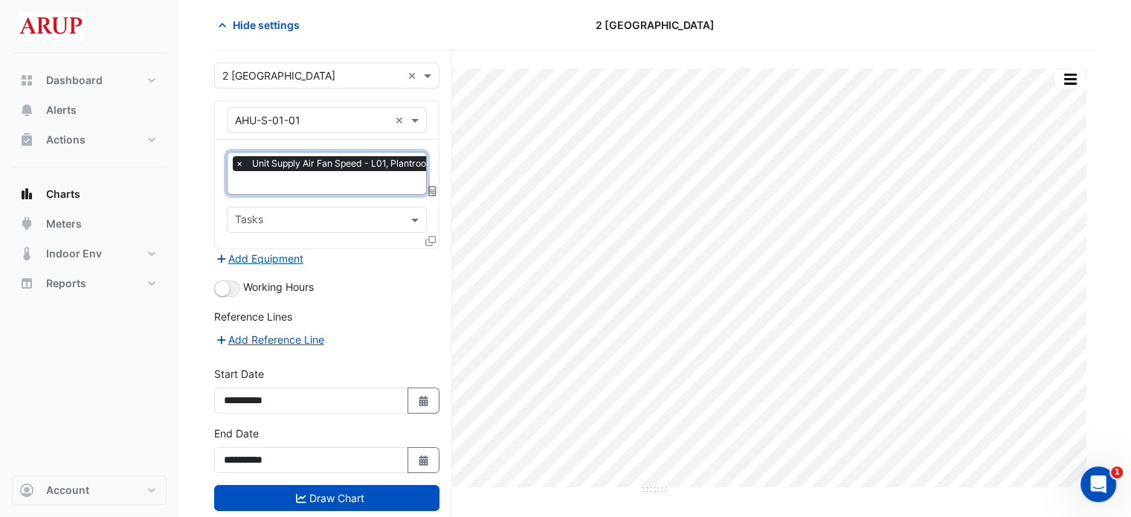
scroll to position [89, 0]
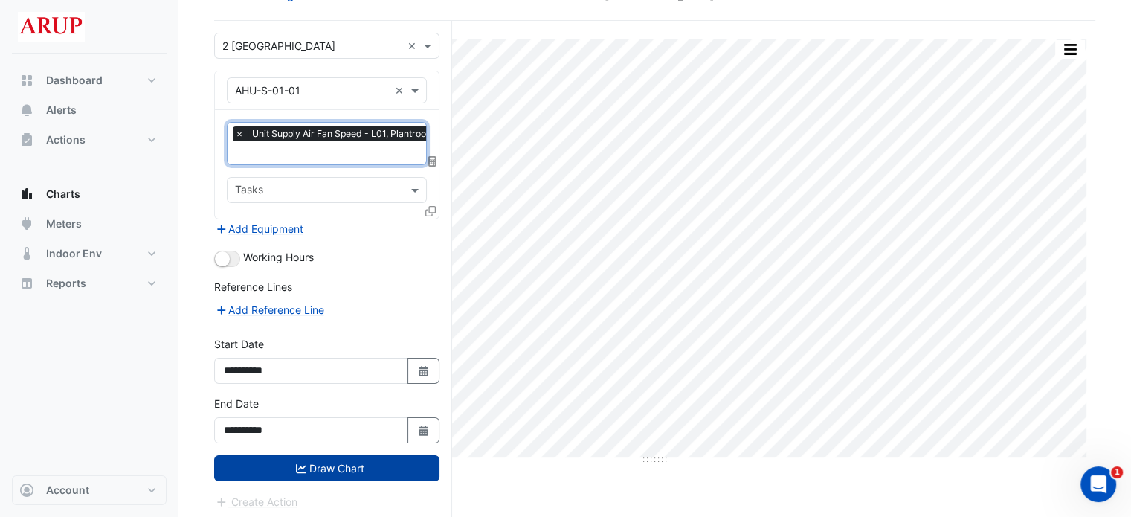
click at [330, 465] on button "Draw Chart" at bounding box center [326, 468] width 225 height 26
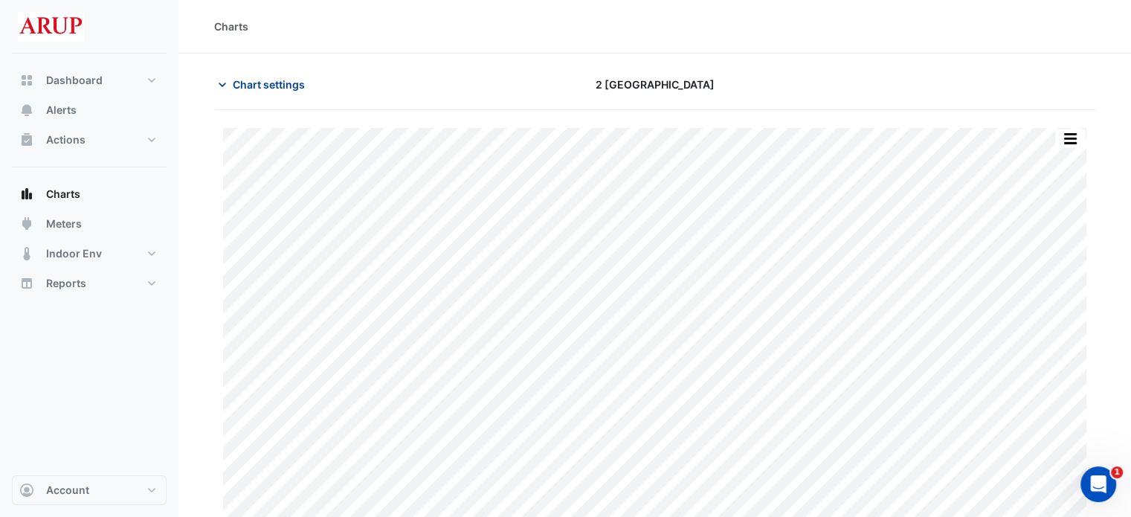
click at [226, 90] on icon "button" at bounding box center [222, 84] width 15 height 15
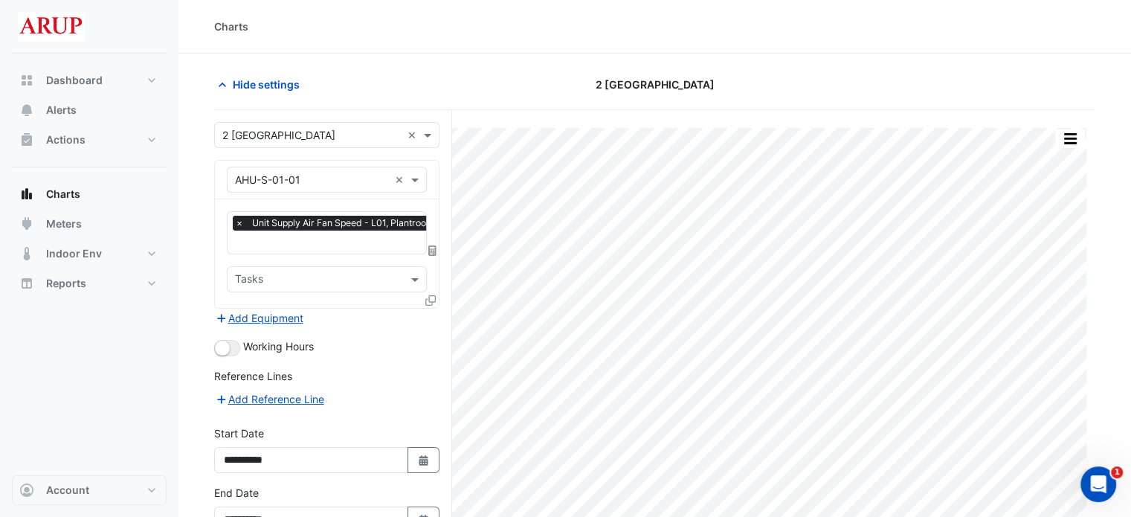
click at [241, 222] on span "×" at bounding box center [239, 223] width 13 height 15
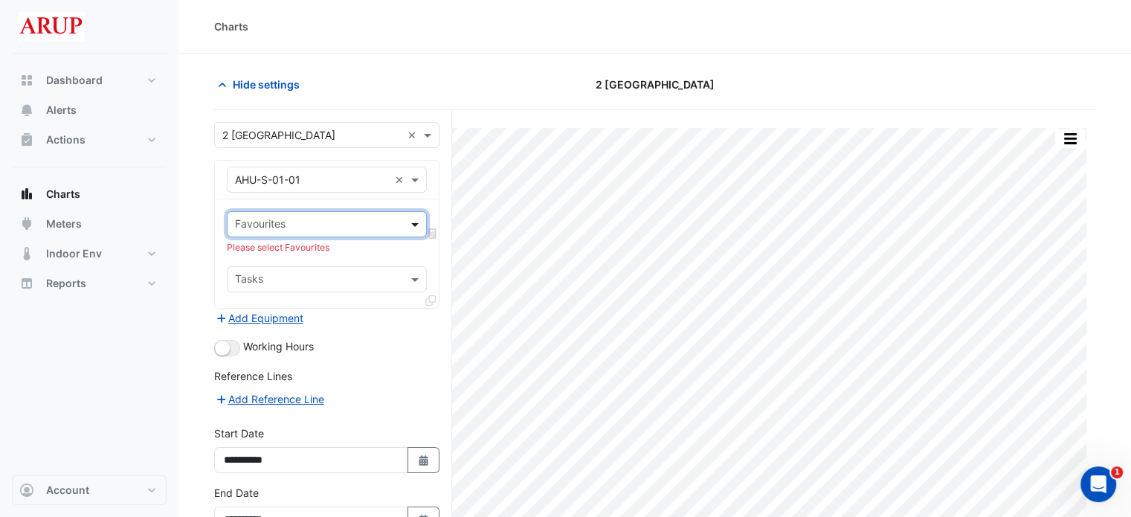
click at [413, 221] on span at bounding box center [416, 224] width 19 height 16
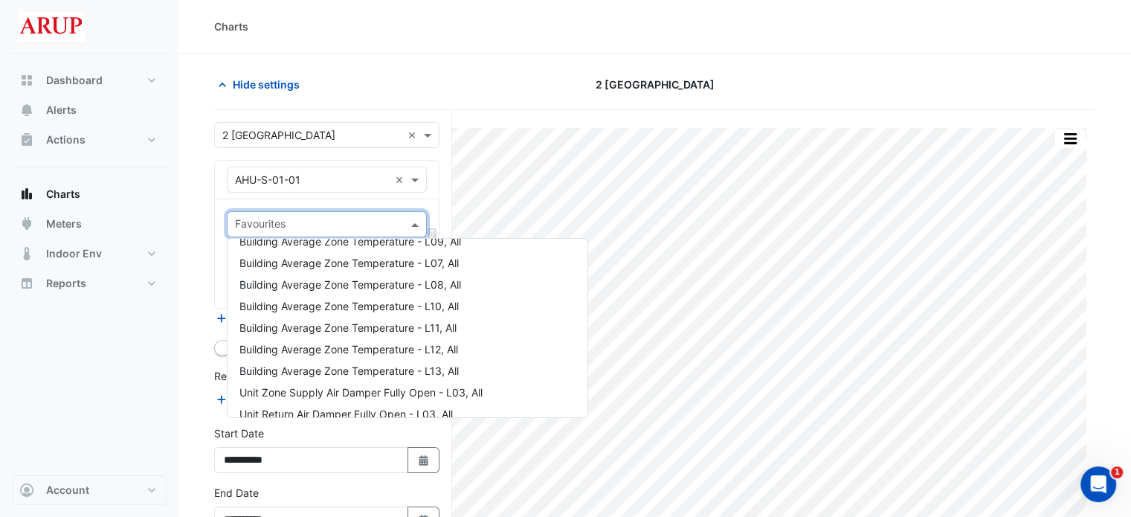
scroll to position [1338, 0]
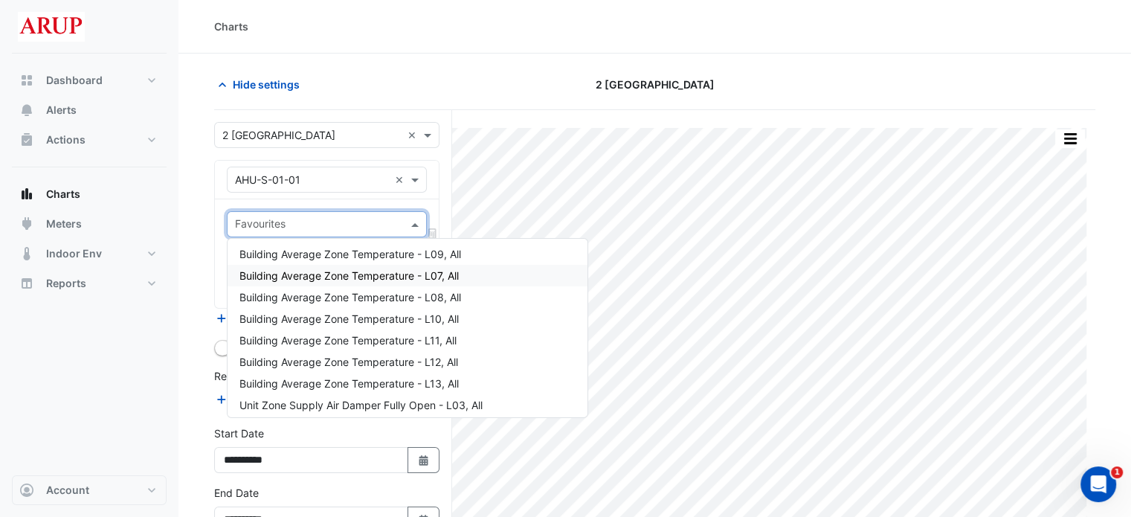
click at [407, 281] on span "Building Average Zone Temperature - L07, All" at bounding box center [348, 275] width 219 height 13
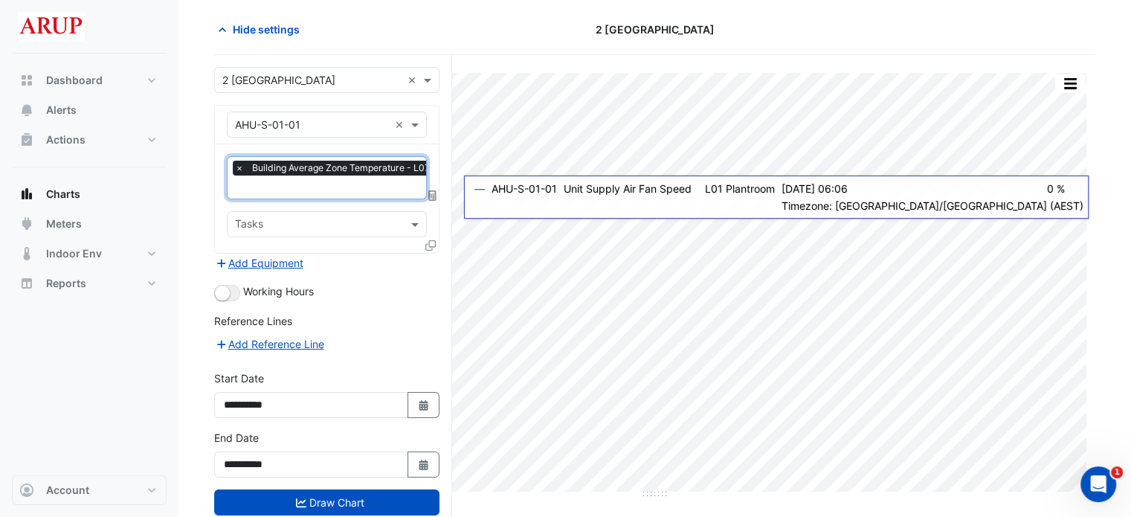
scroll to position [74, 0]
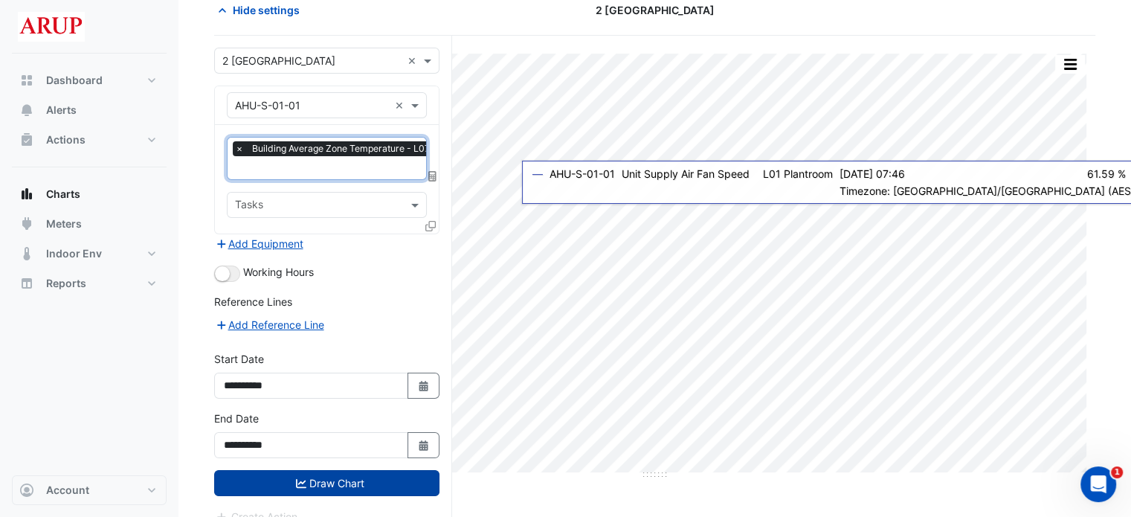
click at [335, 480] on button "Draw Chart" at bounding box center [326, 483] width 225 height 26
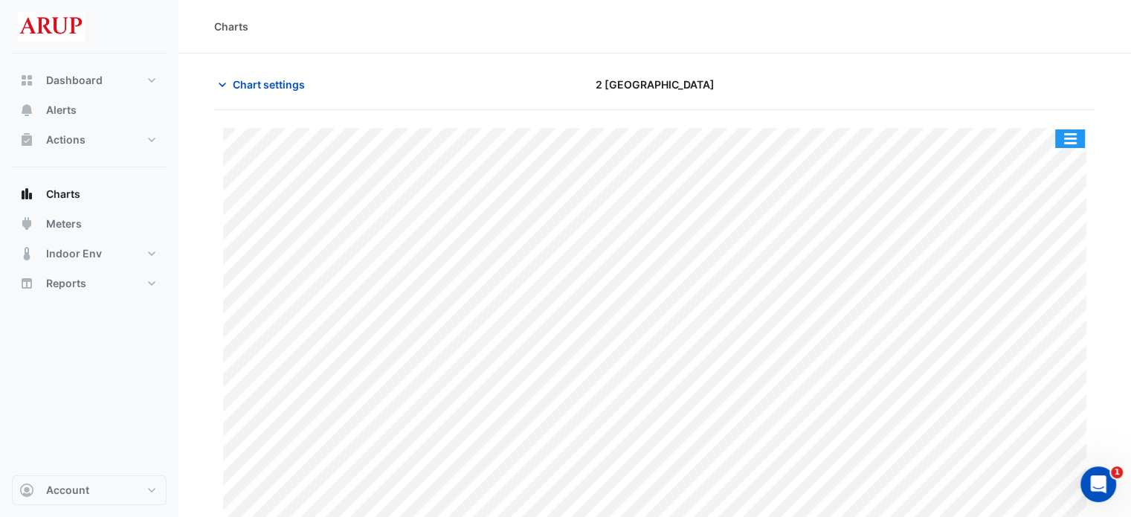
click at [1080, 138] on button "button" at bounding box center [1070, 138] width 30 height 19
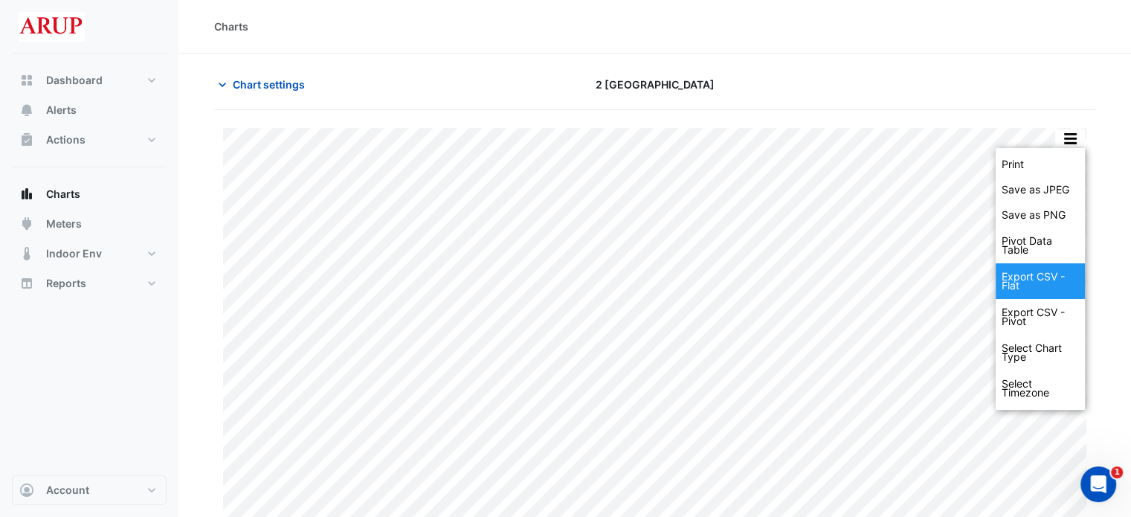
click at [1037, 276] on div "Export CSV - Flat" at bounding box center [1040, 281] width 89 height 36
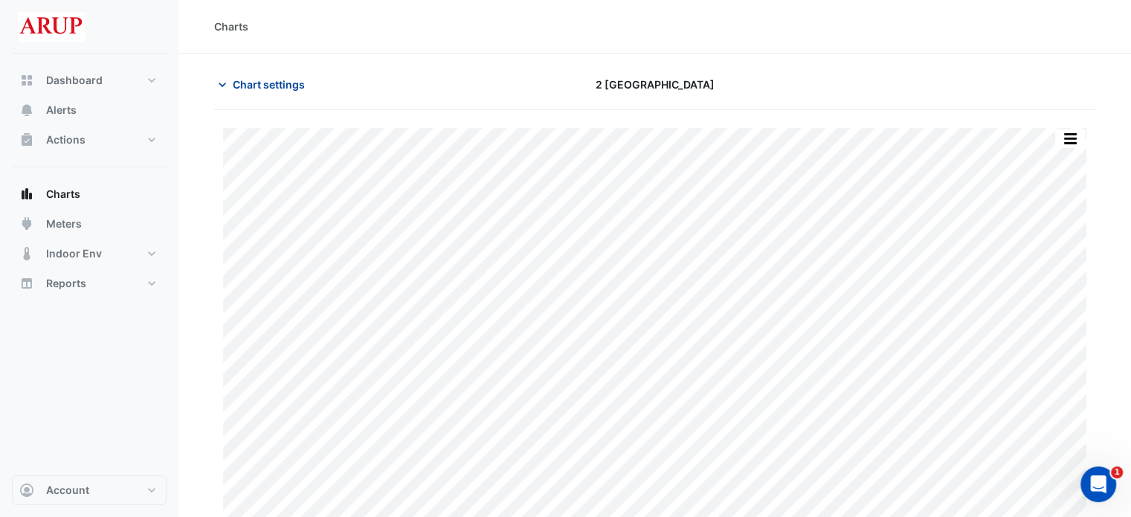
click at [226, 85] on icon "button" at bounding box center [222, 84] width 15 height 15
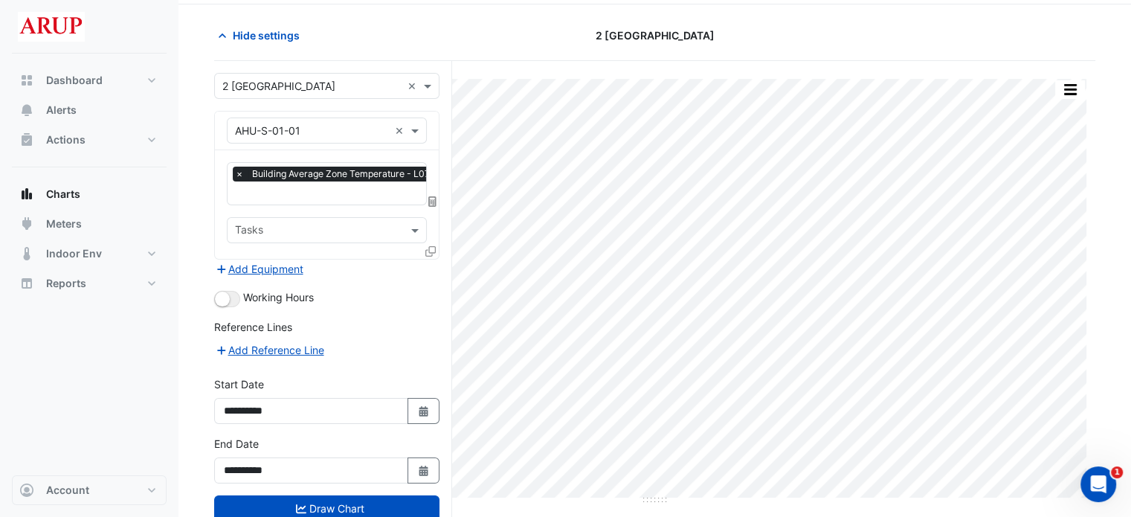
scroll to position [89, 0]
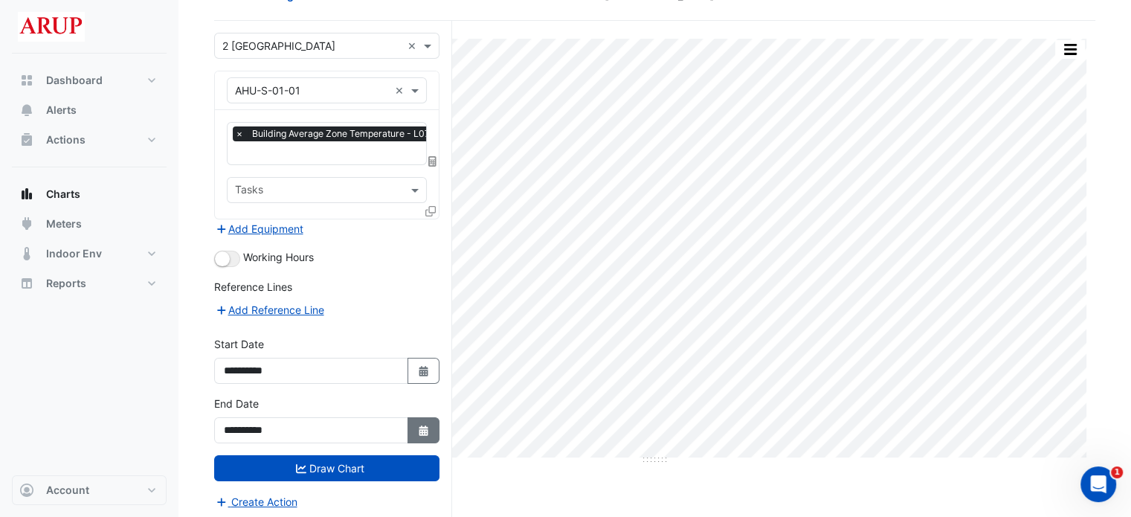
click at [425, 435] on button "Select Date" at bounding box center [423, 430] width 33 height 26
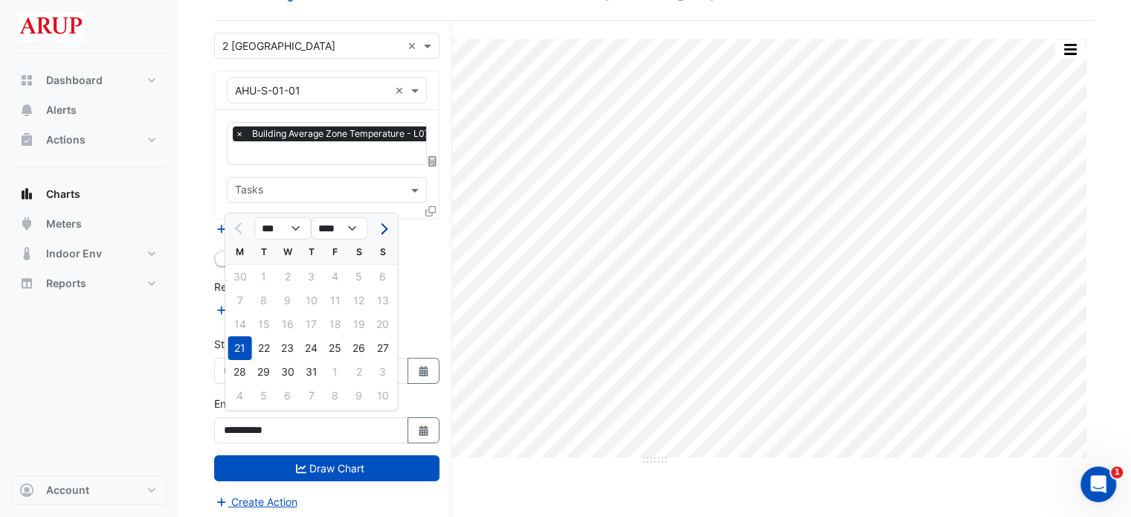
click at [377, 231] on button "Next month" at bounding box center [383, 228] width 18 height 24
select select "*"
click at [236, 321] on div "11" at bounding box center [240, 324] width 24 height 24
type input "**********"
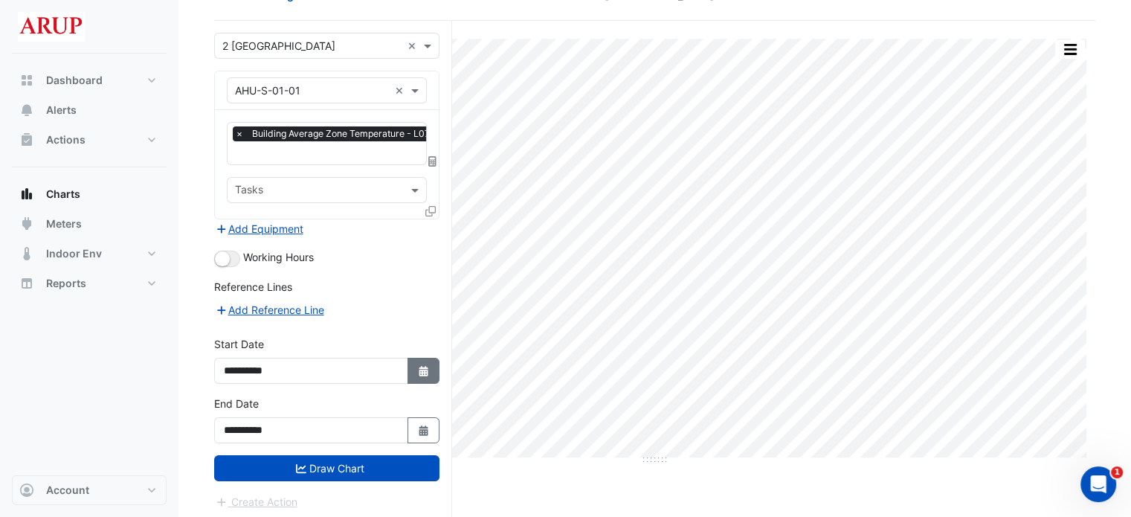
click at [415, 373] on button "Select Date" at bounding box center [423, 371] width 33 height 26
select select "*"
select select "****"
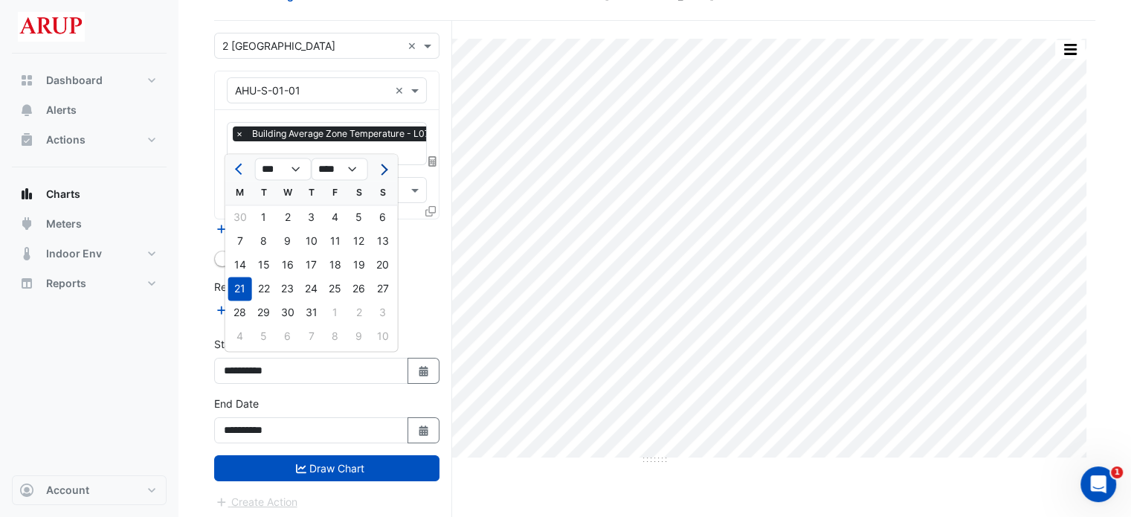
click at [381, 173] on span "Next month" at bounding box center [381, 169] width 11 height 11
select select "*"
click at [247, 264] on div "11" at bounding box center [240, 265] width 24 height 24
type input "**********"
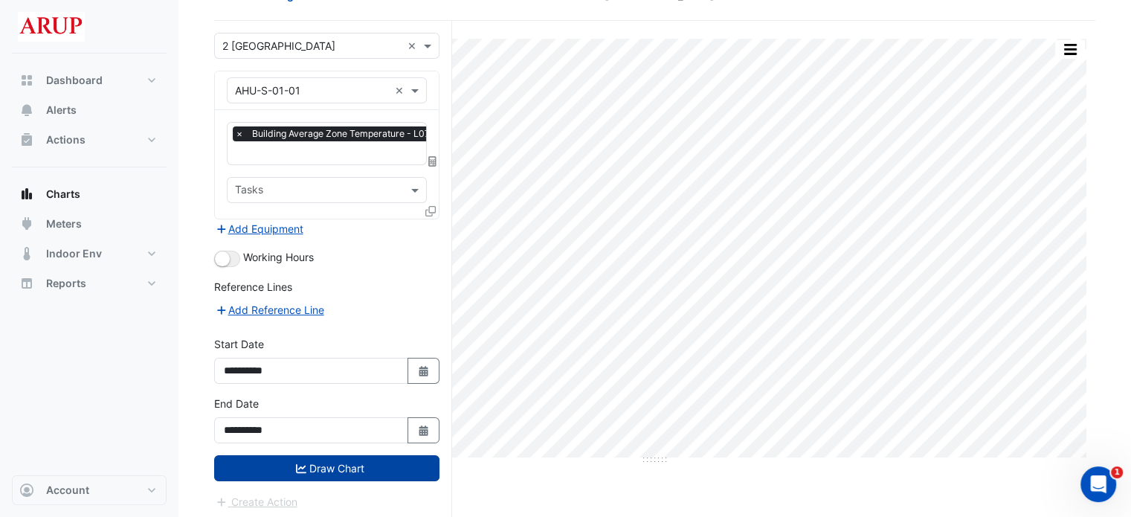
click at [337, 463] on button "Draw Chart" at bounding box center [326, 468] width 225 height 26
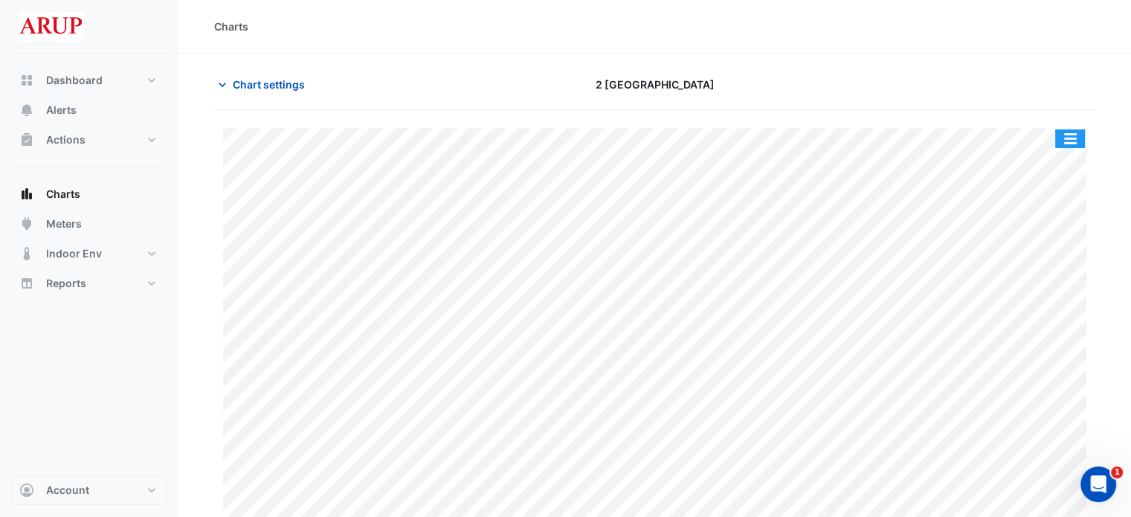
click at [1071, 142] on button "button" at bounding box center [1070, 138] width 30 height 19
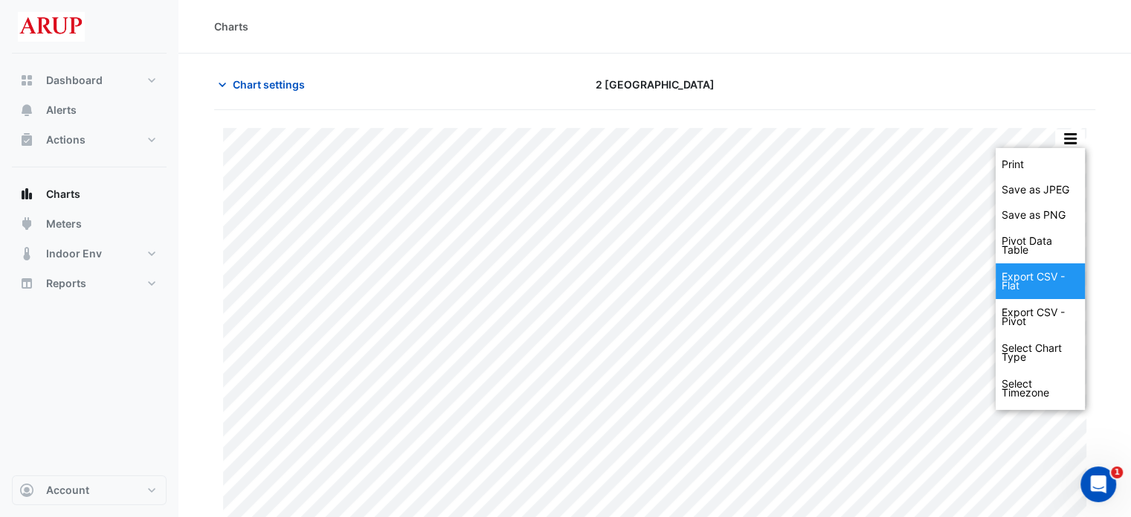
click at [1040, 283] on div "Export CSV - Flat" at bounding box center [1040, 281] width 89 height 36
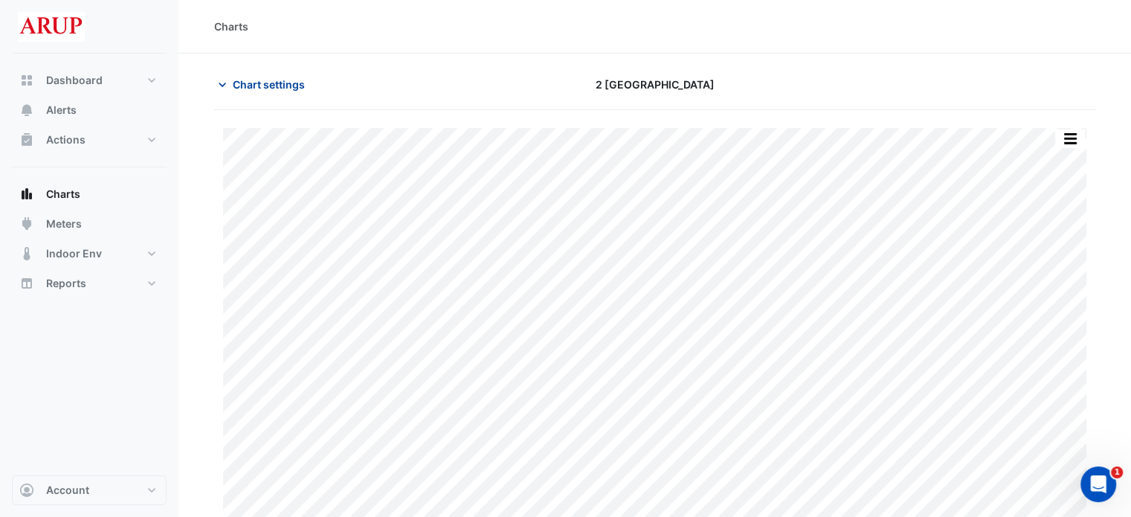
click at [219, 83] on icon "button" at bounding box center [222, 85] width 7 height 4
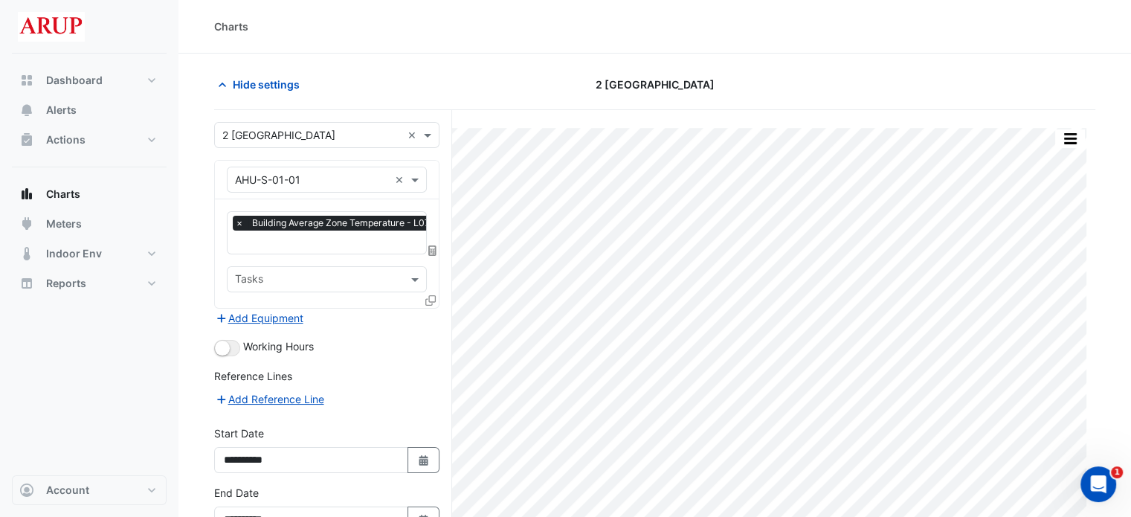
click at [233, 222] on span "×" at bounding box center [239, 223] width 13 height 15
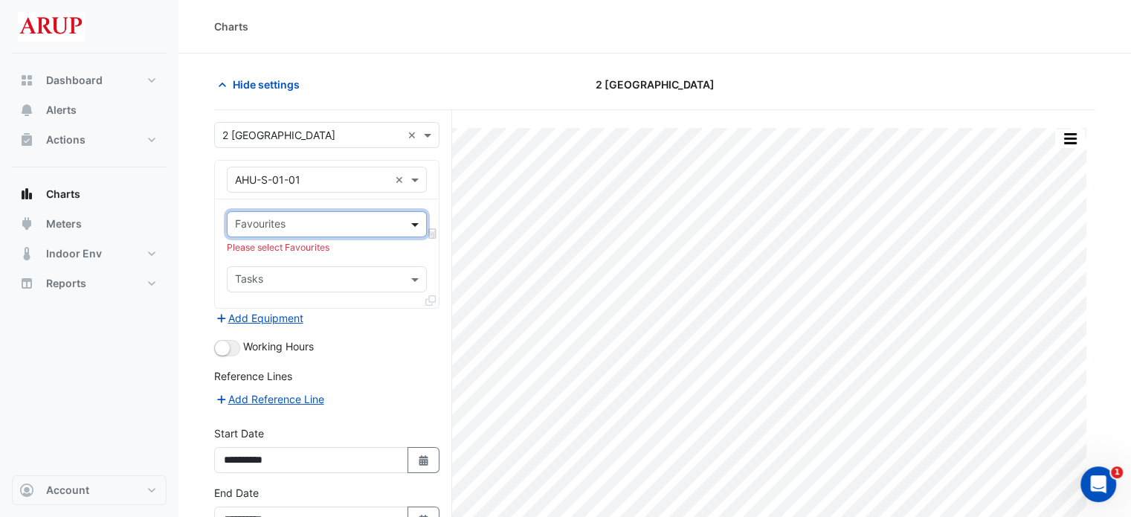
click at [421, 224] on span at bounding box center [416, 224] width 19 height 16
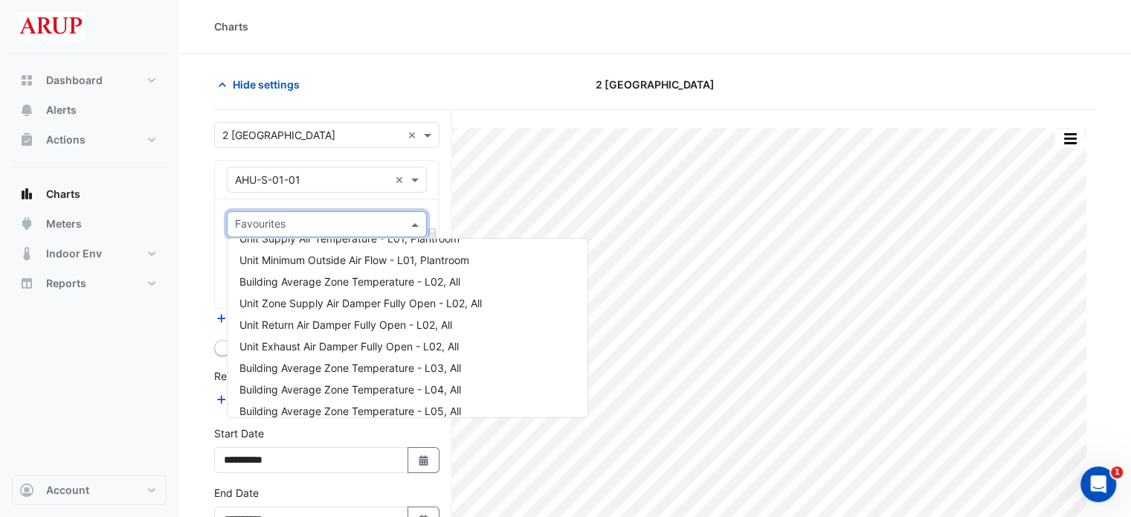
scroll to position [1190, 0]
